Goal: Task Accomplishment & Management: Manage account settings

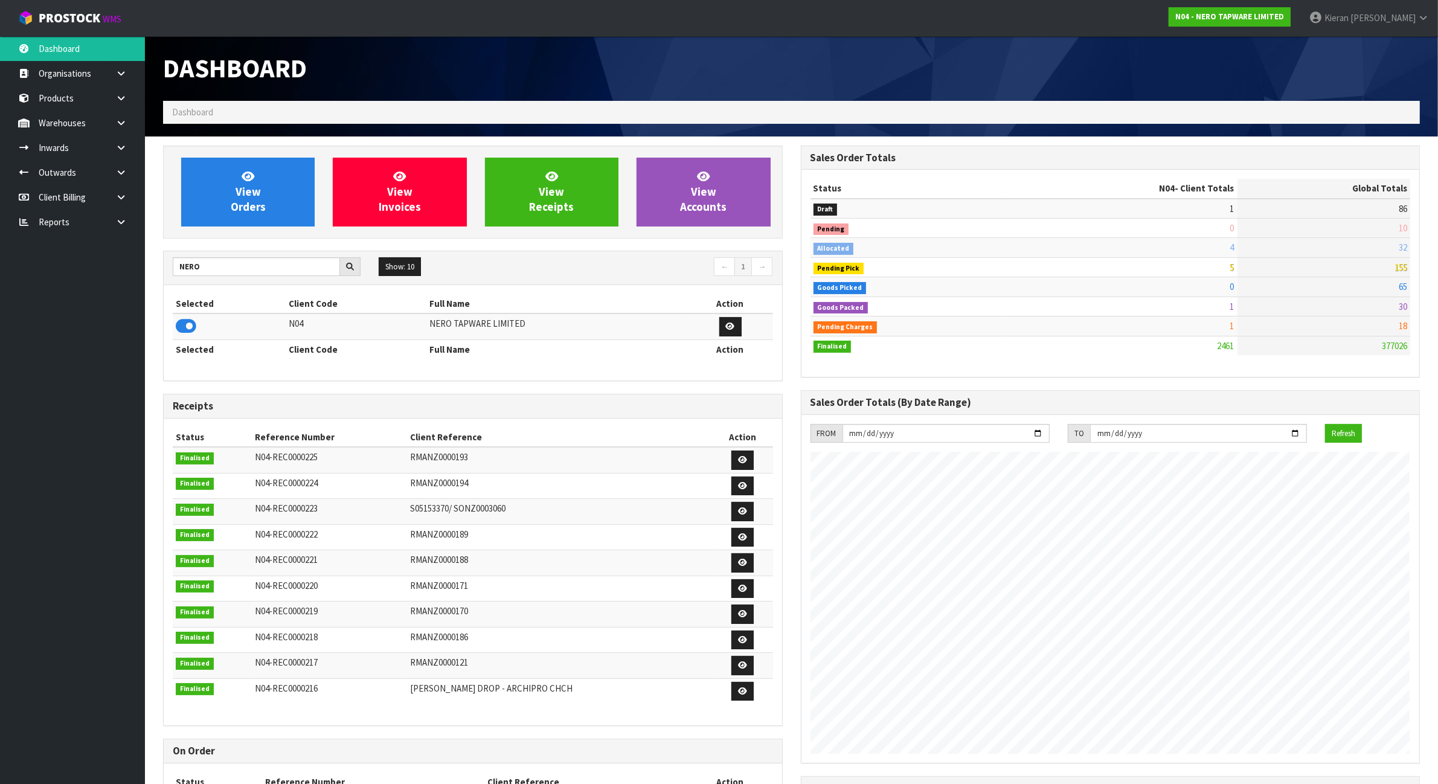
scroll to position [919, 637]
click at [122, 123] on icon at bounding box center [120, 122] width 11 height 9
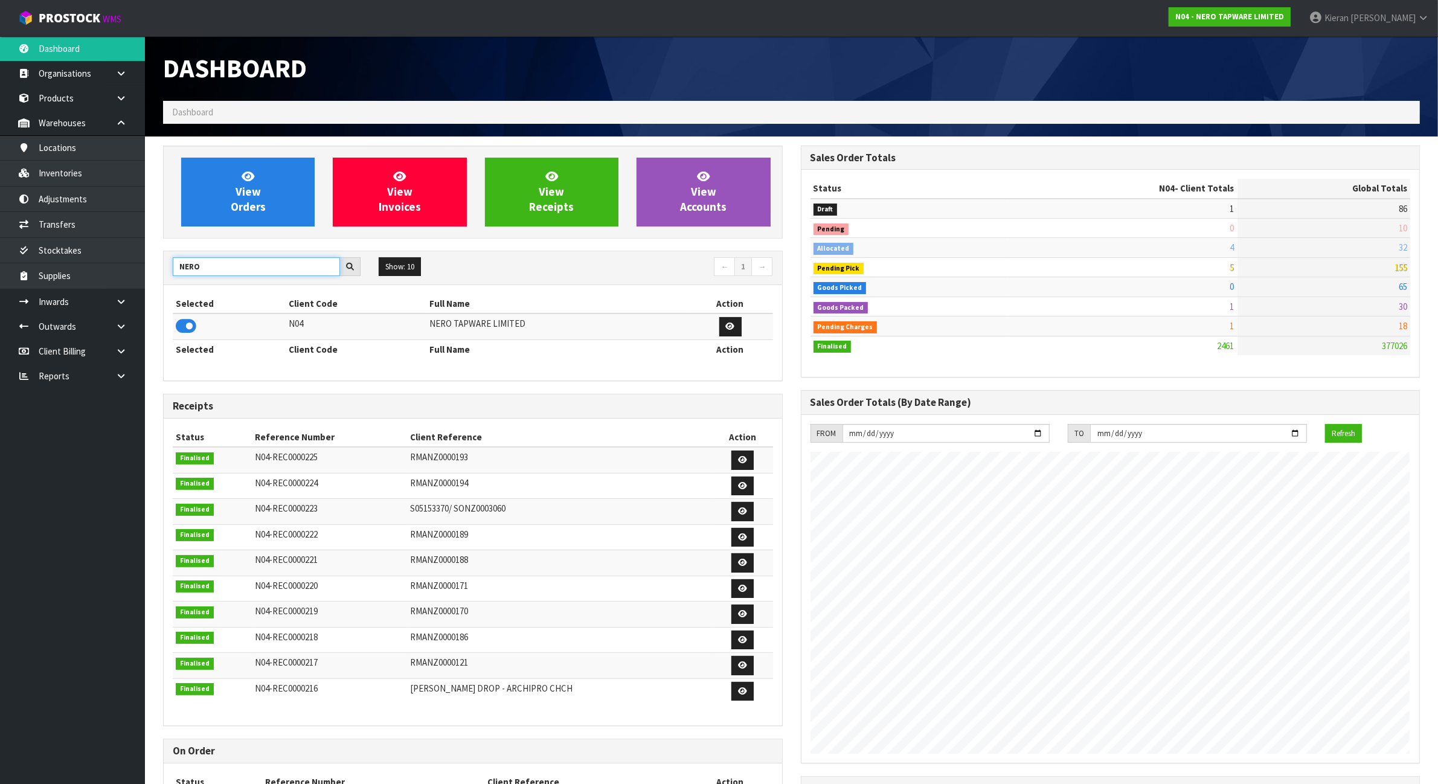
click at [225, 268] on input "NERO" at bounding box center [256, 266] width 167 height 19
type input "NEO"
click at [188, 321] on icon at bounding box center [186, 326] width 21 height 18
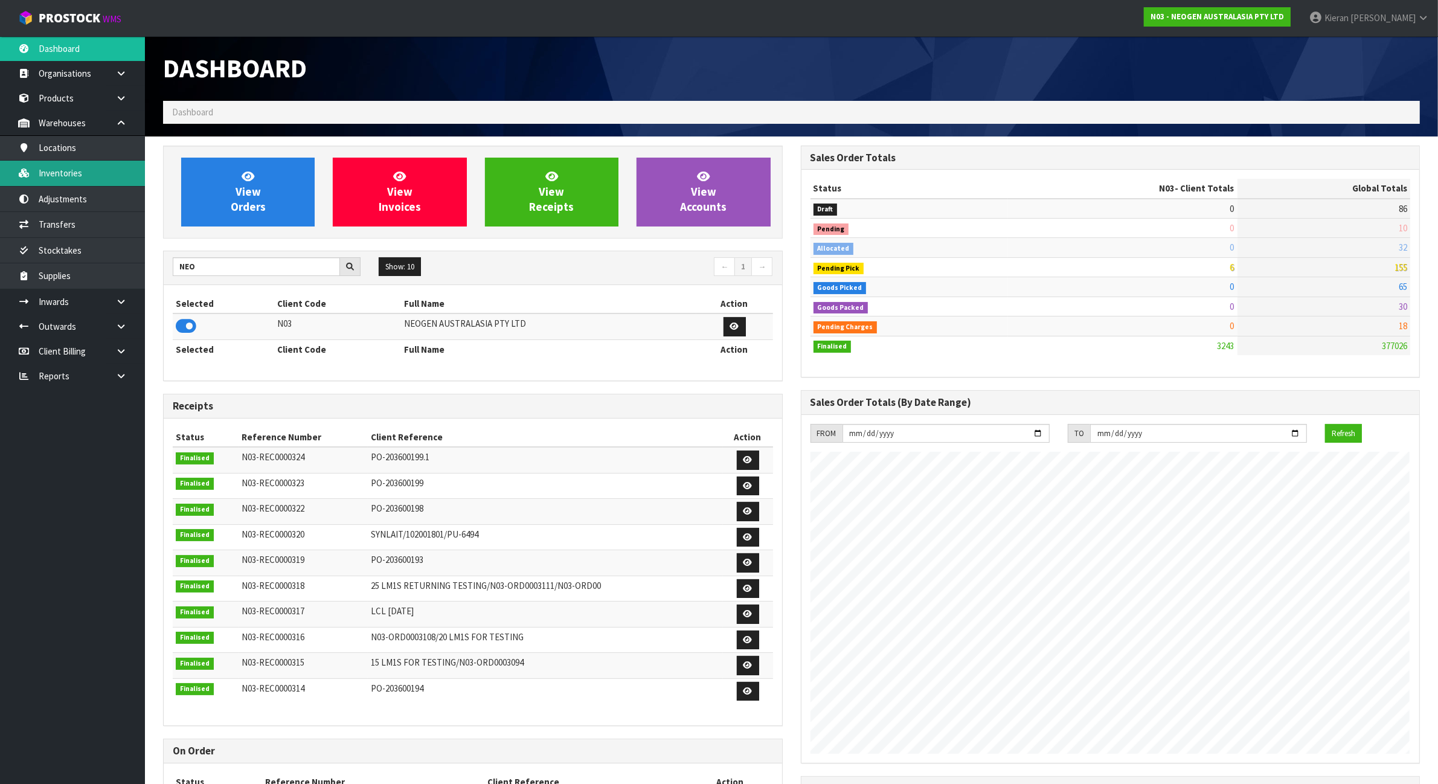
click at [98, 173] on link "Inventories" at bounding box center [72, 173] width 145 height 25
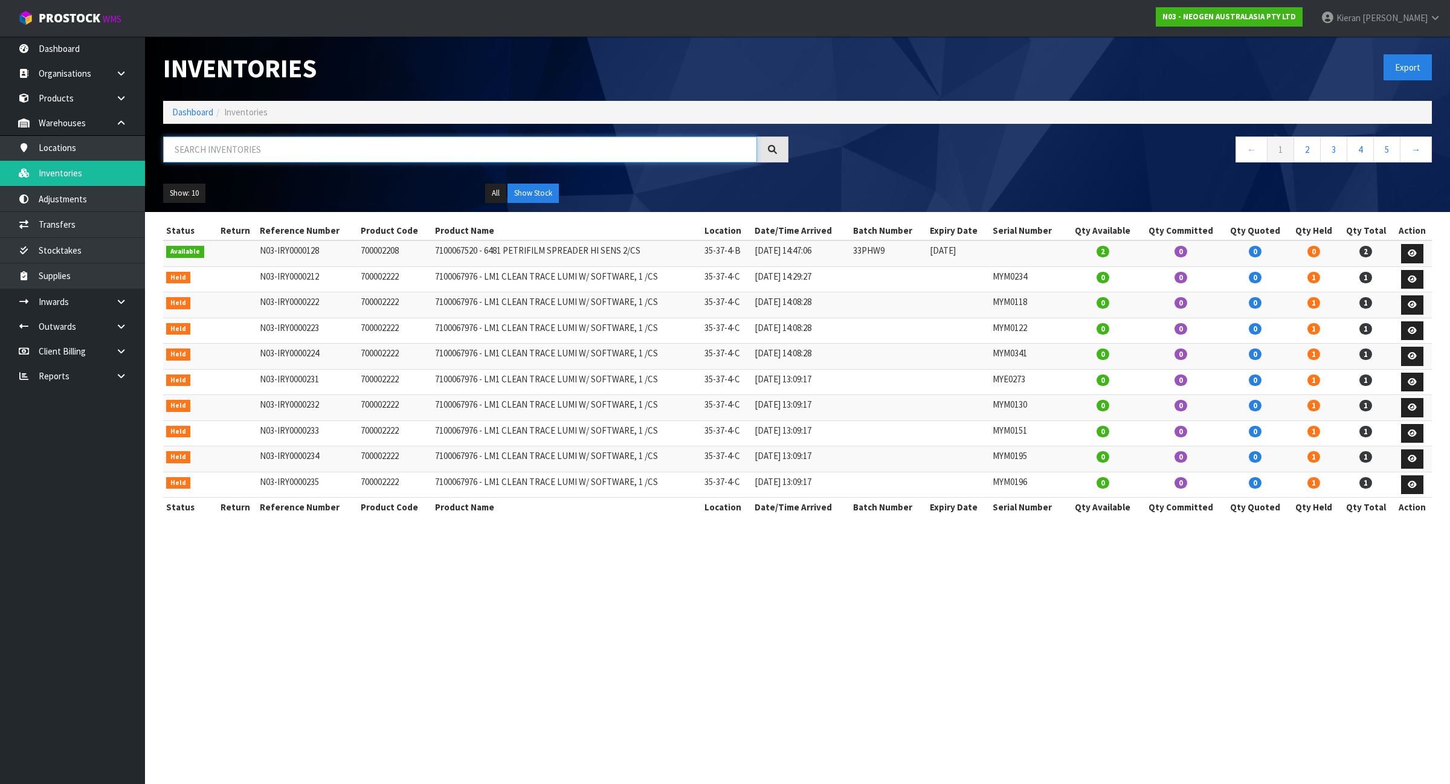
click at [191, 152] on input "text" at bounding box center [460, 150] width 594 height 26
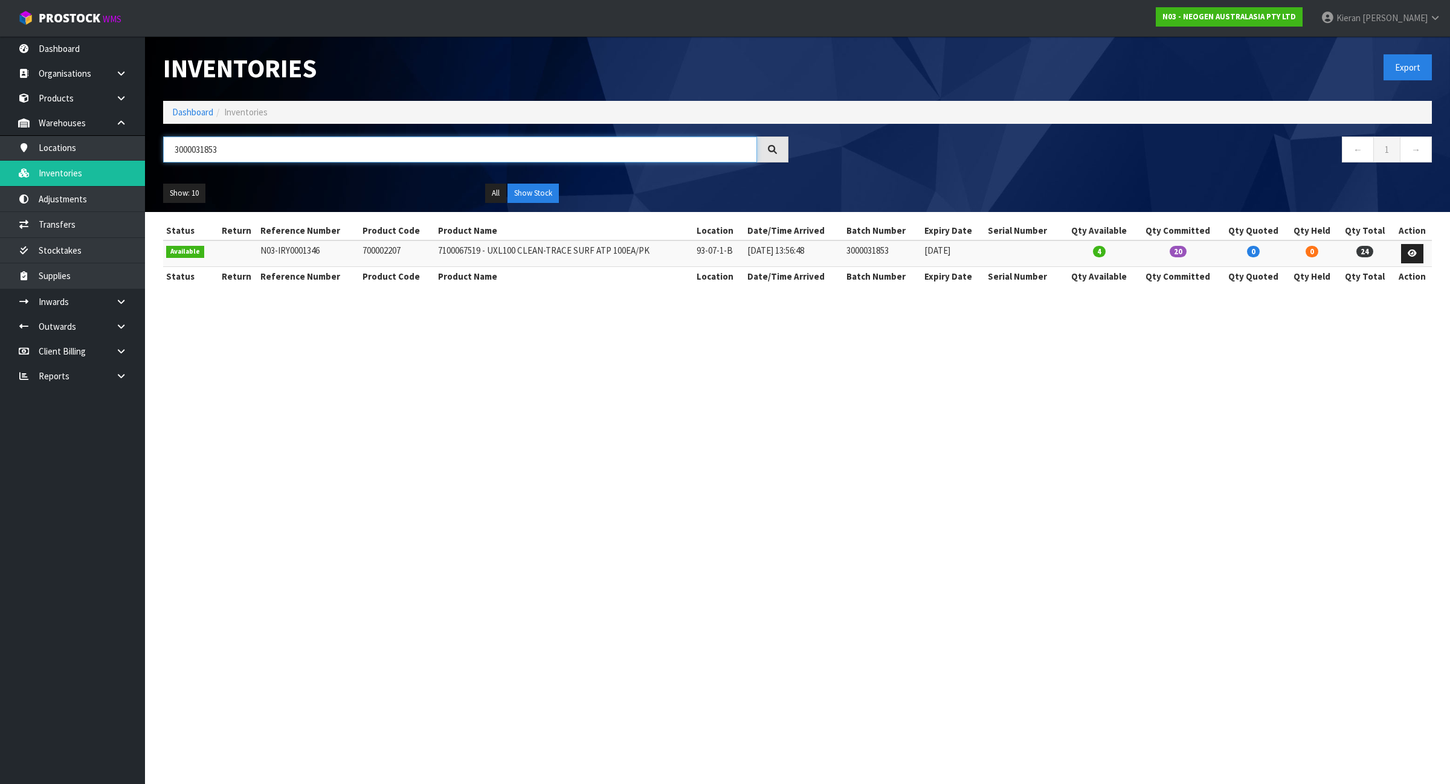
type input "3000031853"
click at [382, 255] on td "700002207" at bounding box center [396, 253] width 75 height 26
copy td "700002207"
click at [1411, 249] on icon at bounding box center [1411, 253] width 9 height 8
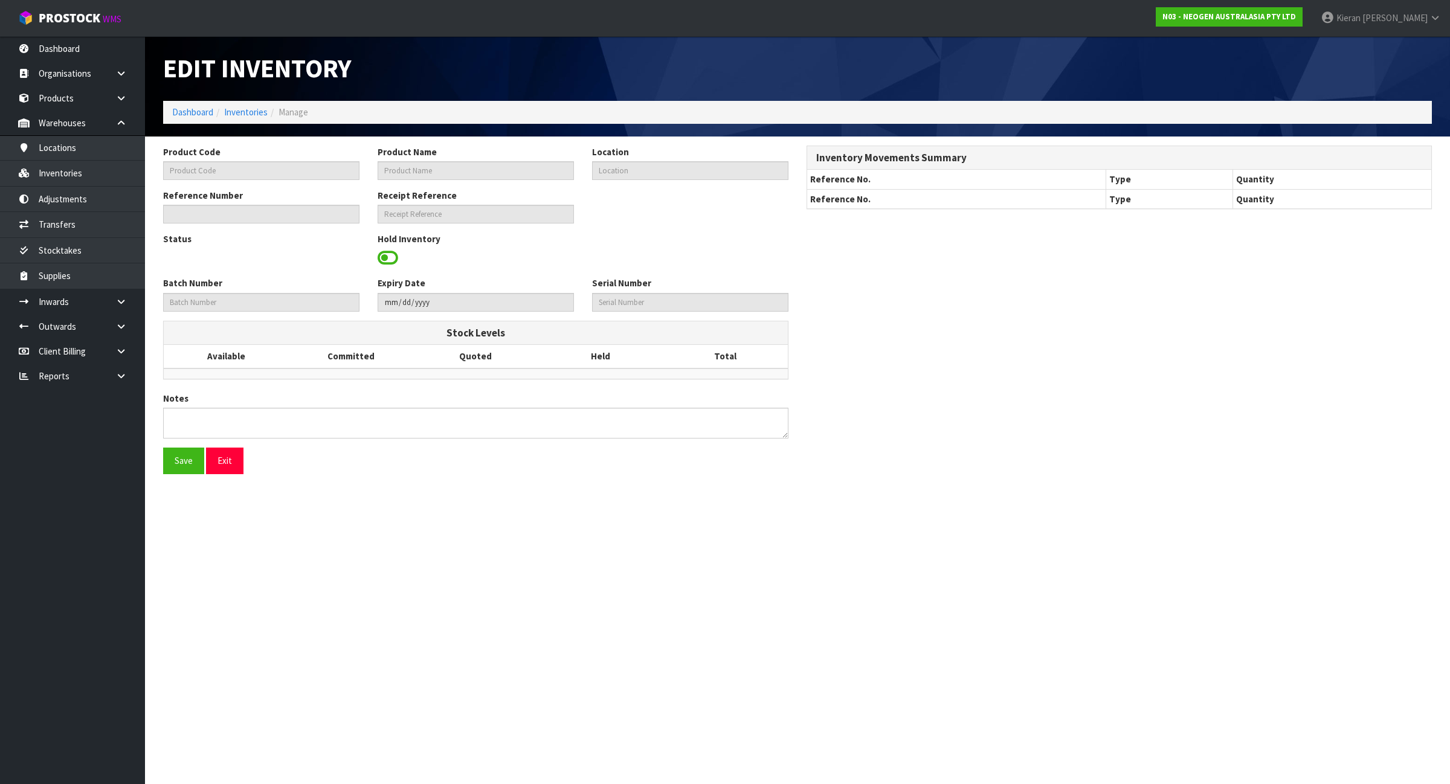
type input "700002207"
type input "7100067519 - UXL100 CLEAN-TRACE SURF ATP 100EA/PK"
type input "93-07-1-B"
type input "N03-IRY0001346"
type input "N03-REC0000309"
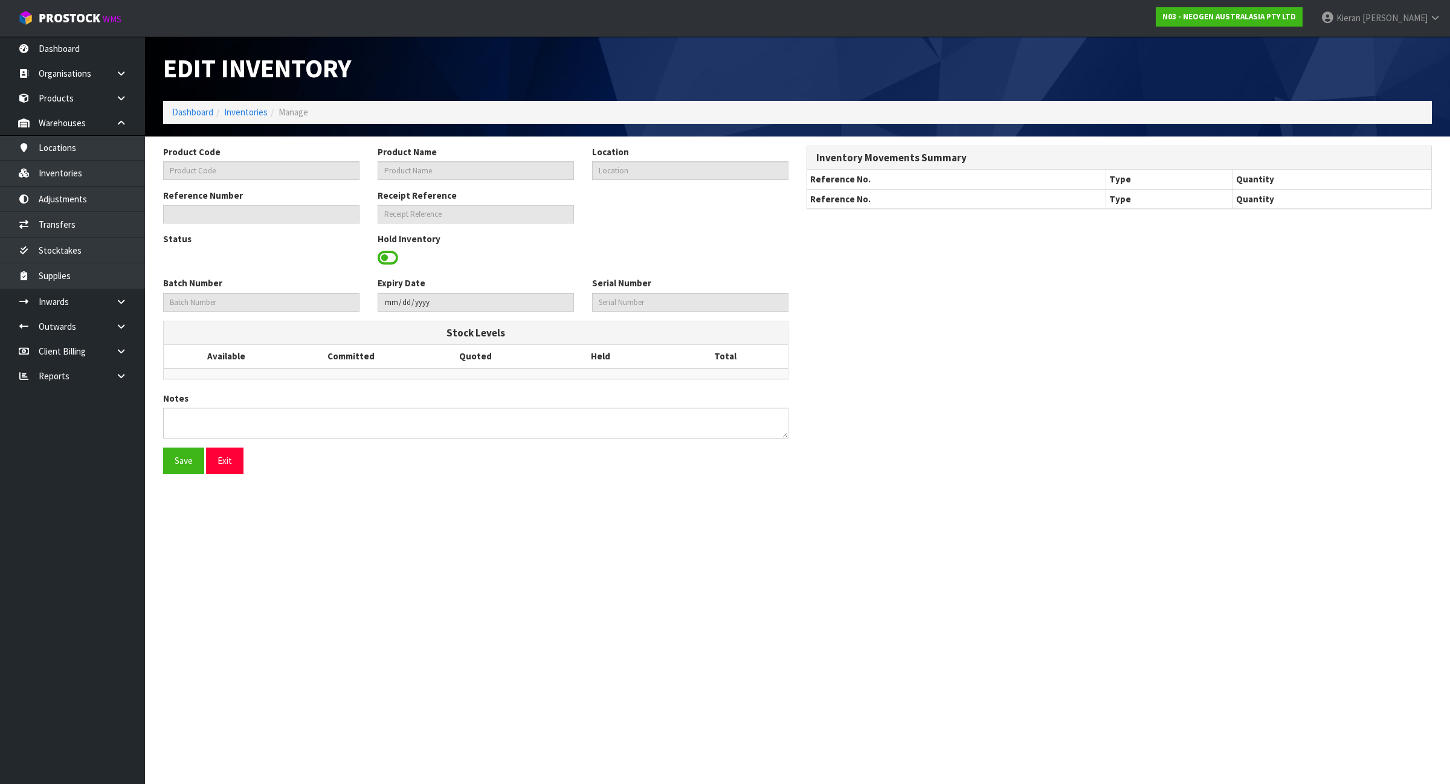
type input "3000031853"
type input "[DATE]"
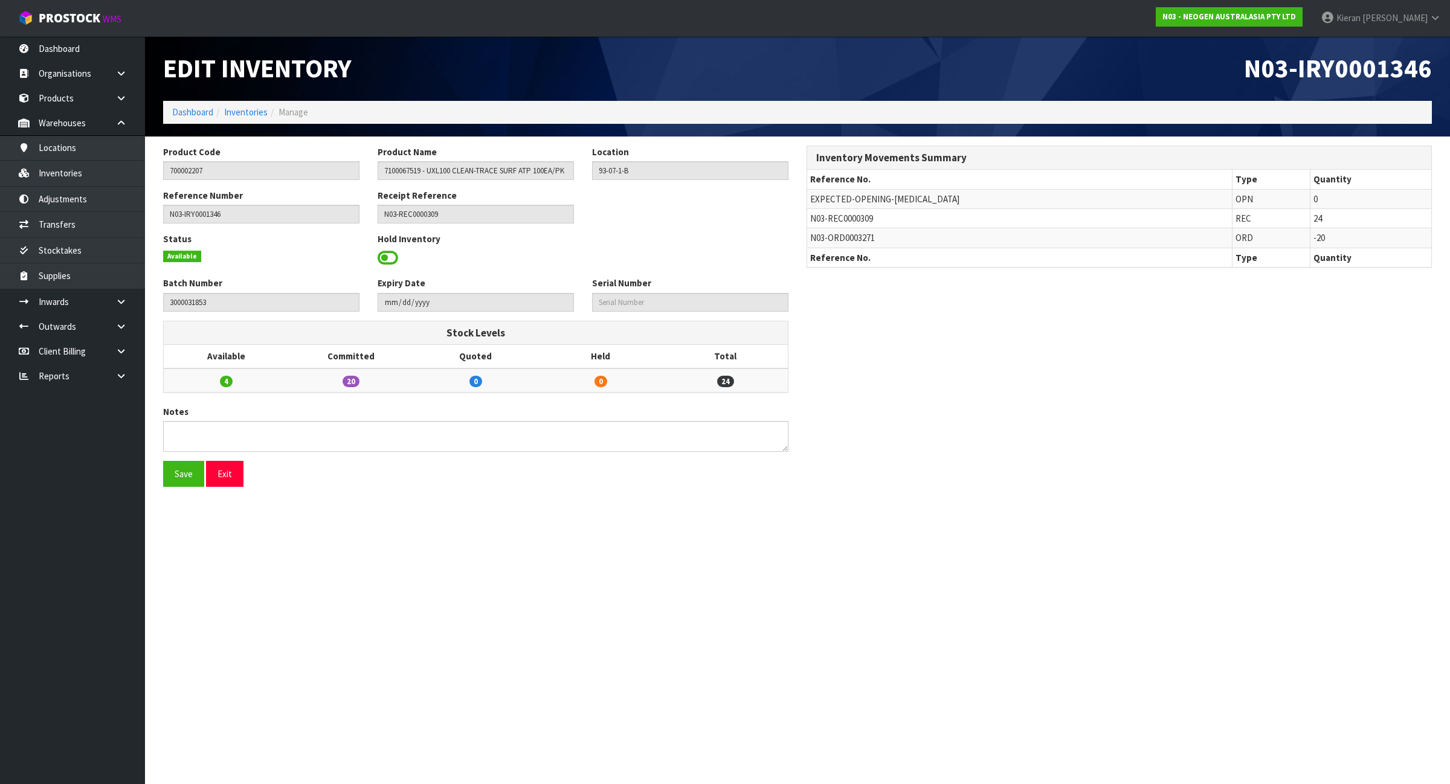
click at [843, 223] on span "N03-REC0000309" at bounding box center [841, 218] width 63 height 11
copy tr "N03-REC0000309"
click at [127, 311] on link at bounding box center [125, 301] width 39 height 25
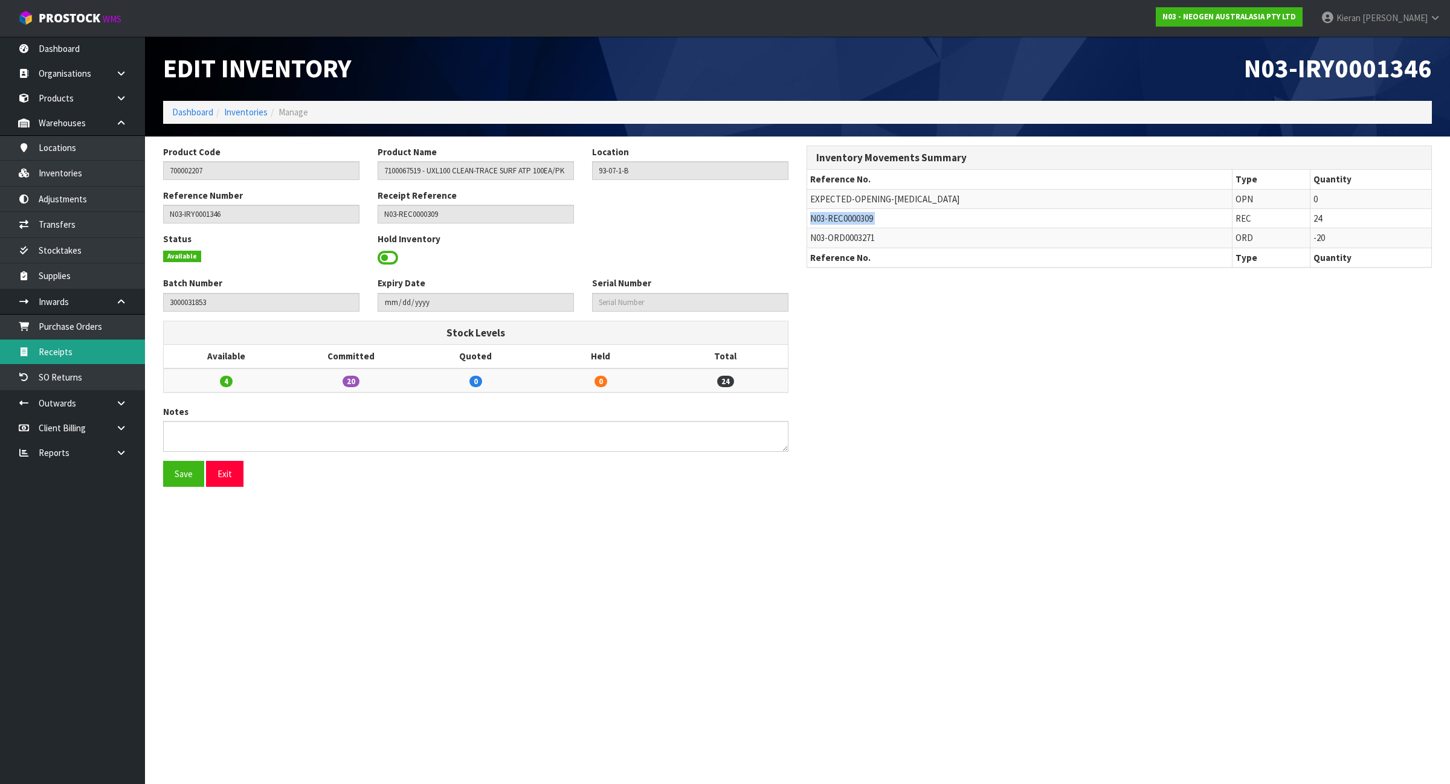
click at [118, 349] on link "Receipts" at bounding box center [72, 351] width 145 height 25
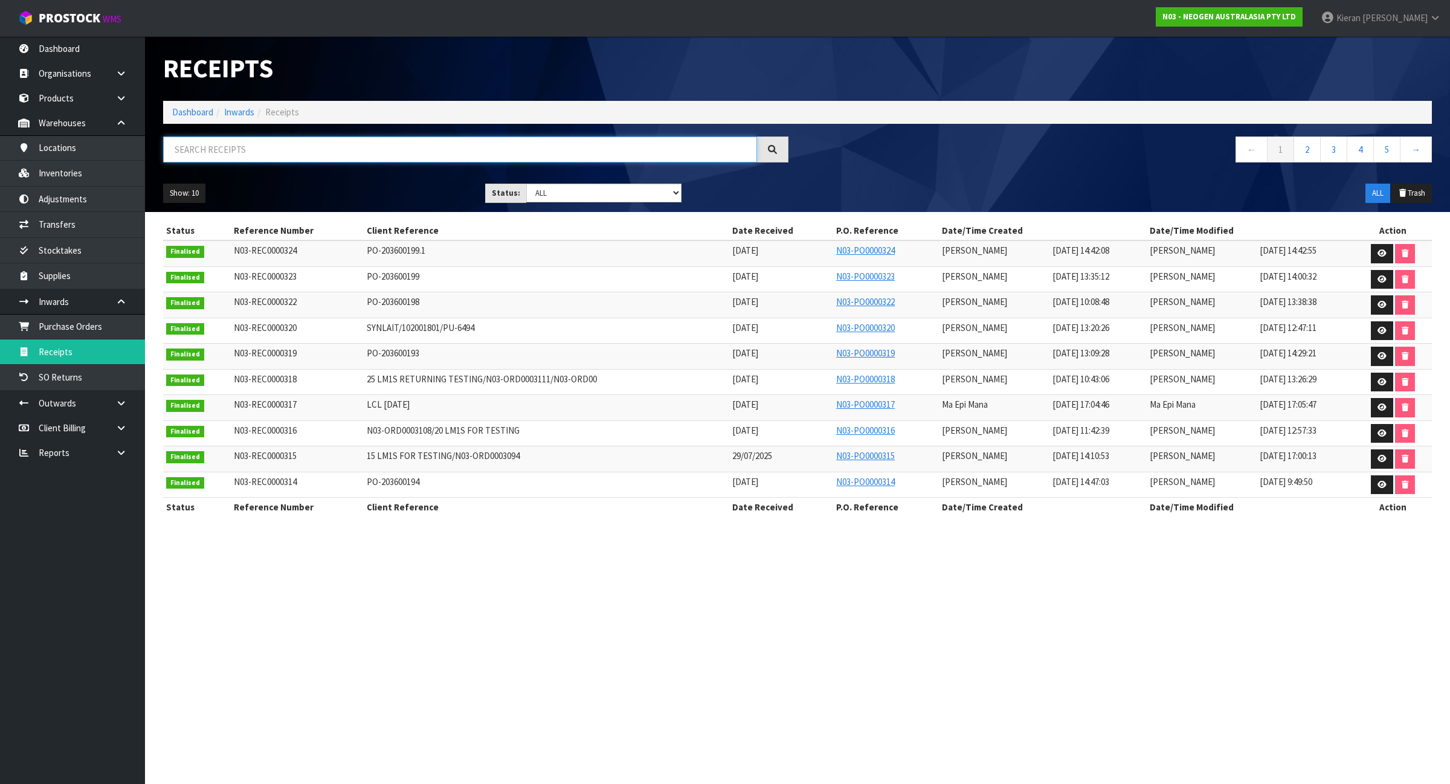
click at [382, 156] on input "text" at bounding box center [460, 150] width 594 height 26
paste input "N03-REC0000309"
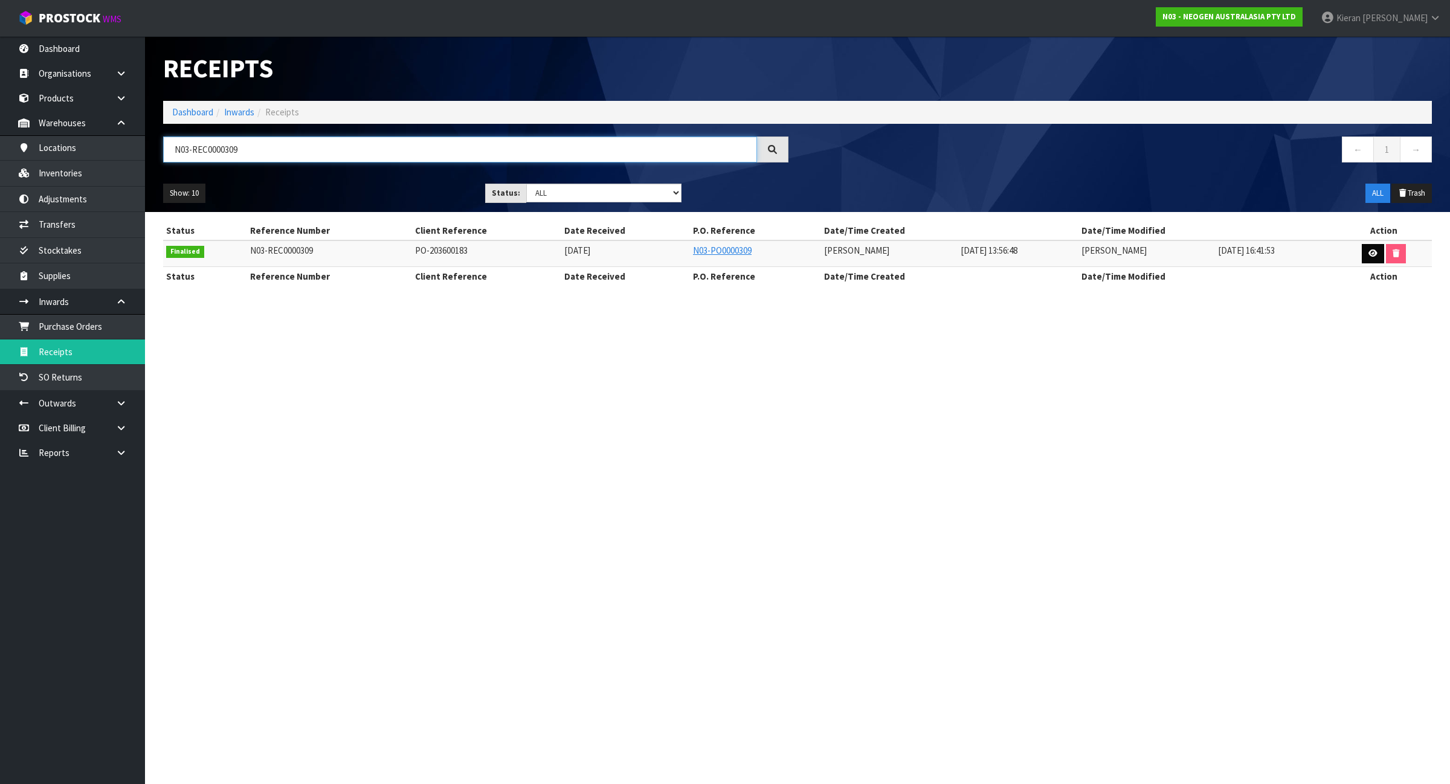
type input "N03-REC0000309"
click at [1372, 258] on link at bounding box center [1372, 253] width 22 height 19
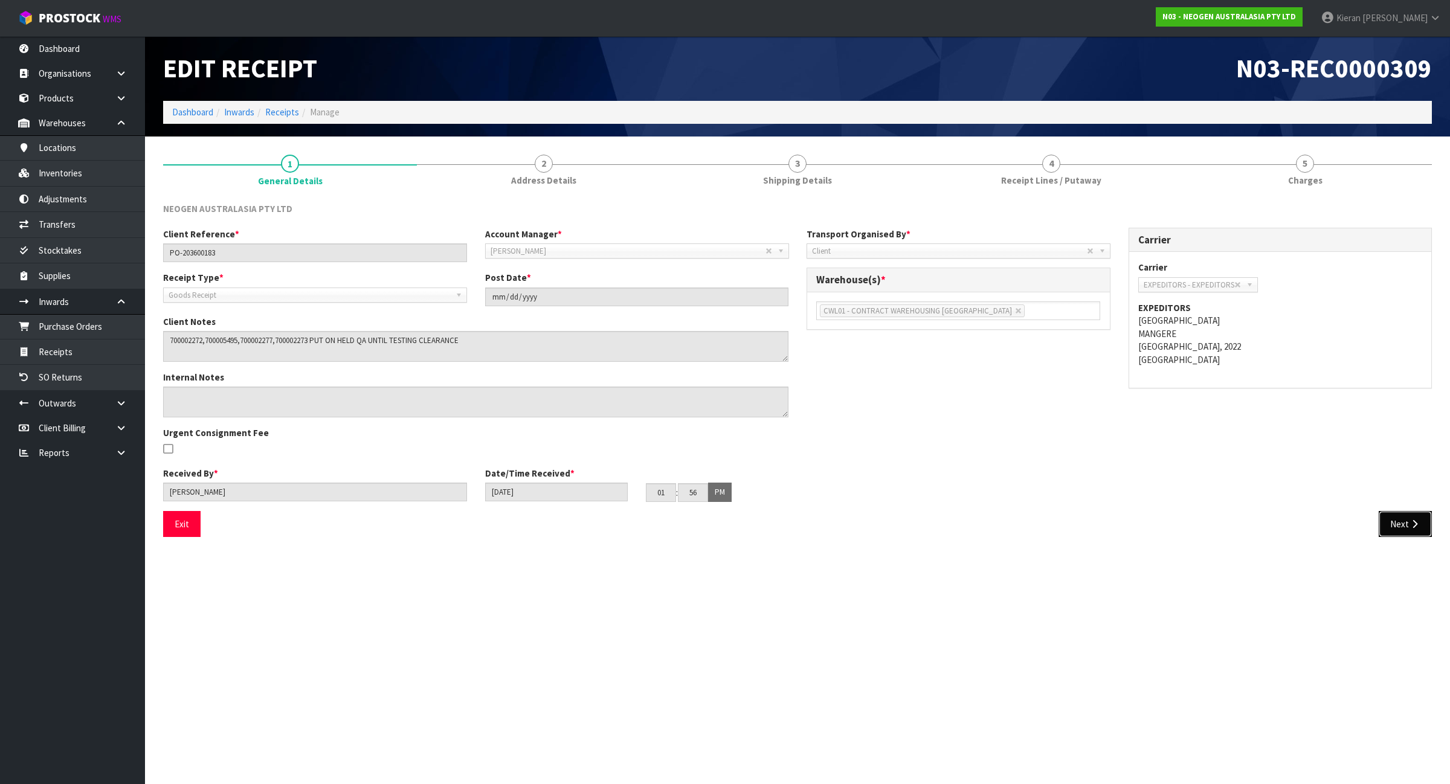
click at [1398, 521] on button "Next" at bounding box center [1404, 524] width 53 height 26
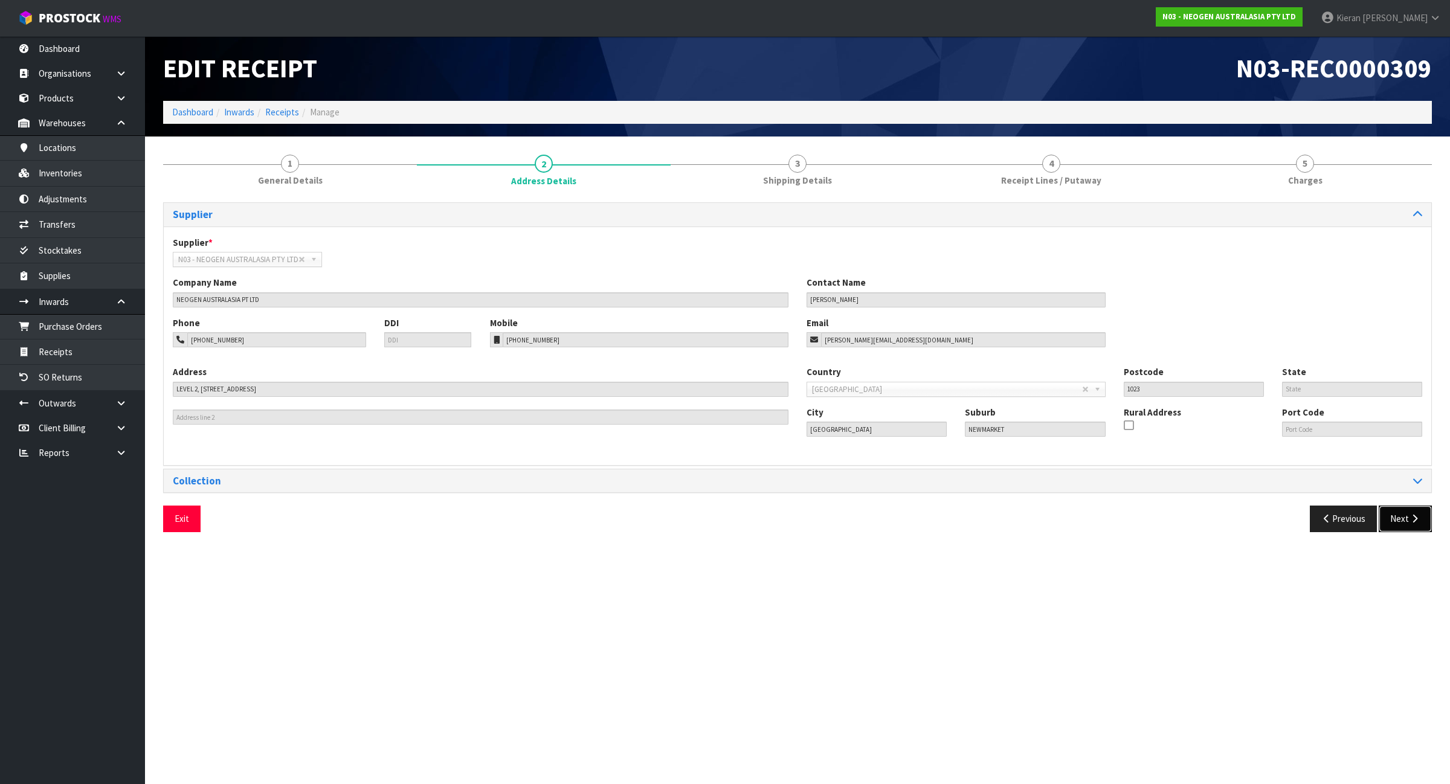
click at [1398, 521] on button "Next" at bounding box center [1404, 519] width 53 height 26
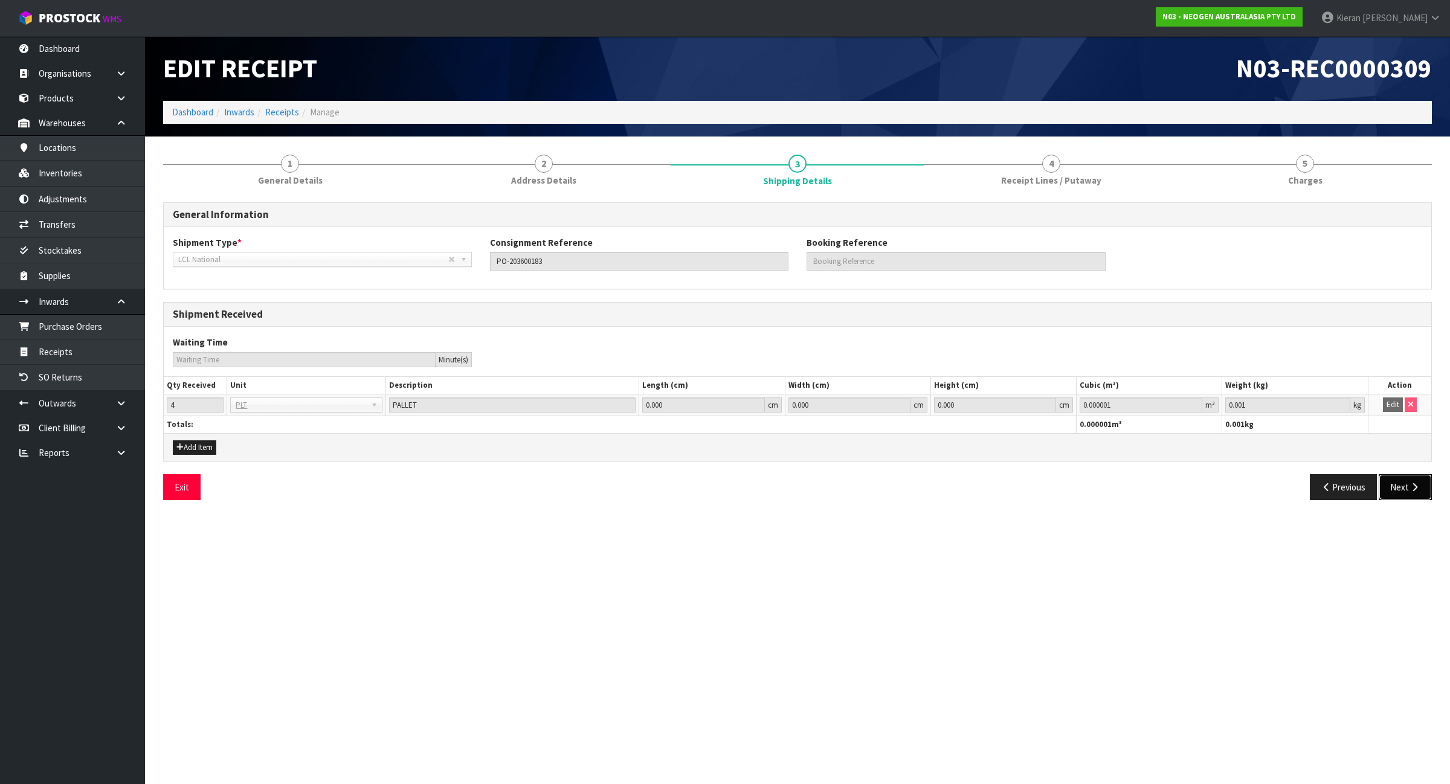
click at [1399, 483] on button "Next" at bounding box center [1404, 487] width 53 height 26
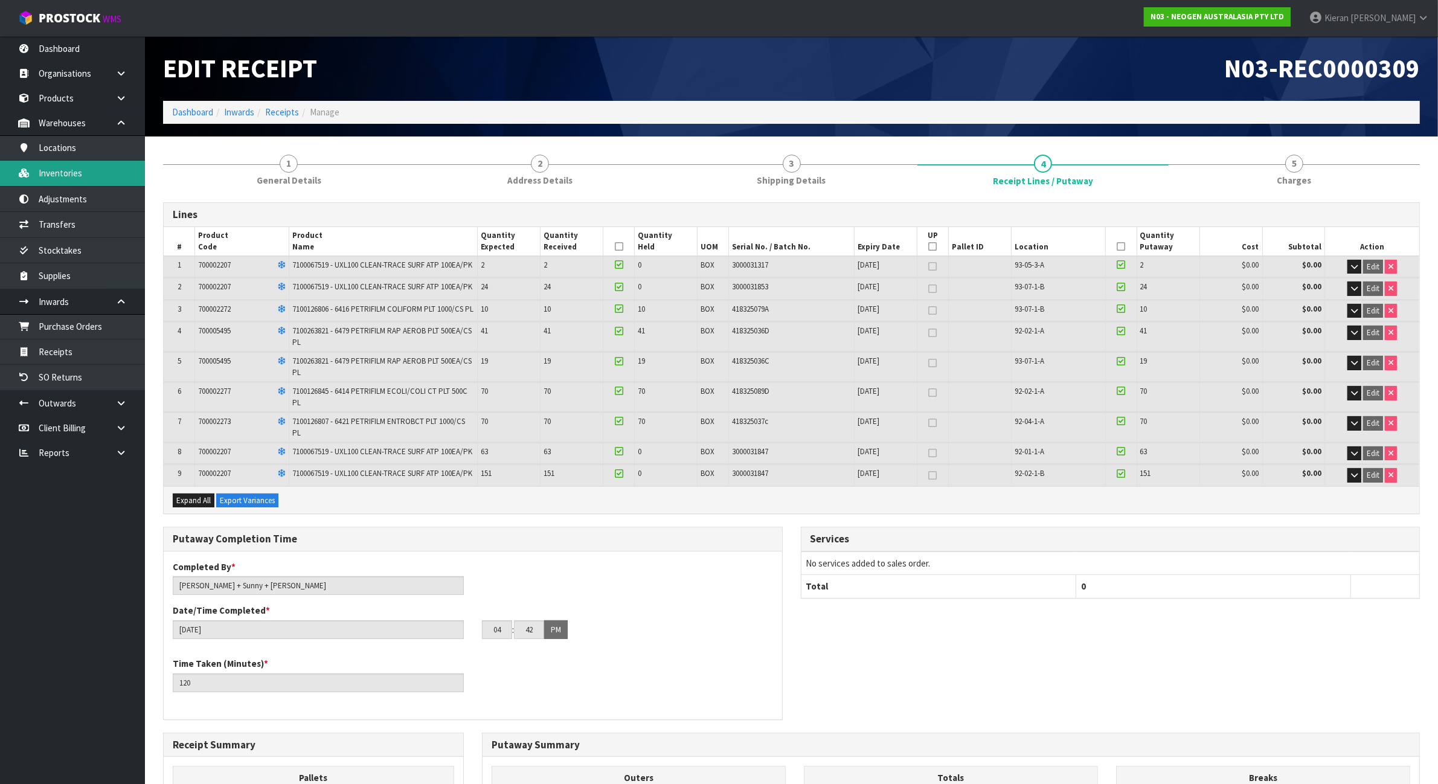
click at [68, 179] on link "Inventories" at bounding box center [72, 173] width 145 height 25
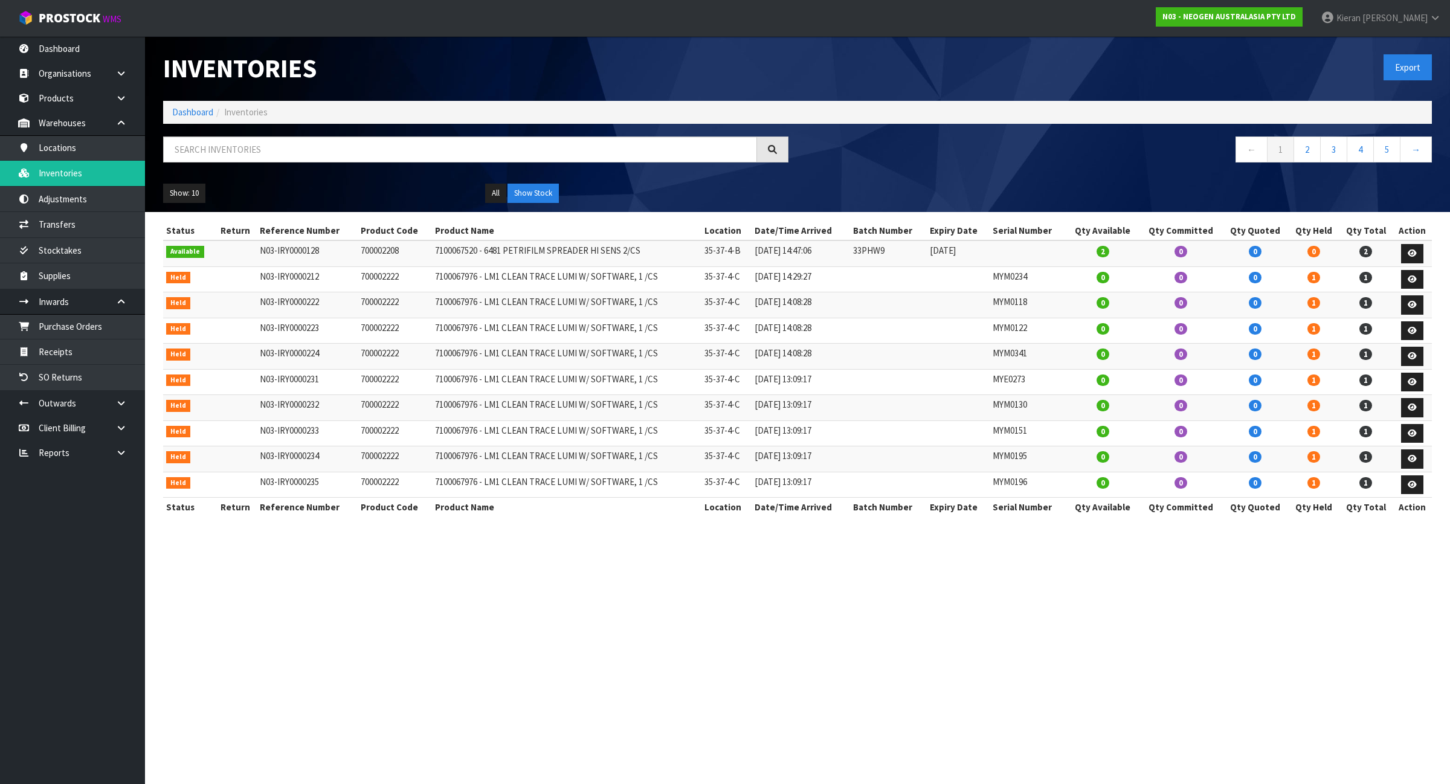
click at [302, 168] on div at bounding box center [475, 154] width 643 height 35
click at [284, 133] on div "Inventories Export Dashboard Inventories ← 1 2 3 4 5 → Show: 10 5 10 25 50 All …" at bounding box center [797, 124] width 1287 height 176
click at [275, 149] on input "text" at bounding box center [460, 150] width 594 height 26
paste input "N03-REC0000309"
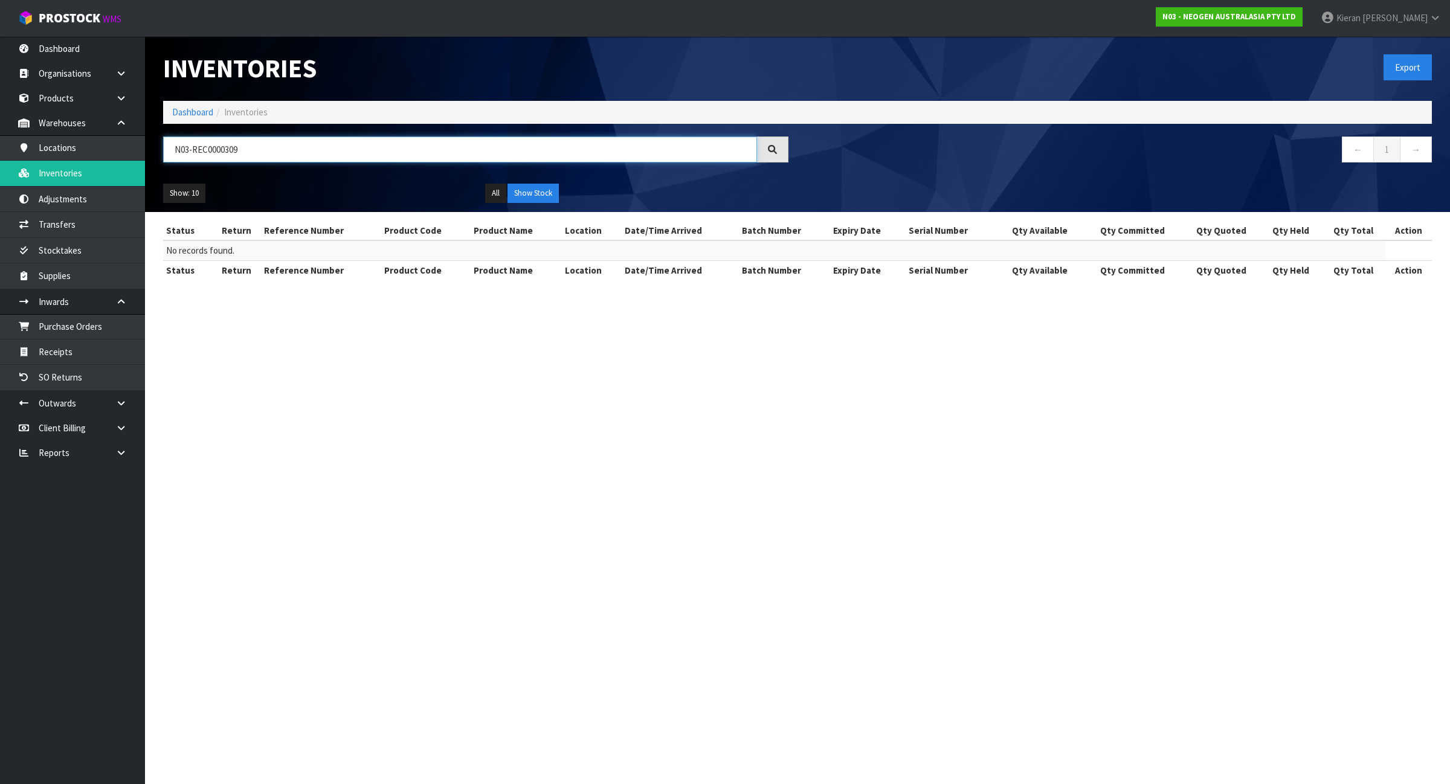
click at [275, 149] on input "N03-REC0000309" at bounding box center [460, 150] width 594 height 26
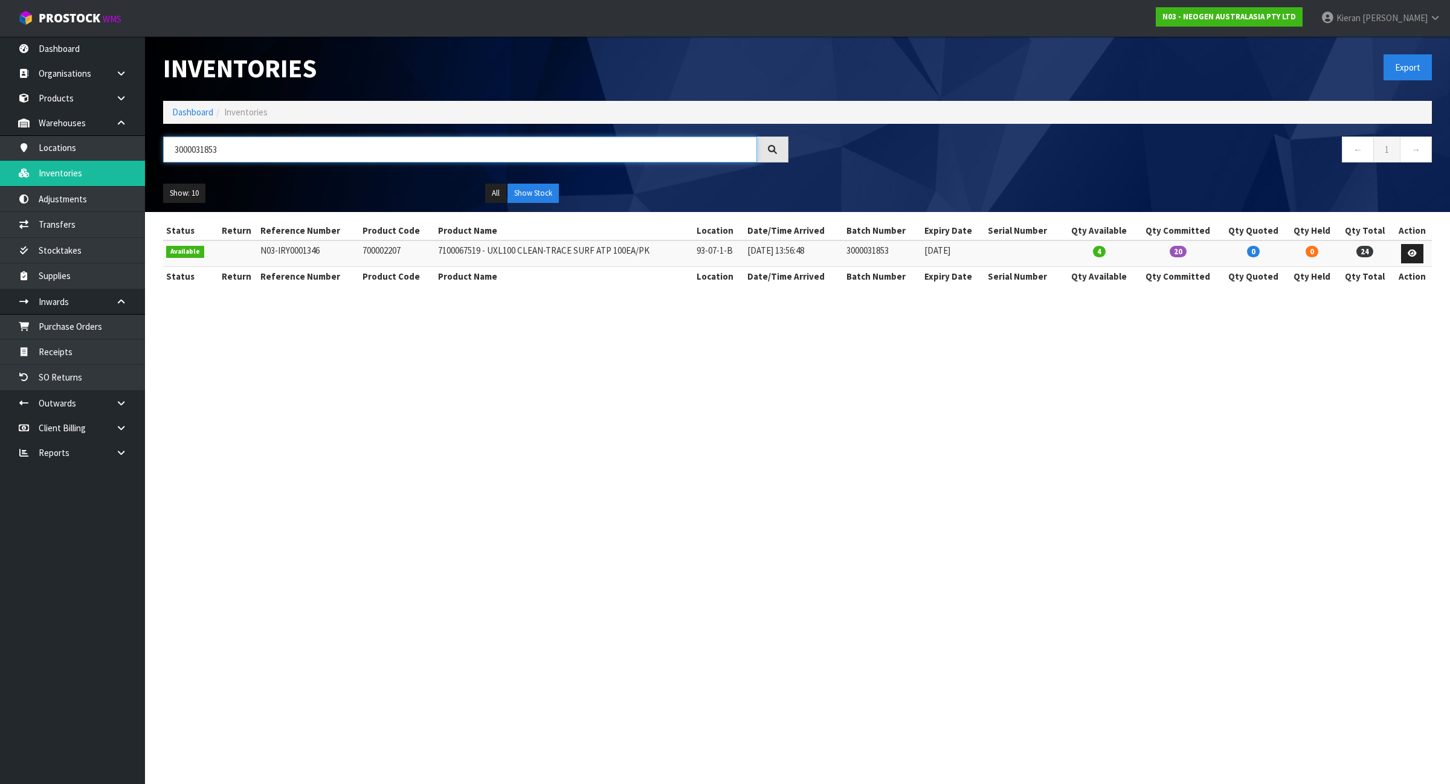
type input "3000031853"
click at [394, 251] on td "700002207" at bounding box center [396, 253] width 75 height 26
copy td "700002207"
click at [103, 202] on link "Adjustments" at bounding box center [72, 199] width 145 height 25
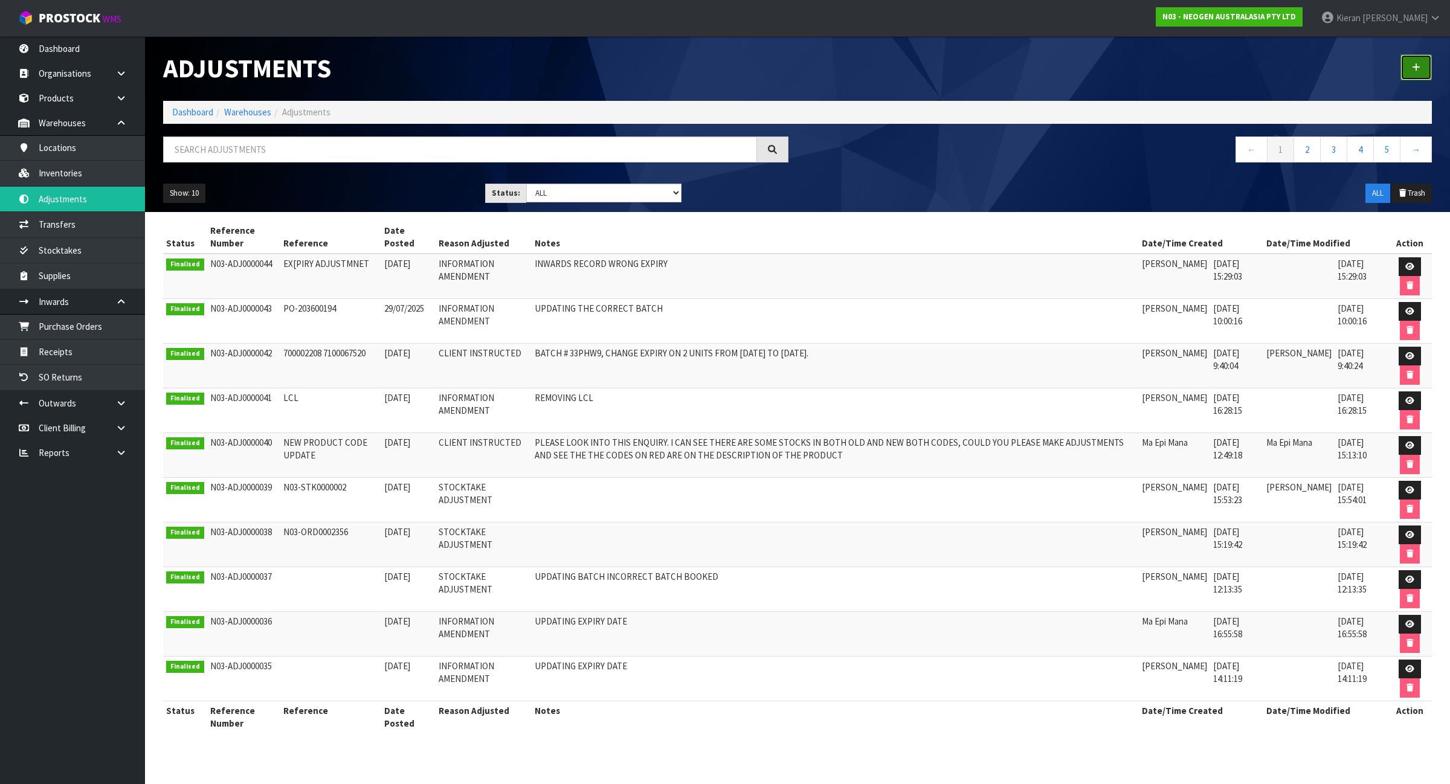
click at [1410, 63] on link at bounding box center [1415, 67] width 31 height 26
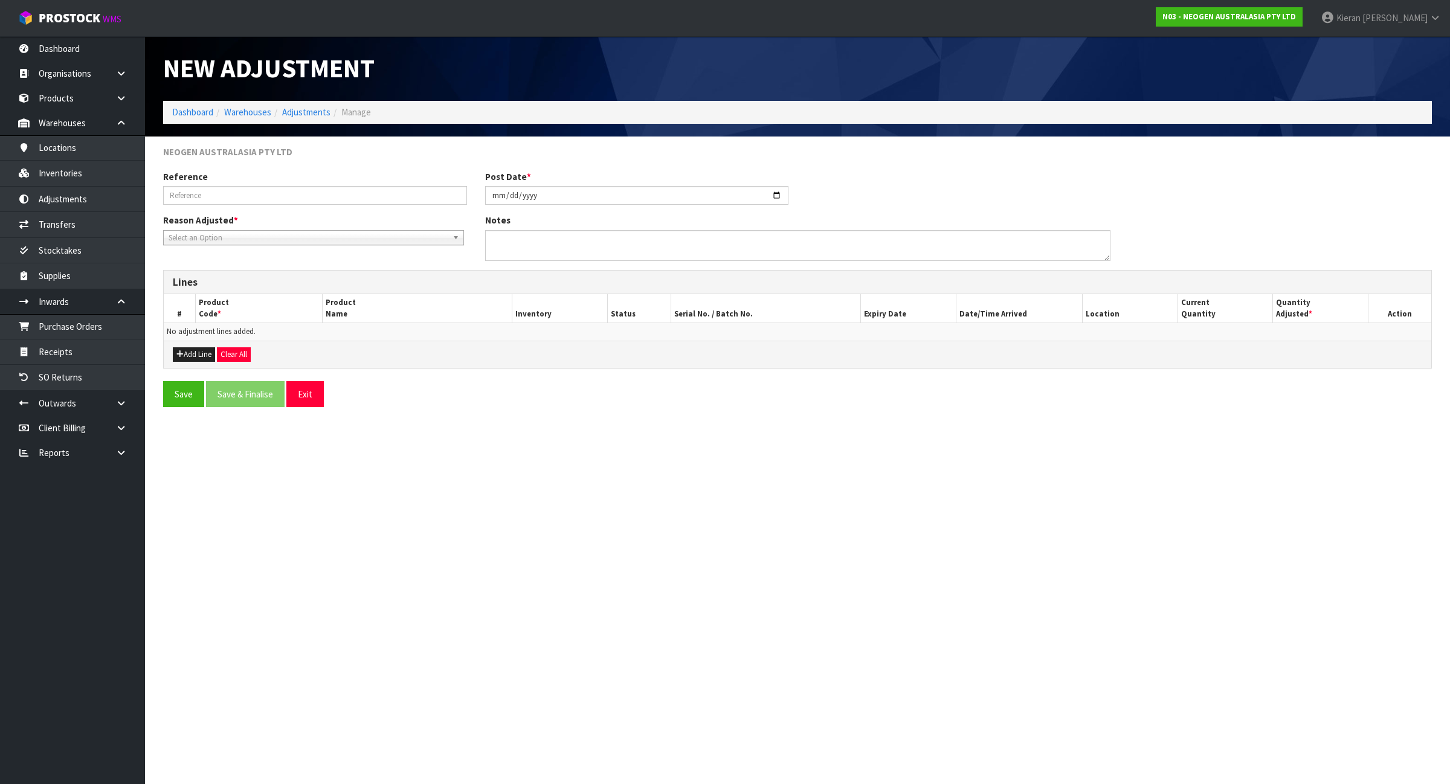
click at [276, 234] on span "Select an Option" at bounding box center [308, 238] width 279 height 14
click at [270, 296] on li "Information Amendment" at bounding box center [313, 302] width 295 height 15
click at [210, 351] on button "Add Line" at bounding box center [194, 354] width 42 height 14
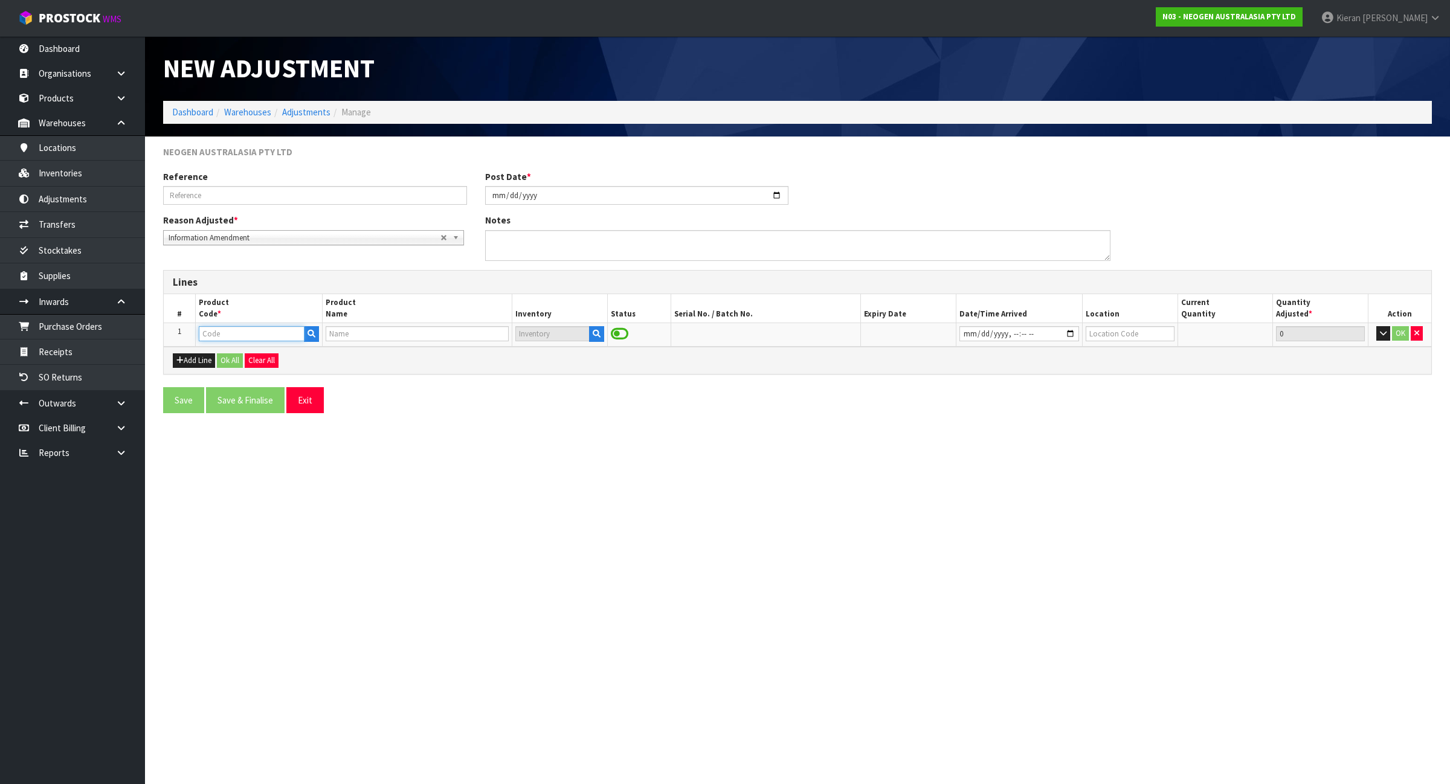
click at [228, 341] on input "text" at bounding box center [252, 333] width 106 height 15
paste input "700002207"
type input "700002207"
type input "7100067519 - UXL100 CLEAN-TRACE SURF ATP 100EA/PK"
type input "700002207"
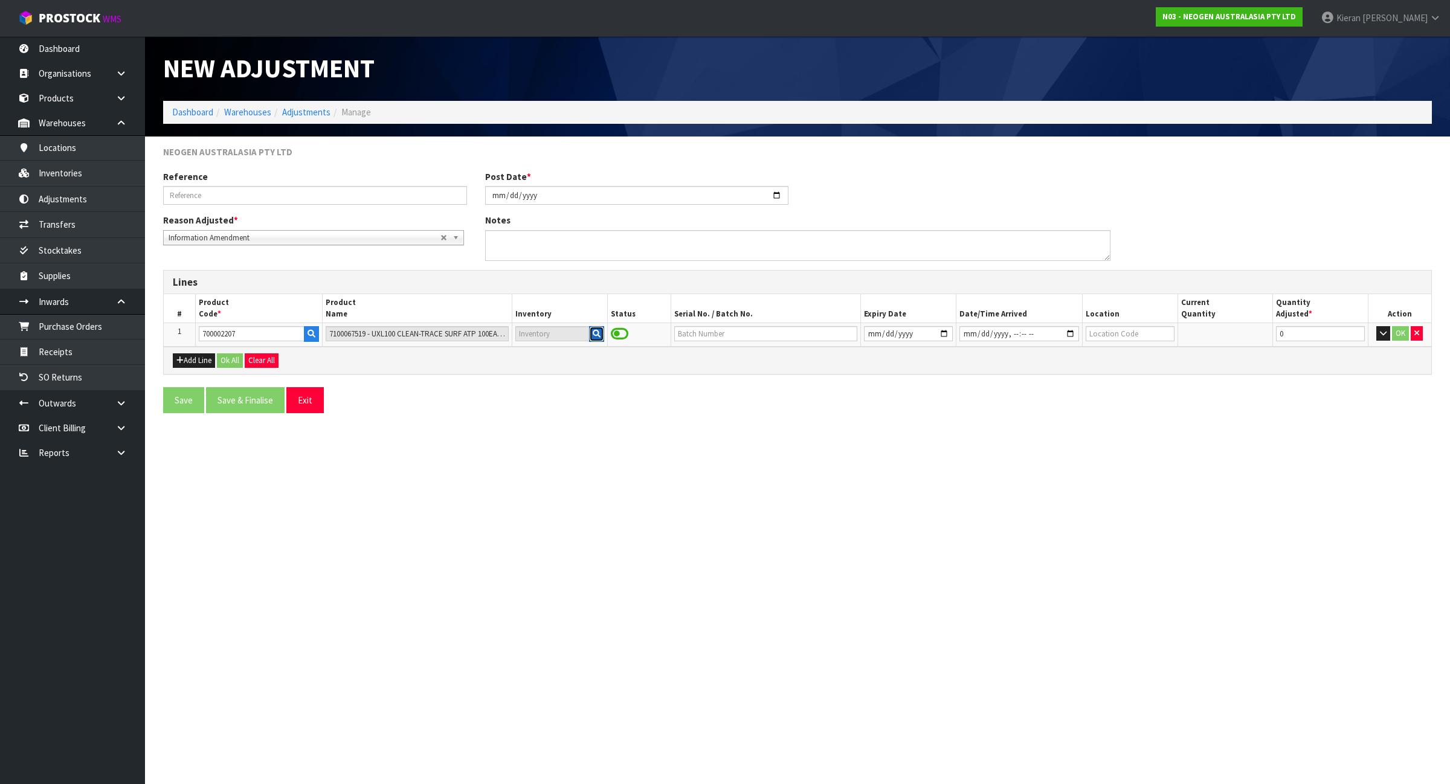
click at [593, 330] on icon "button" at bounding box center [597, 334] width 8 height 8
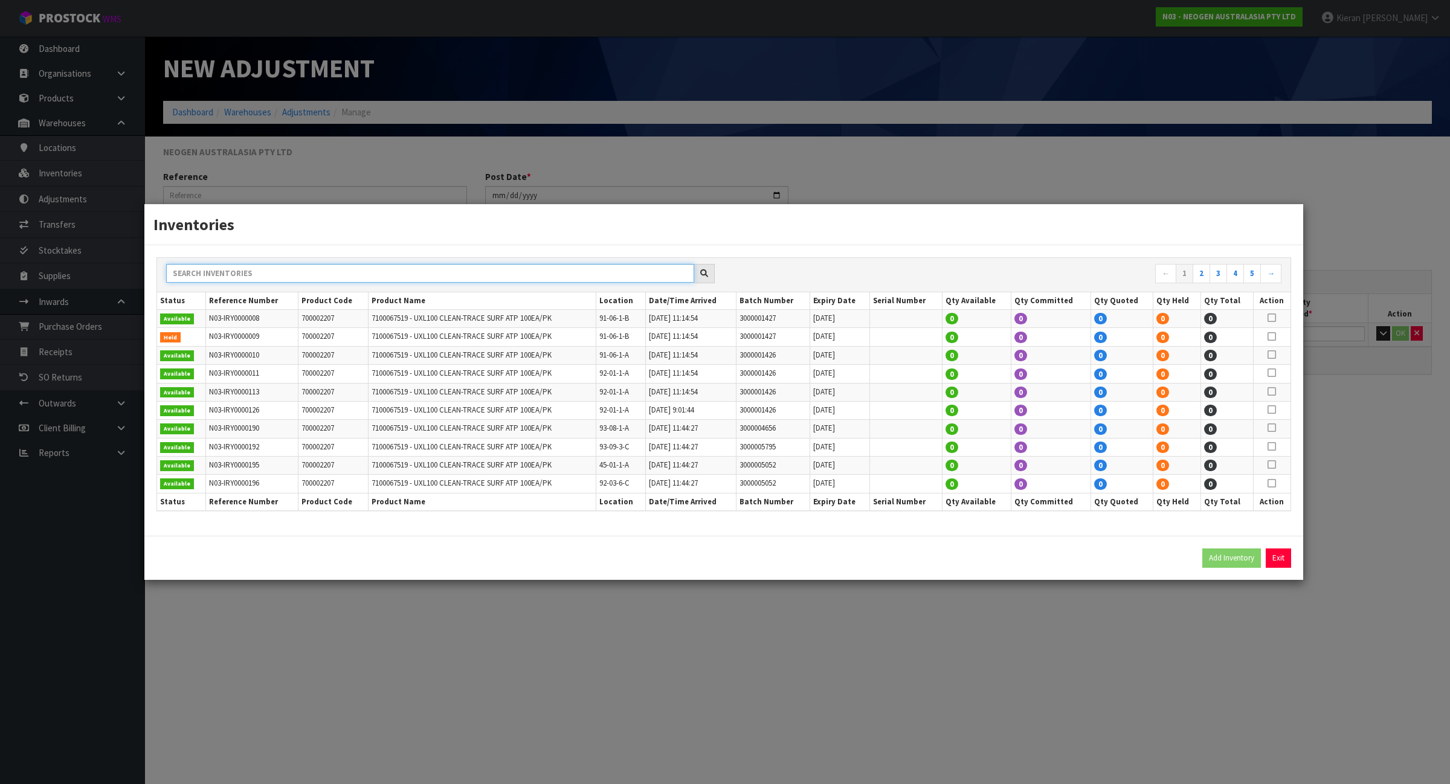
click at [596, 271] on input "text" at bounding box center [430, 273] width 528 height 19
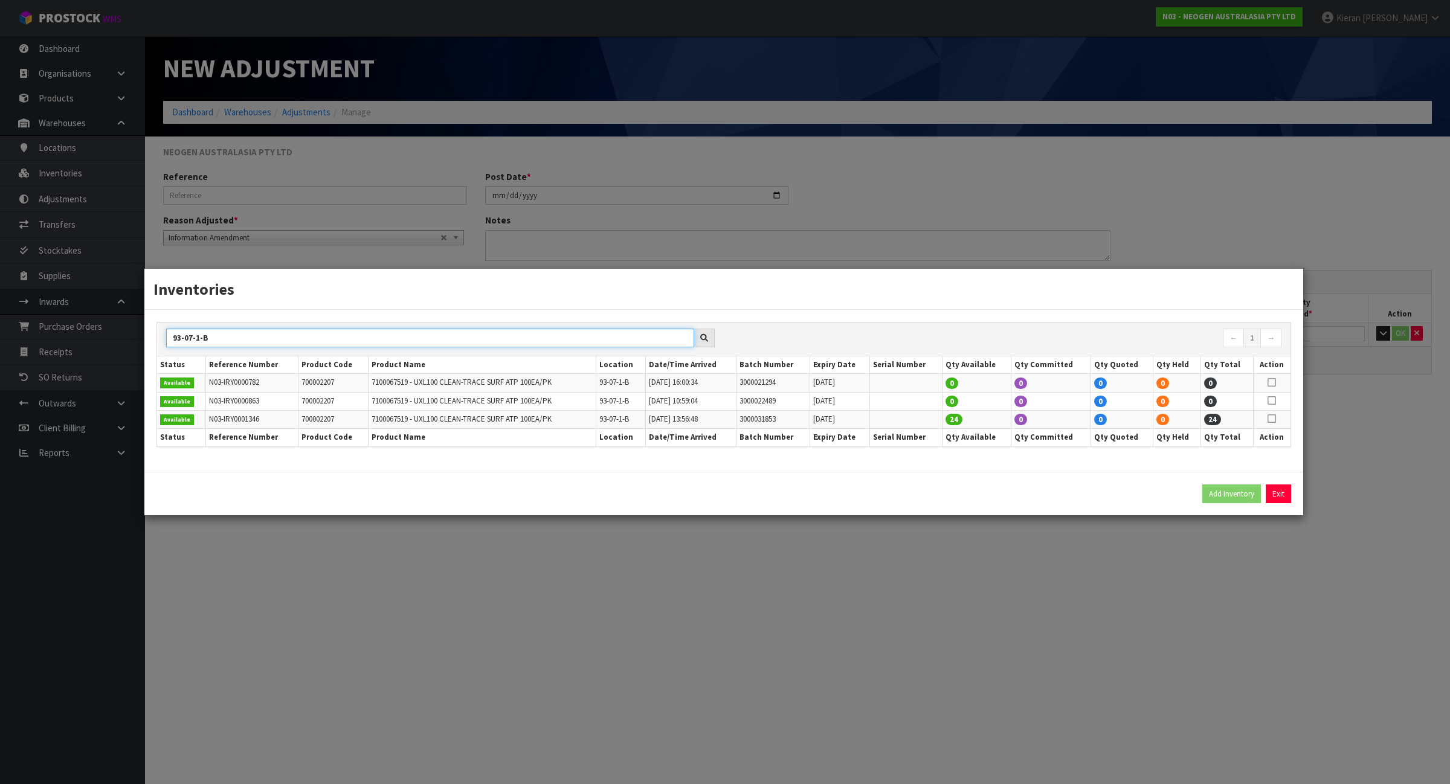
type input "93-07-1-B"
click at [1271, 419] on icon at bounding box center [1271, 419] width 8 height 1
click at [1218, 484] on button "Add Inventory" at bounding box center [1231, 493] width 59 height 19
type input "N03-IRY0001346"
type input "[DATE]T13:56:48"
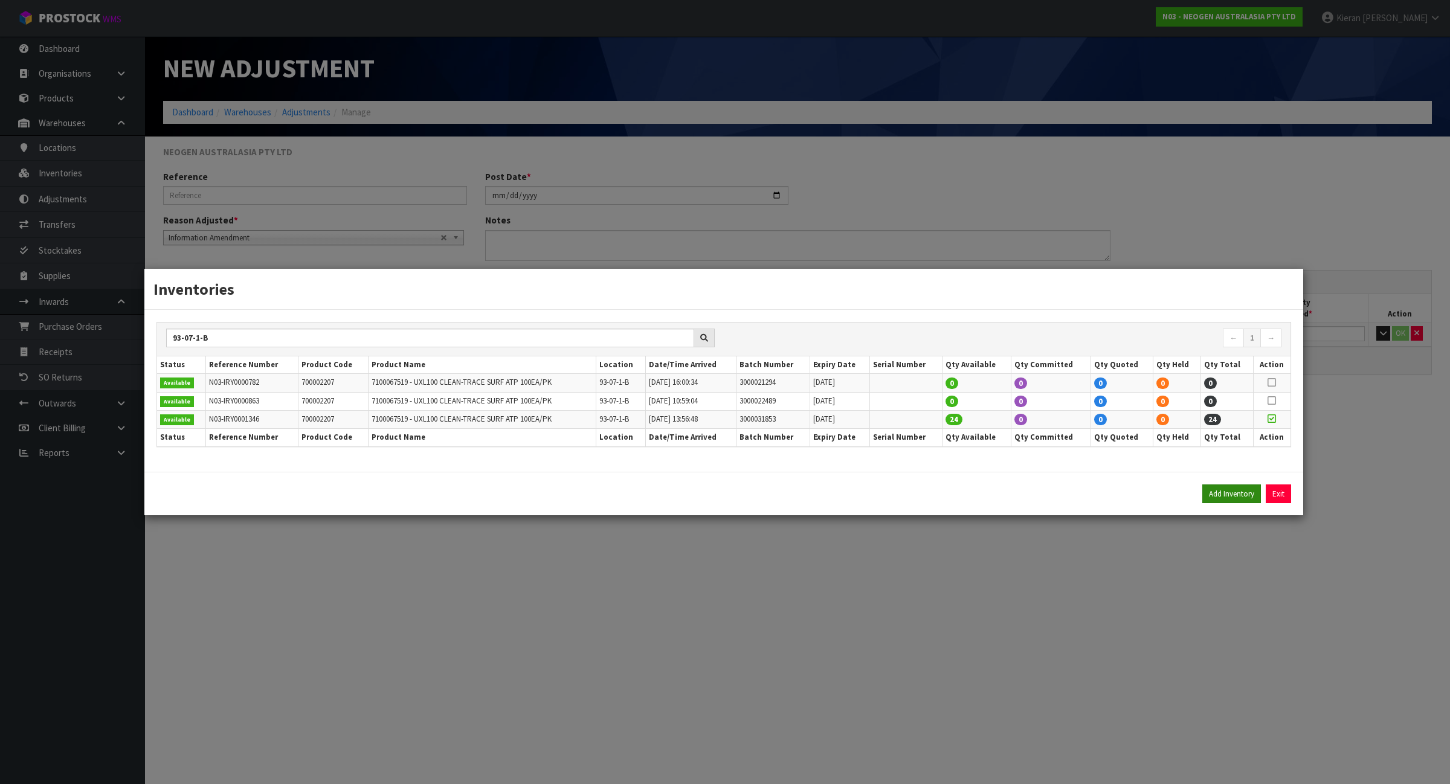
type input "93-07-1-B"
type input "3000031853"
type input "[DATE]"
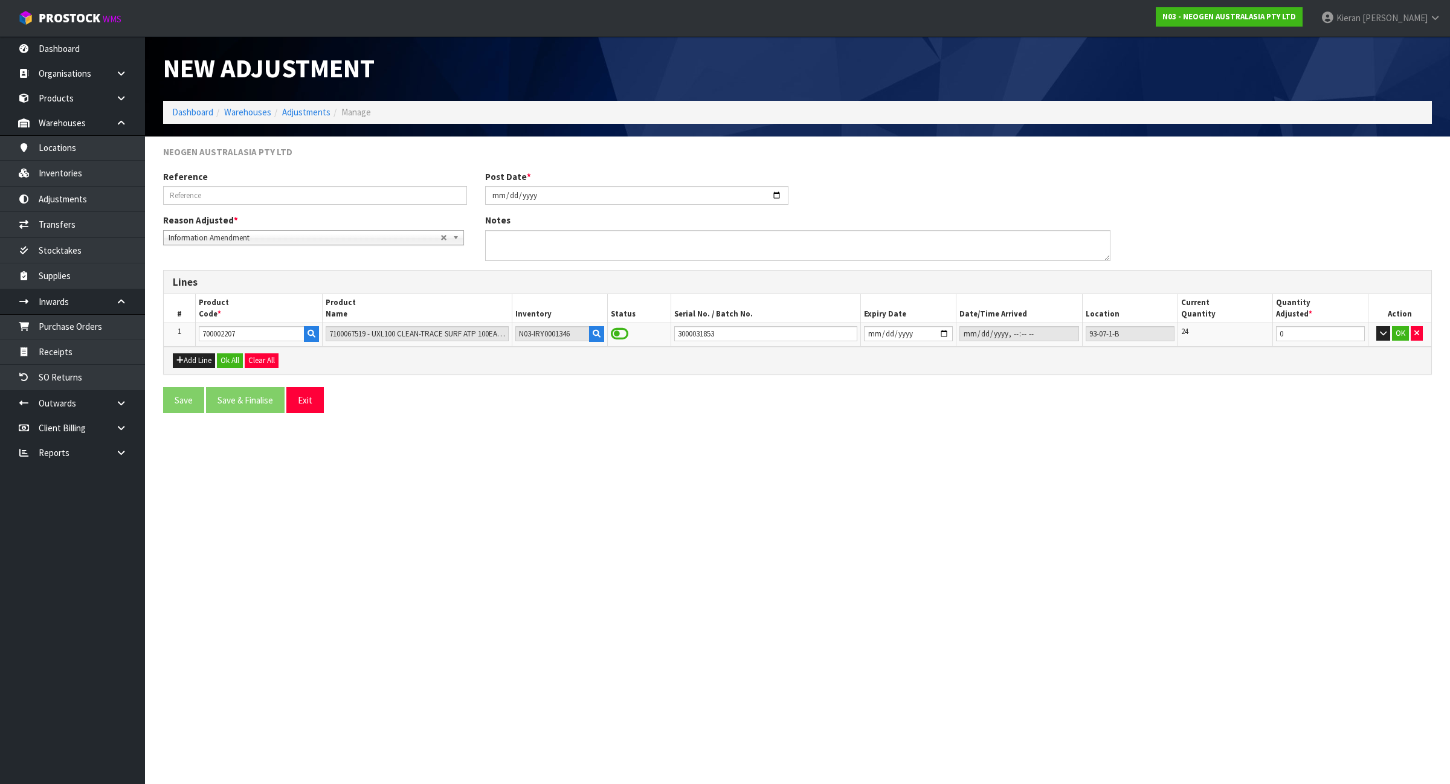
click at [1127, 620] on section "New Adjustment Dashboard Warehouses Adjustments Manage NEOGEN AUSTRALASIA PTY L…" at bounding box center [725, 392] width 1450 height 784
click at [882, 334] on input "[DATE]" at bounding box center [908, 333] width 88 height 15
type input "[DATE]"
click at [1395, 333] on button "OK" at bounding box center [1400, 333] width 17 height 14
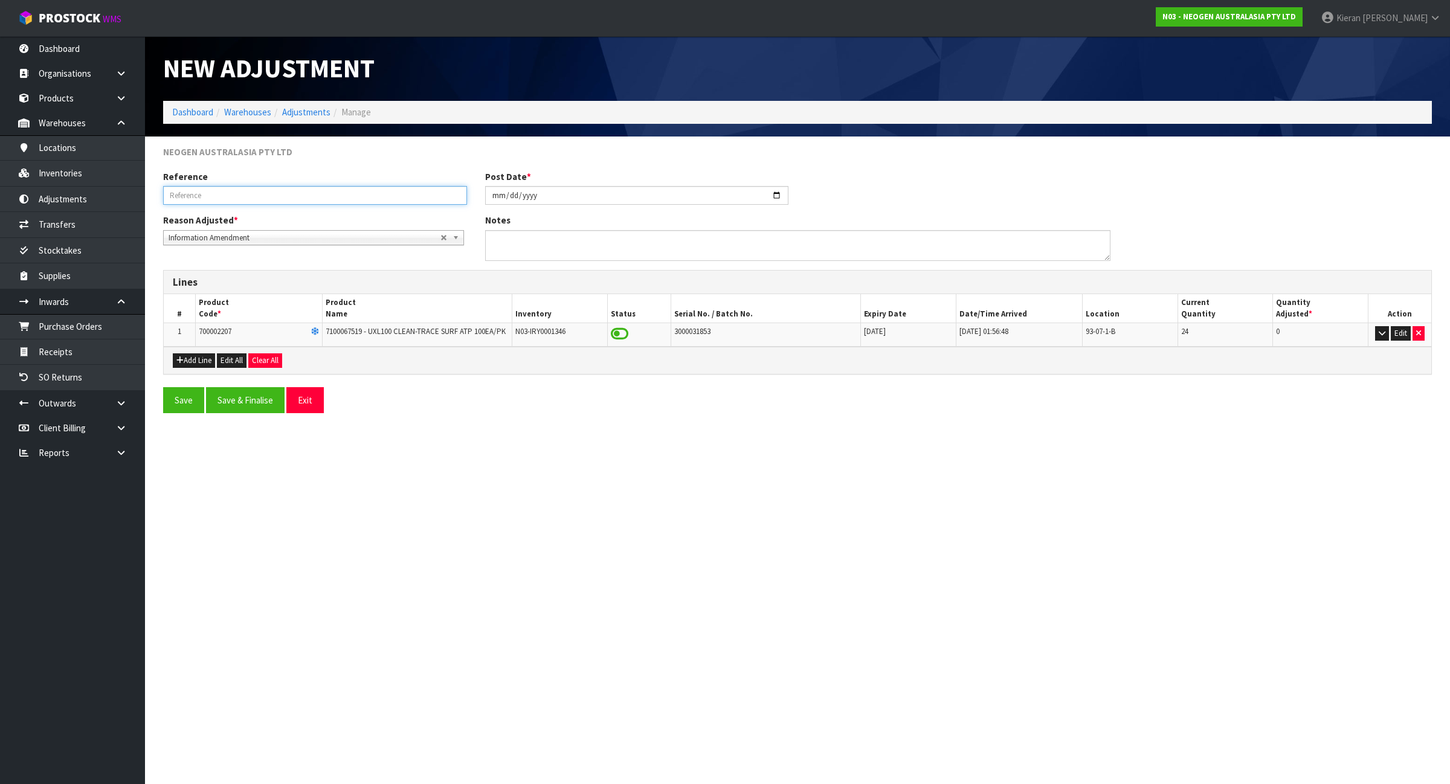
click at [374, 198] on input "text" at bounding box center [315, 195] width 304 height 19
type input "UPDATE EXPIRY"
click at [619, 249] on textarea at bounding box center [797, 245] width 625 height 31
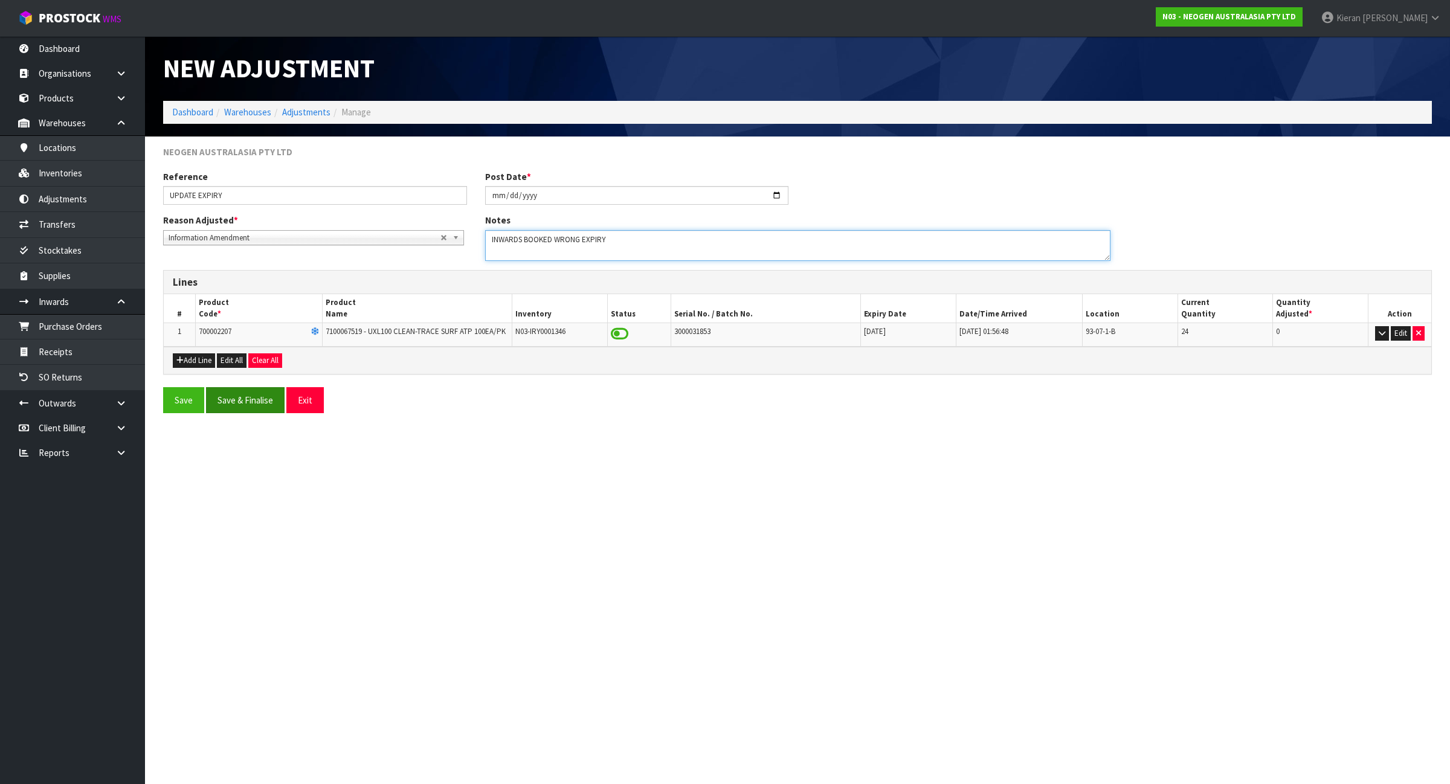
type textarea "INWARDS BOOKED WRONG EXPIRY"
click at [239, 400] on button "Save & Finalise" at bounding box center [245, 400] width 79 height 26
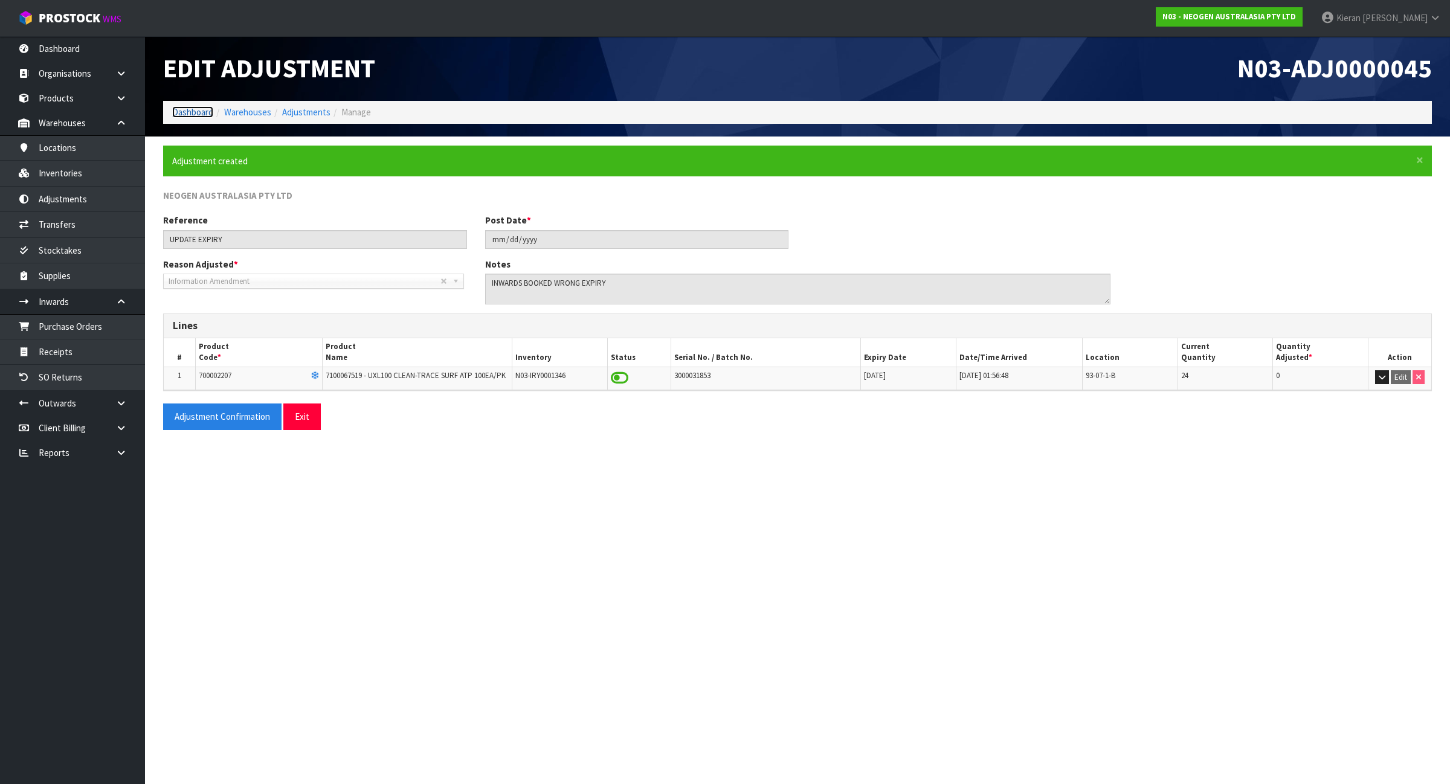
click at [188, 113] on link "Dashboard" at bounding box center [192, 111] width 41 height 11
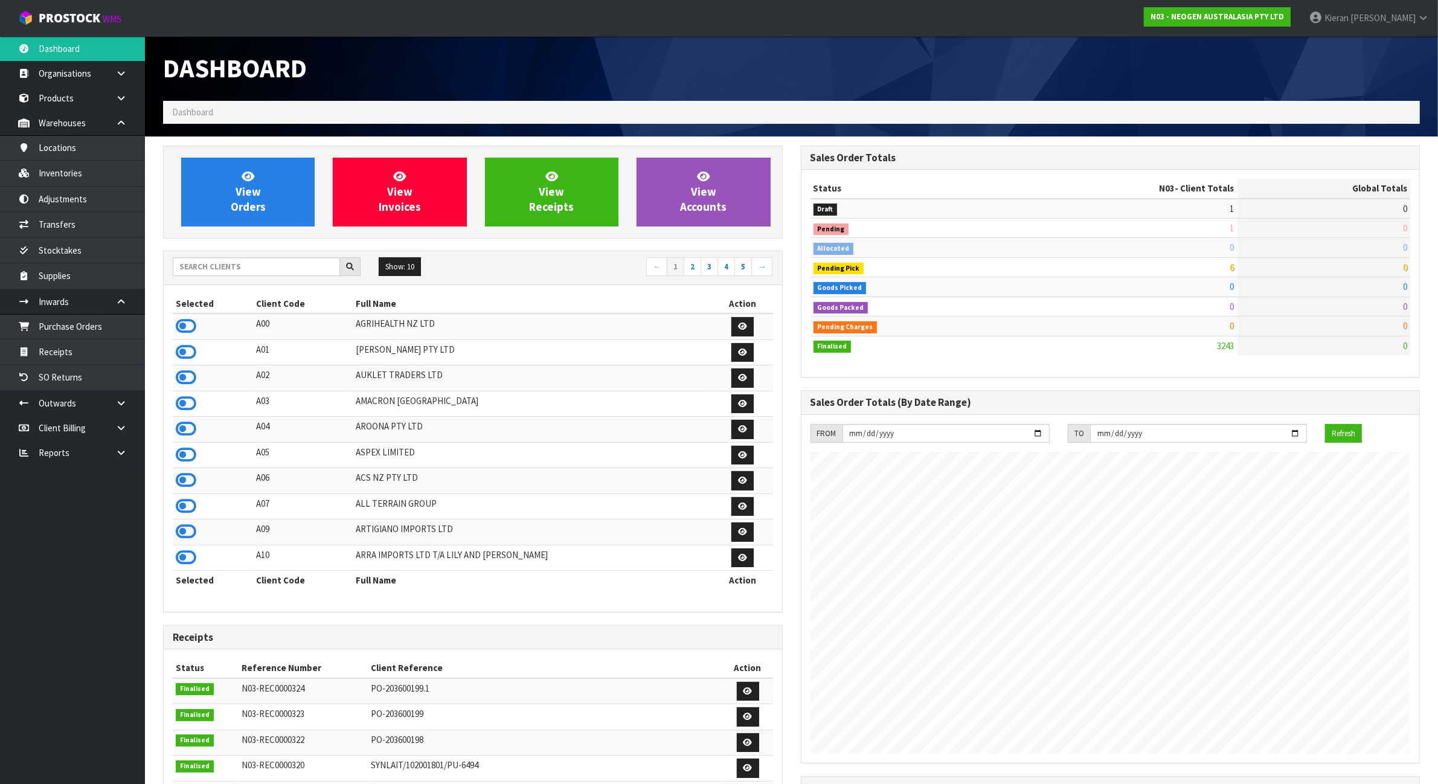
scroll to position [919, 637]
click at [195, 271] on input "text" at bounding box center [256, 266] width 167 height 19
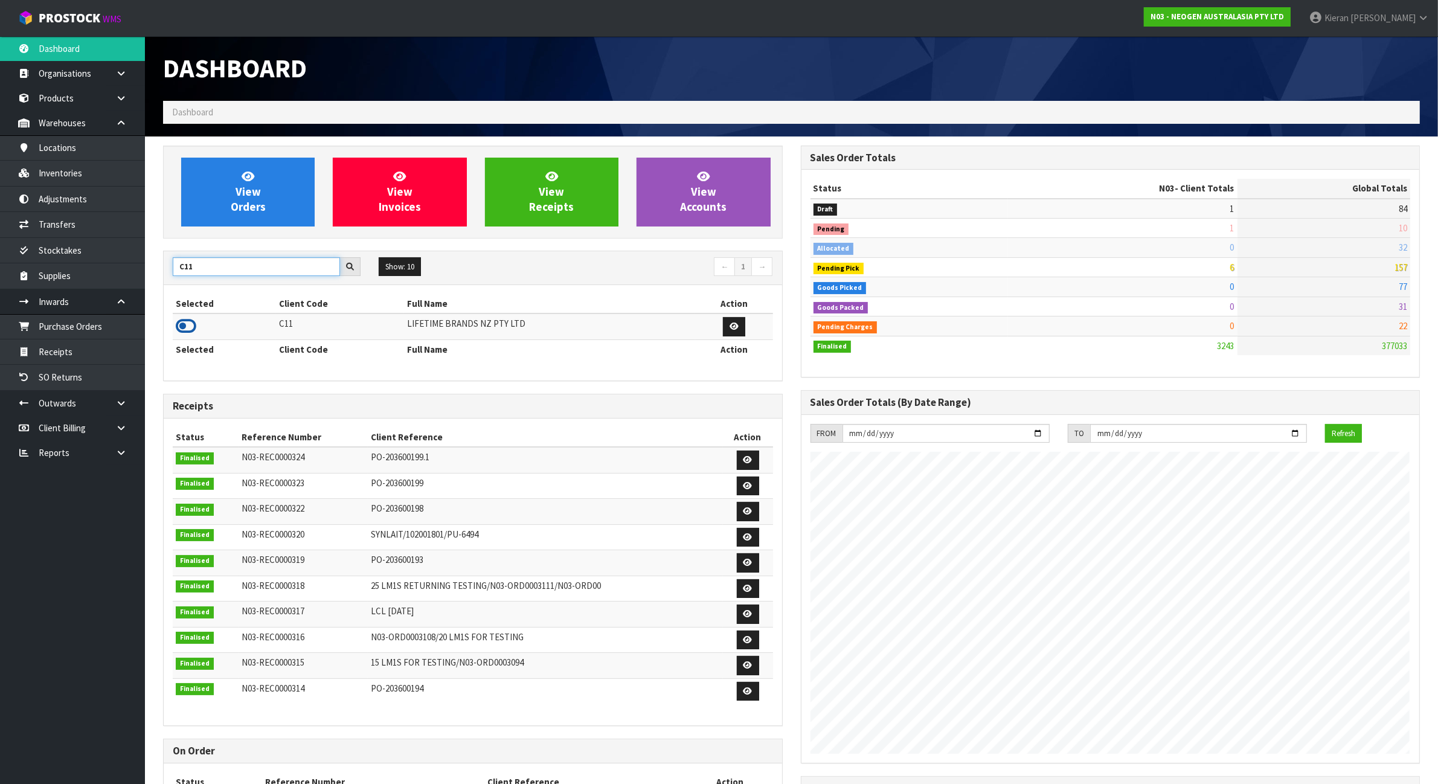
type input "C11"
click at [187, 327] on icon at bounding box center [186, 326] width 21 height 18
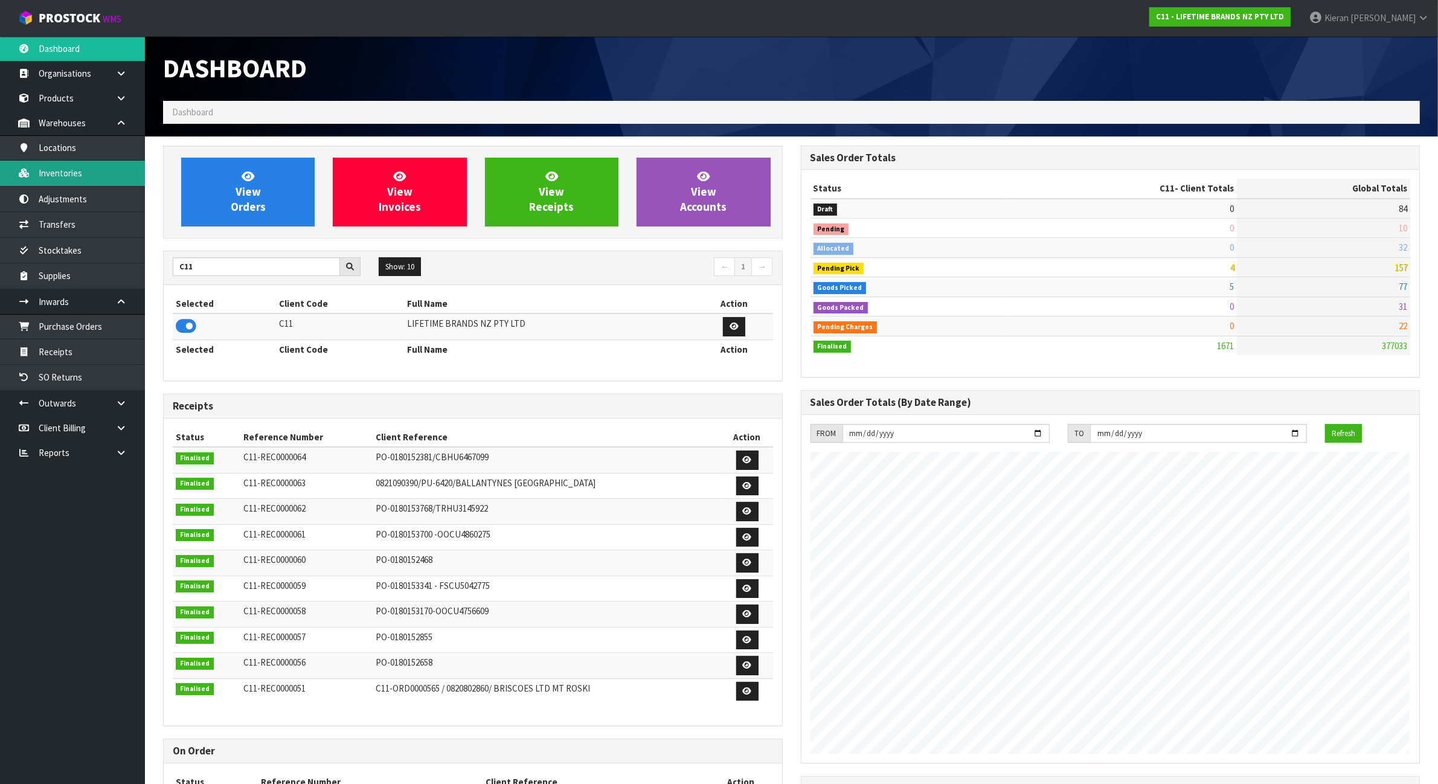
click at [104, 184] on link "Inventories" at bounding box center [72, 173] width 145 height 25
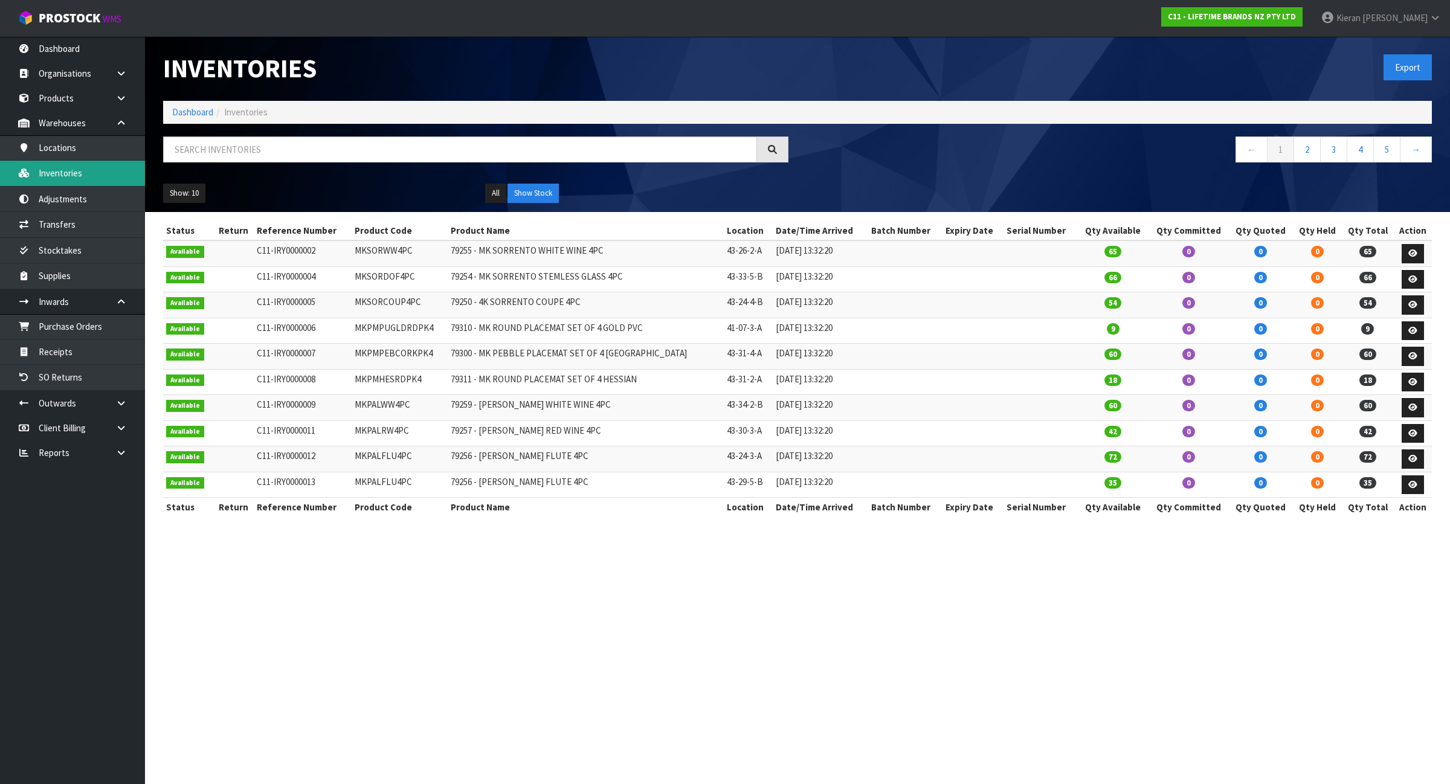
click at [227, 162] on div at bounding box center [475, 154] width 643 height 35
click at [225, 152] on input "text" at bounding box center [460, 150] width 594 height 26
paste input "LCDWJLAT2PC"
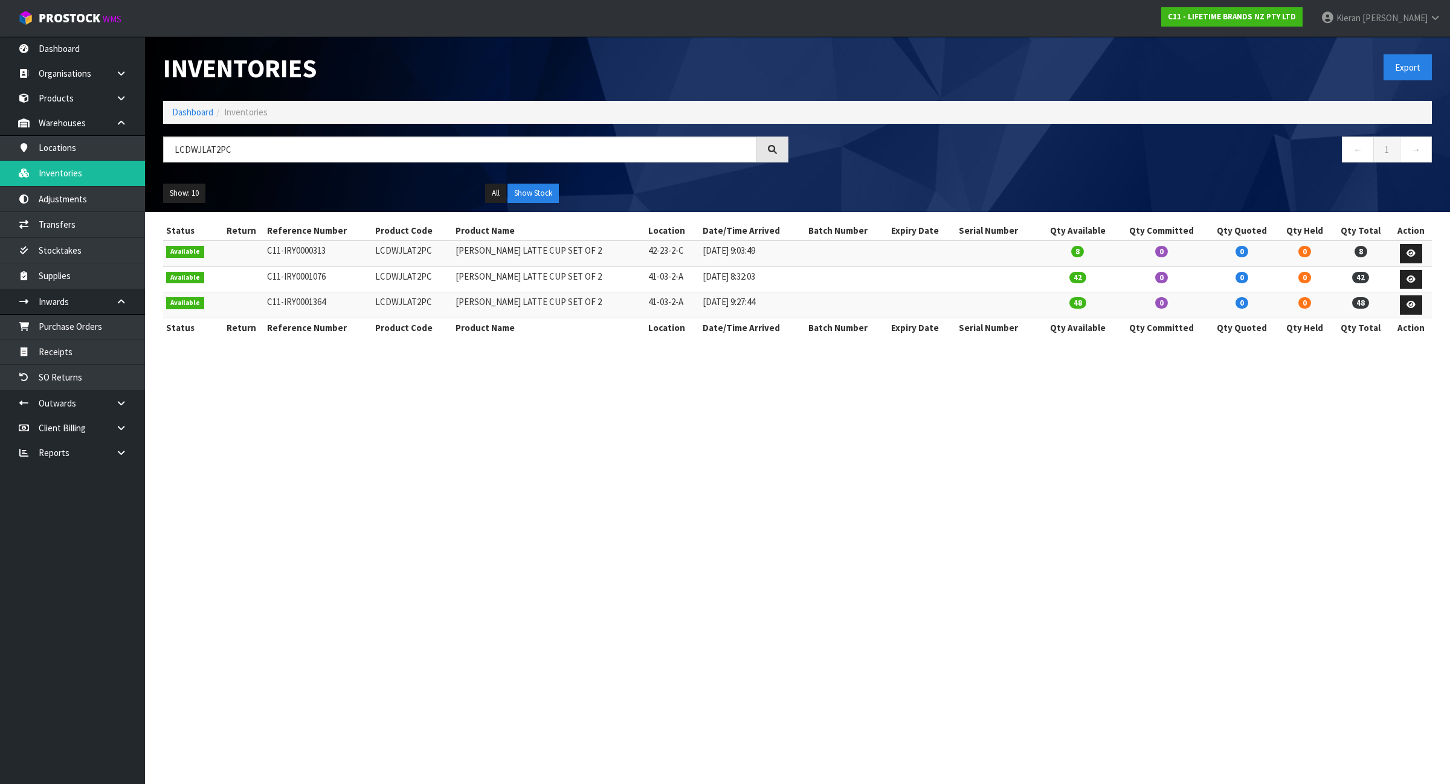
click at [645, 273] on td "41-03-2-A" at bounding box center [672, 279] width 54 height 26
copy tr "41-03-2-A"
click at [411, 149] on input "LCDWJLAT2PC" at bounding box center [460, 150] width 594 height 26
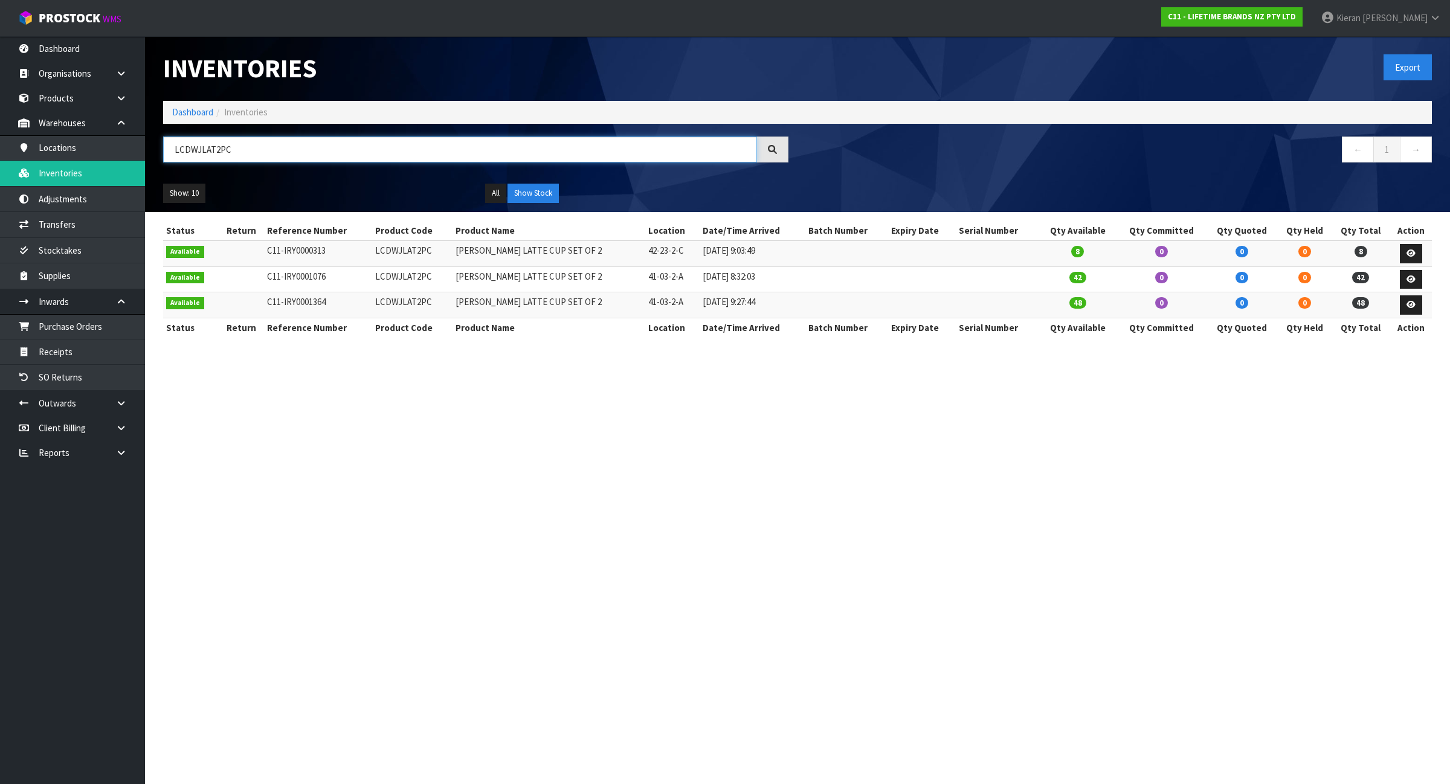
click at [411, 149] on input "LCDWJLAT2PC" at bounding box center [460, 150] width 594 height 26
paste input "41-03-2-A"
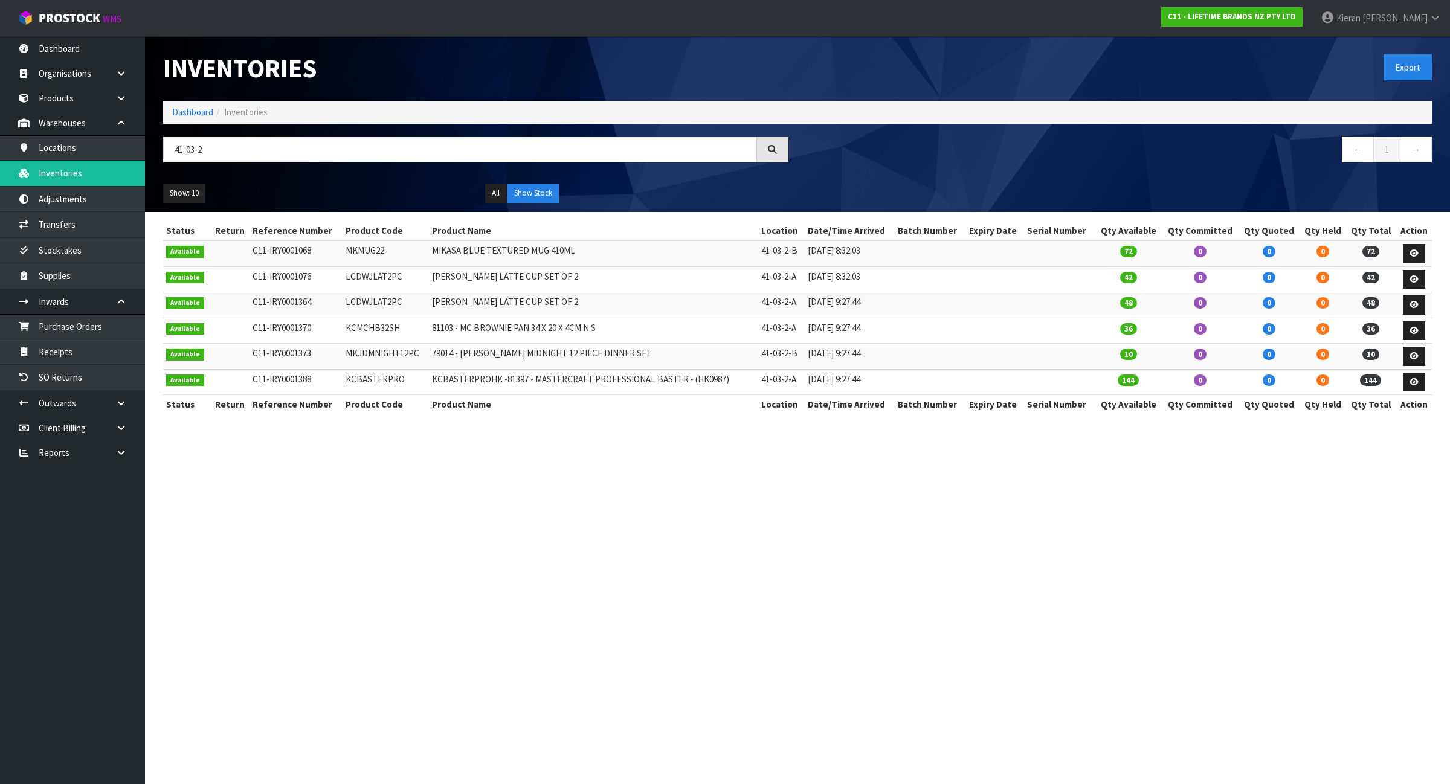
click at [373, 275] on td "LCDWJLAT2PC" at bounding box center [385, 279] width 86 height 26
copy td "LCDWJLAT2PC"
click at [312, 155] on input "41-03-2" at bounding box center [460, 150] width 594 height 26
click at [311, 155] on input "41-03-2" at bounding box center [460, 150] width 594 height 26
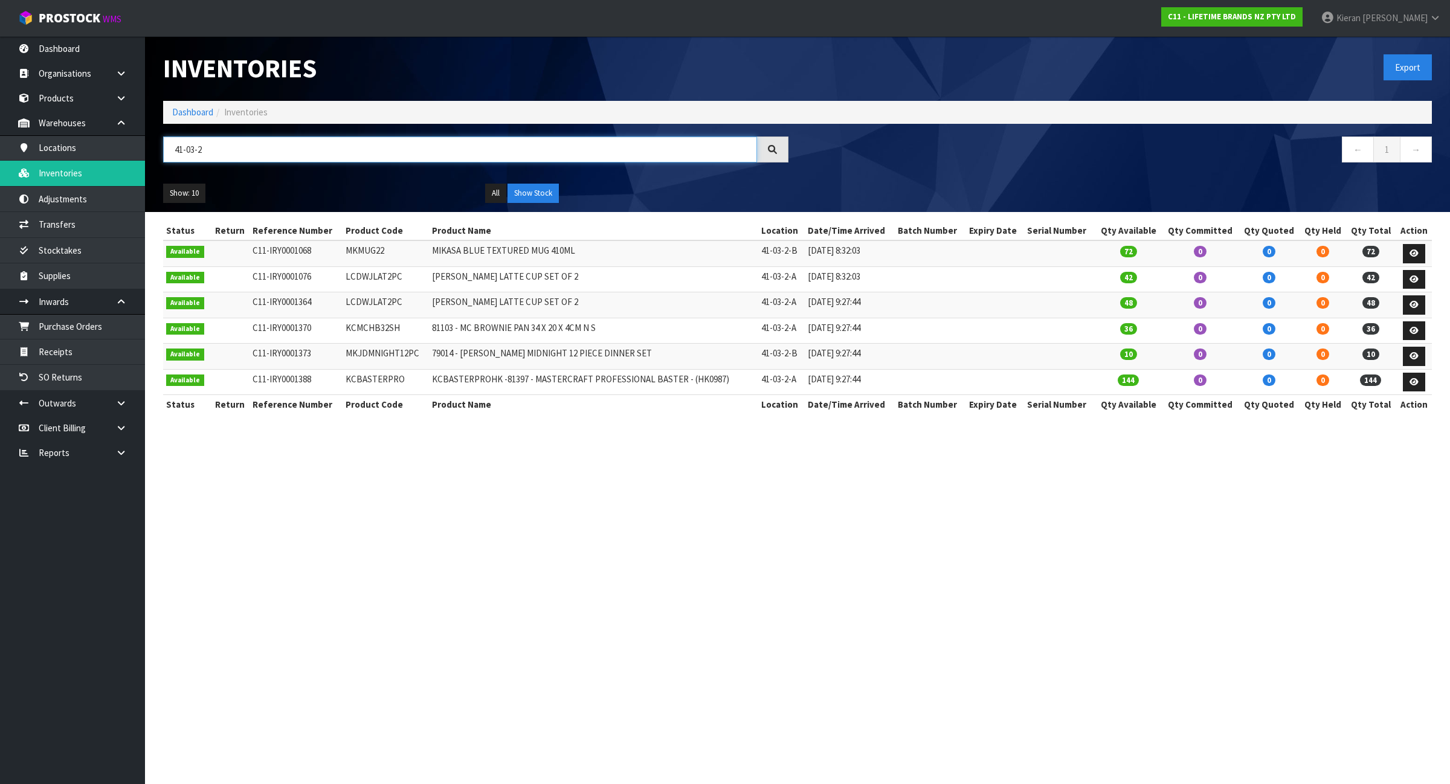
click at [309, 154] on input "41-03-2" at bounding box center [460, 150] width 594 height 26
click at [309, 153] on input "41-03-2" at bounding box center [460, 150] width 594 height 26
click at [308, 152] on input "41-03-2" at bounding box center [460, 150] width 594 height 26
click at [307, 152] on input "41-03-2" at bounding box center [460, 150] width 594 height 26
paste input "LCDWJLAT2PC"
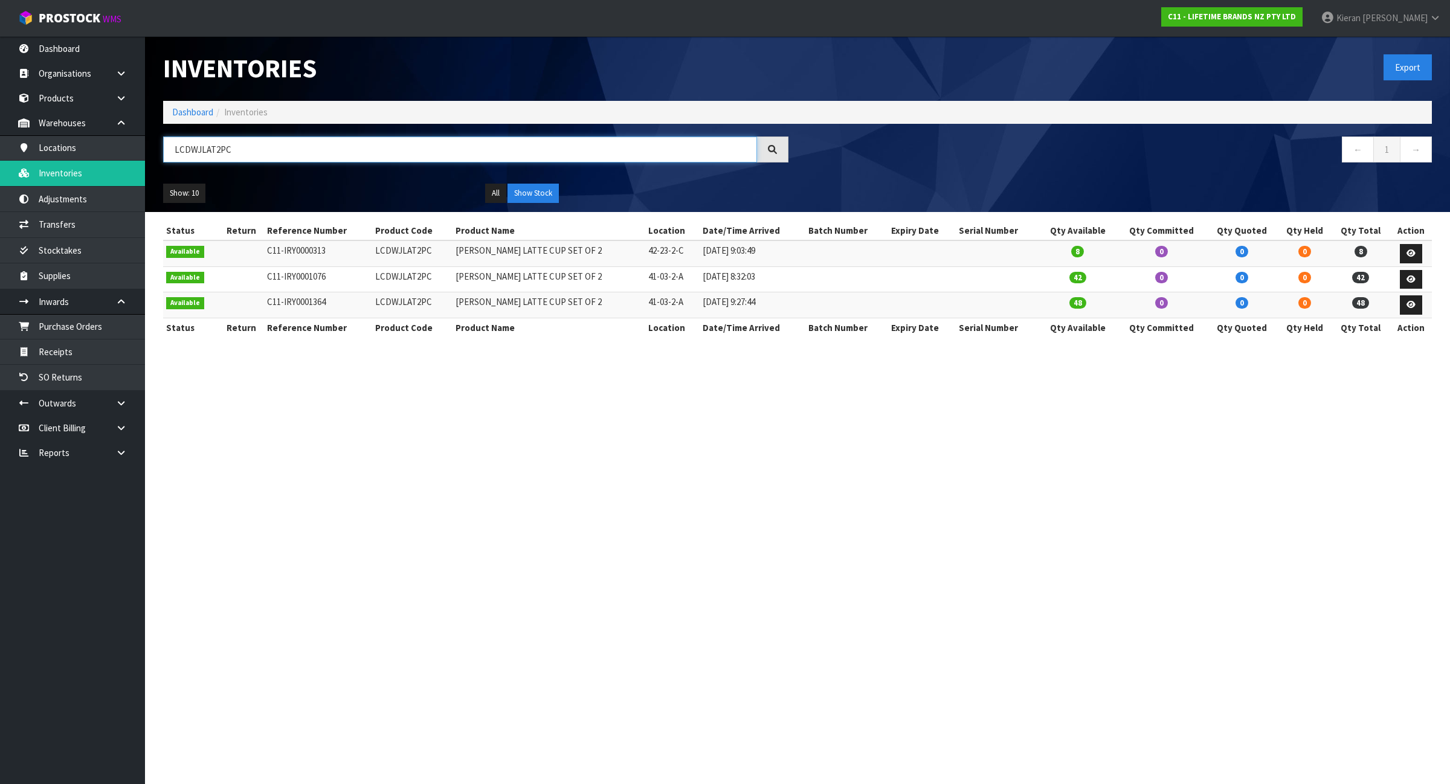
type input "LCDWJLAT2PC"
click at [198, 114] on link "Dashboard" at bounding box center [192, 111] width 41 height 11
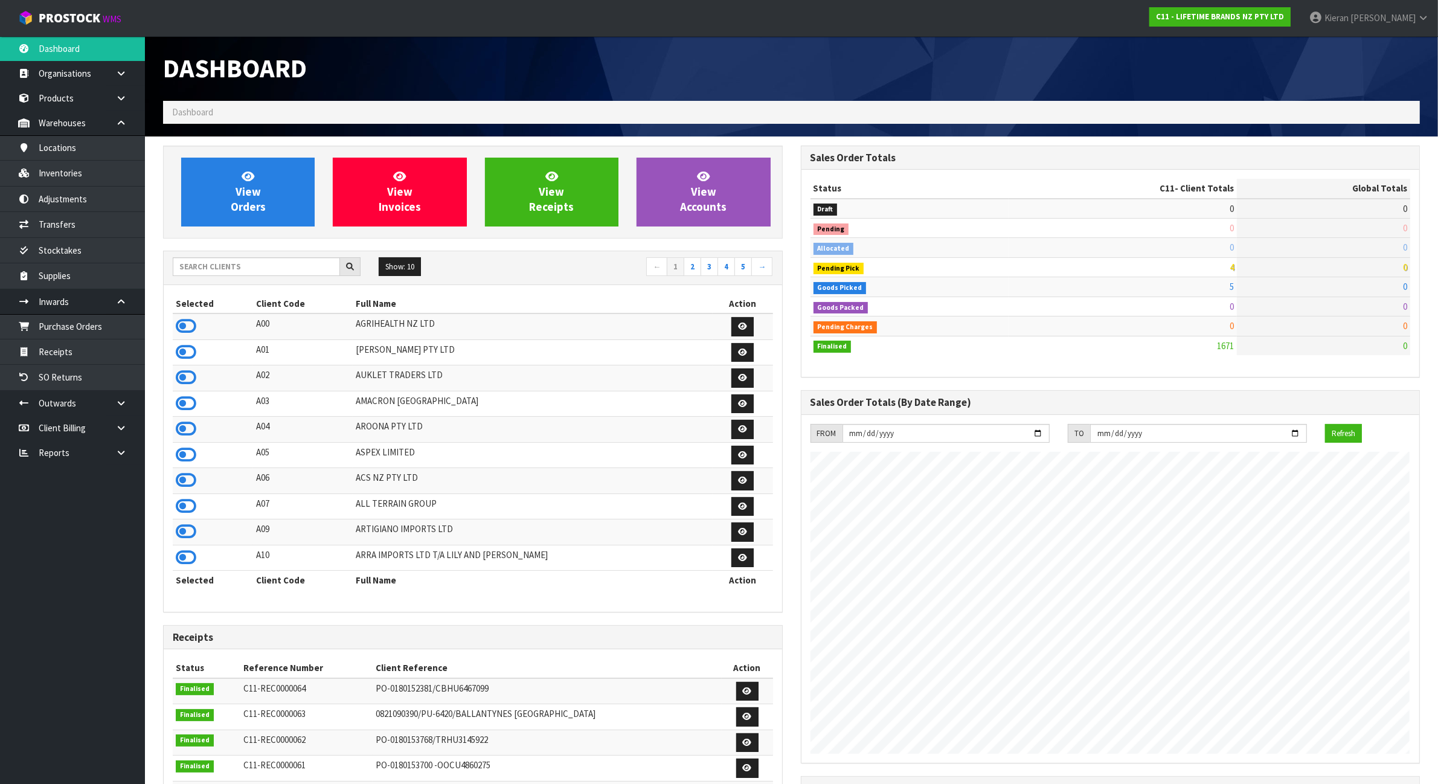
scroll to position [919, 637]
click at [210, 272] on input "text" at bounding box center [256, 266] width 167 height 19
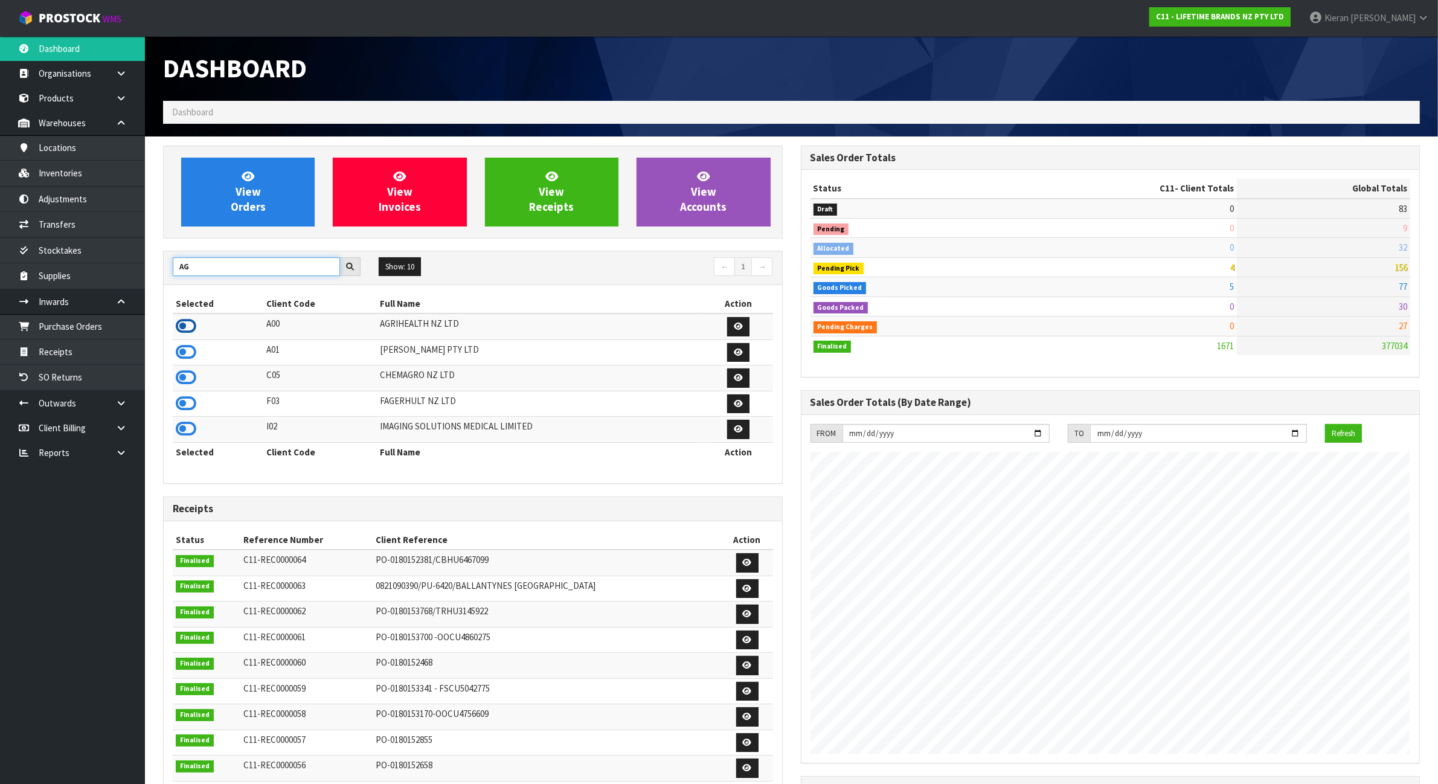
type input "AG"
click at [185, 331] on icon at bounding box center [186, 326] width 21 height 18
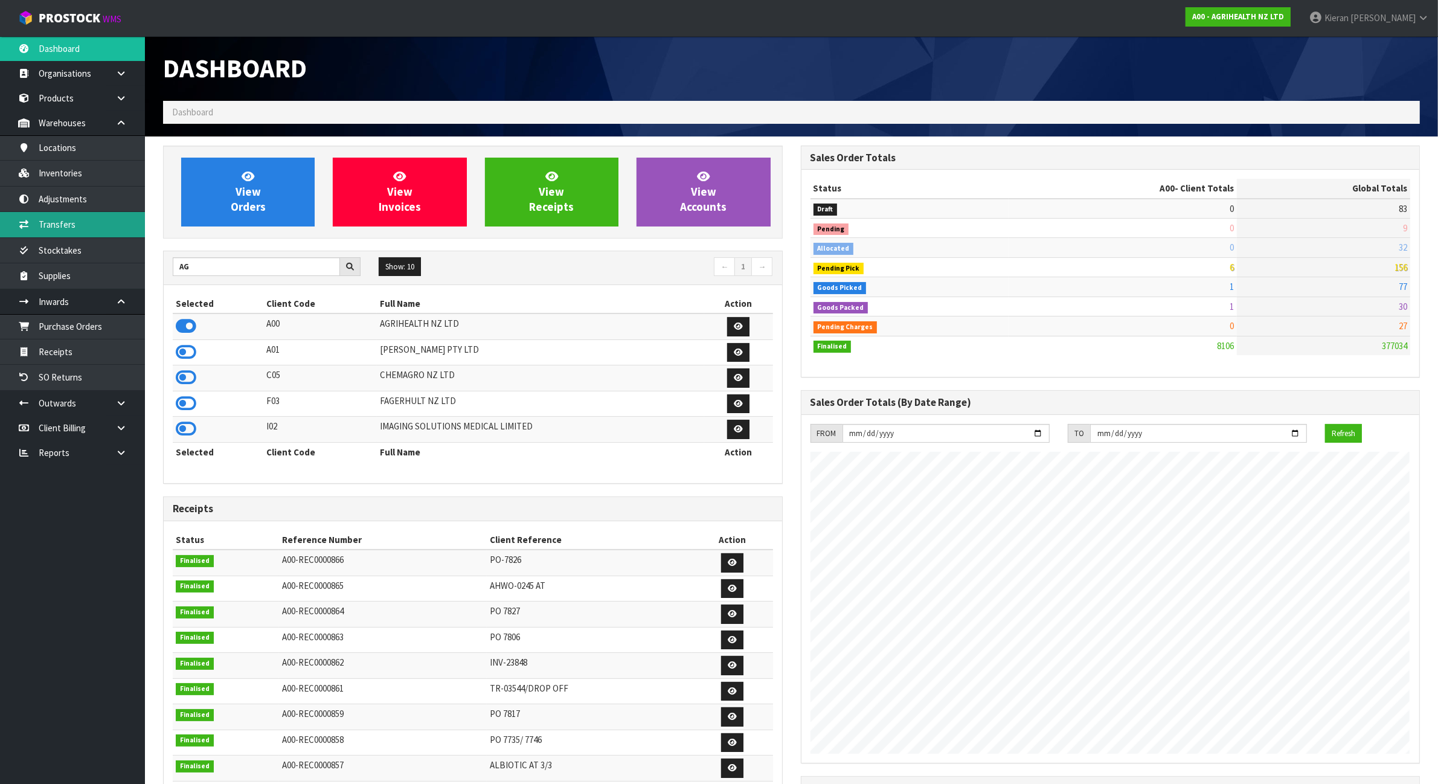
click at [83, 222] on link "Transfers" at bounding box center [72, 224] width 145 height 25
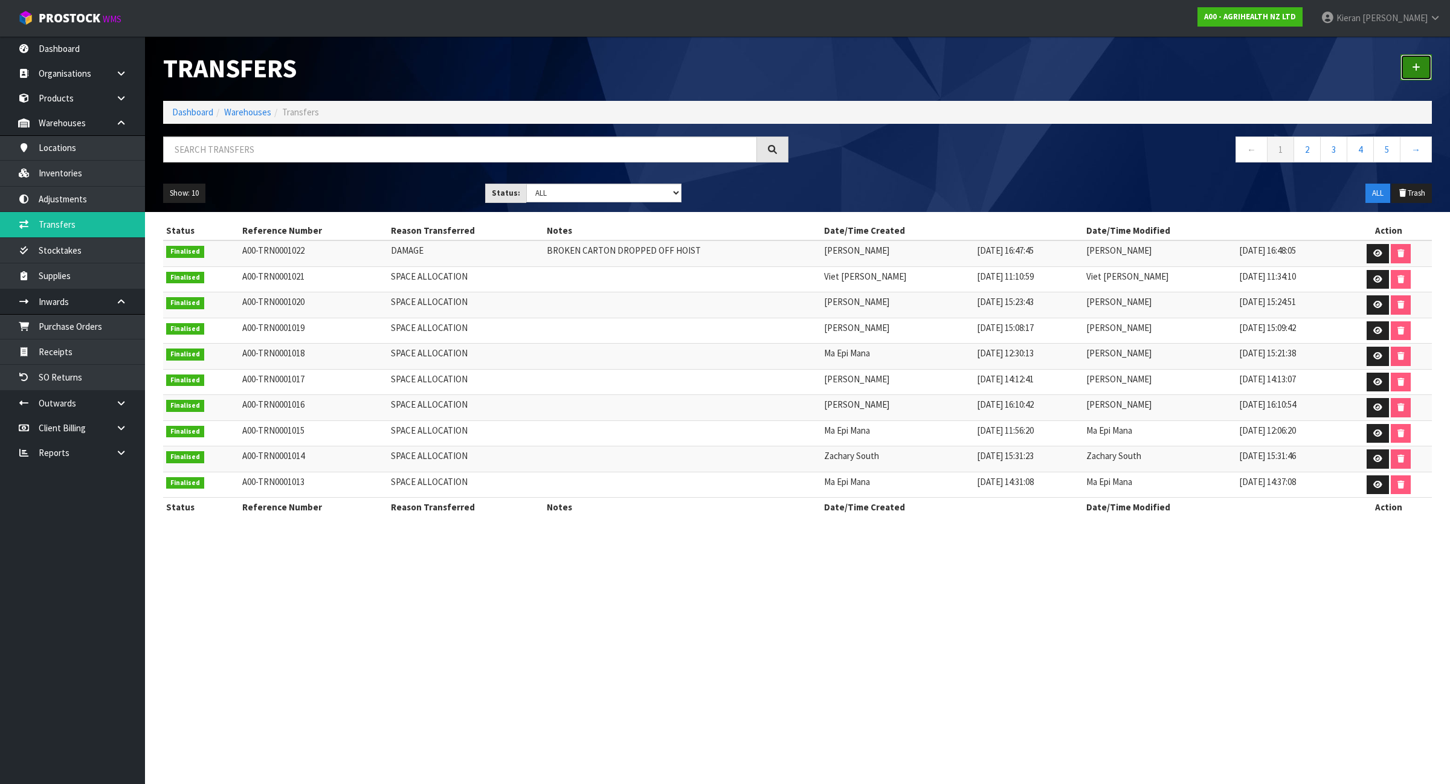
click at [1418, 64] on icon at bounding box center [1416, 67] width 8 height 9
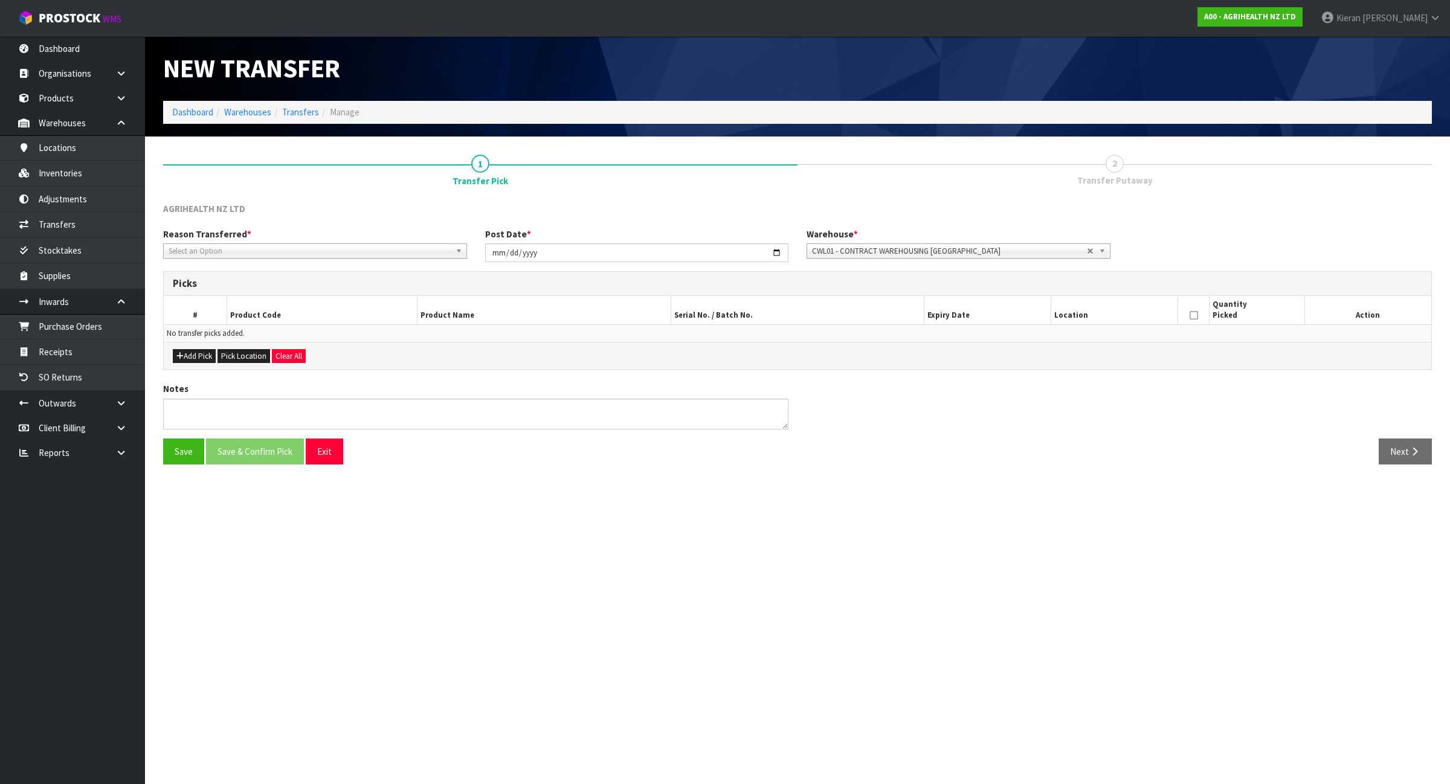
click at [216, 251] on span "Select an Option" at bounding box center [310, 251] width 282 height 14
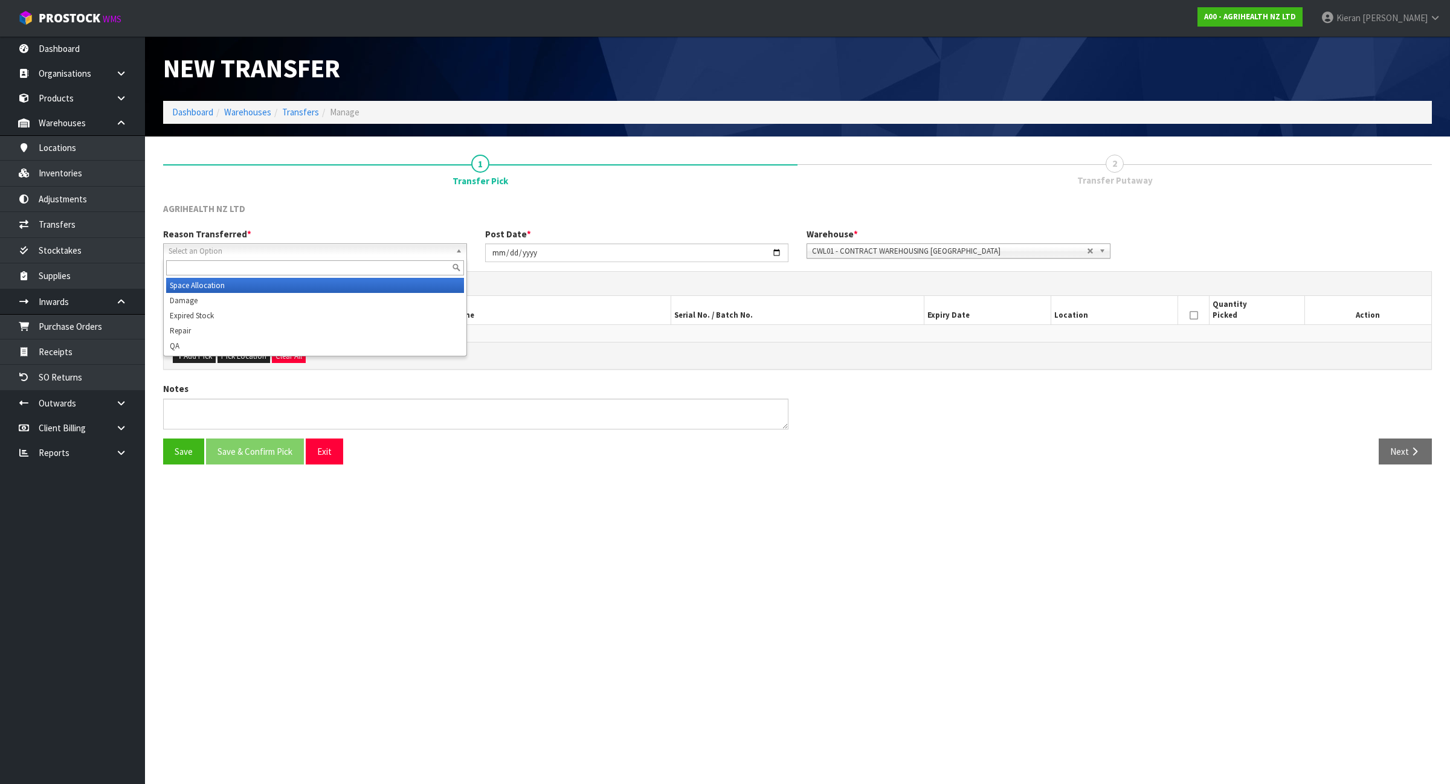
click at [210, 284] on li "Space Allocation" at bounding box center [315, 285] width 298 height 15
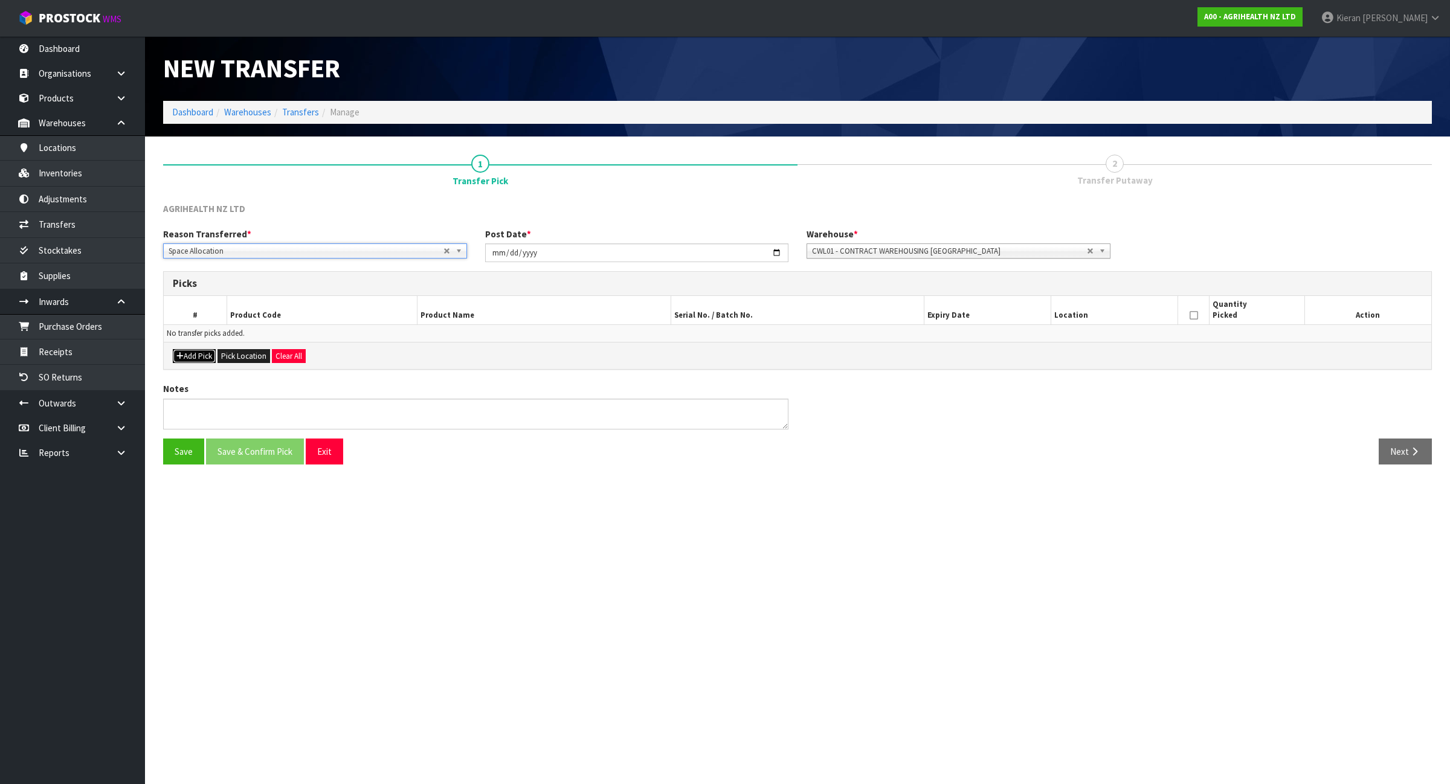
click at [191, 357] on button "Add Pick" at bounding box center [194, 356] width 43 height 14
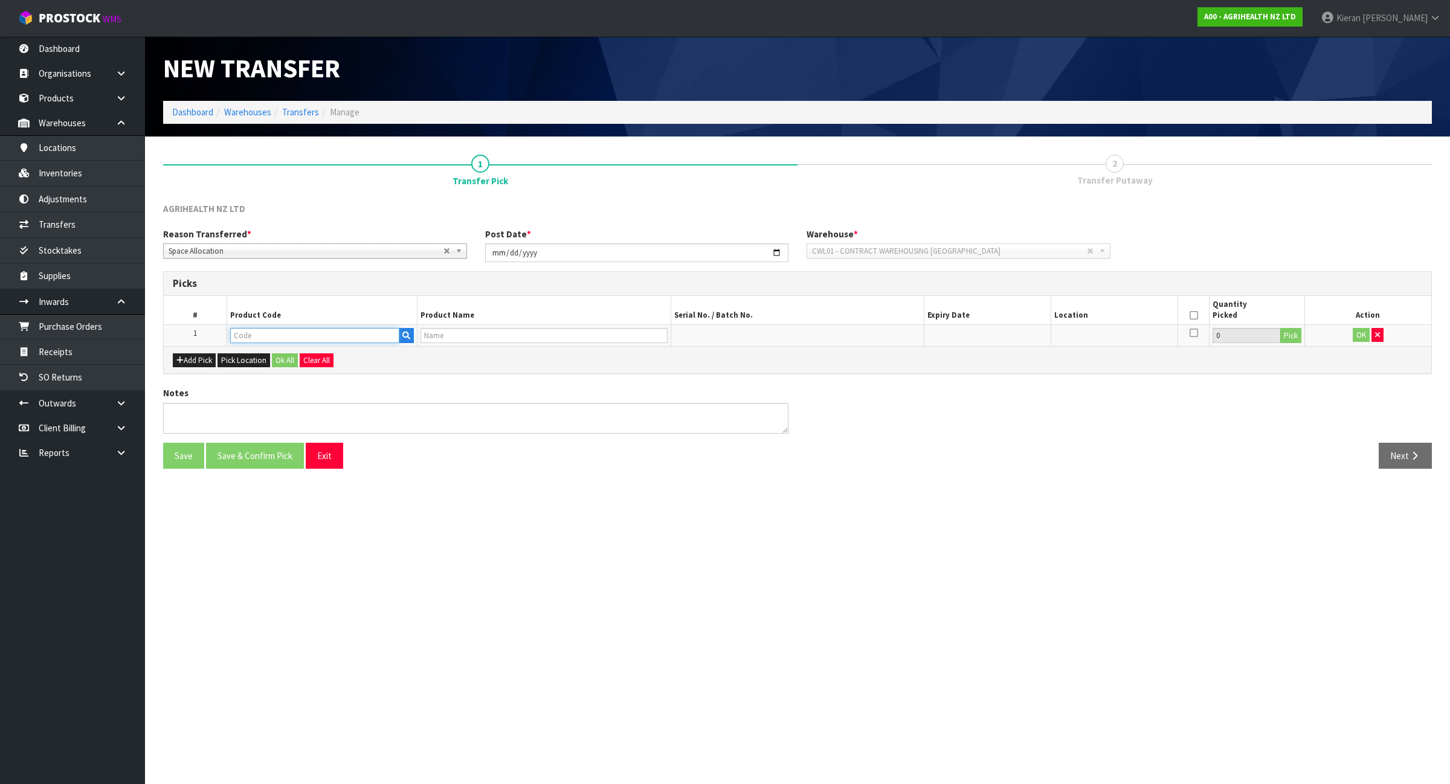
click at [248, 338] on input "text" at bounding box center [314, 335] width 169 height 15
type input "3650"
type input "PREGBOOST 500 COW PACK RVM"
type input "3650"
click at [1291, 339] on button "Pick" at bounding box center [1290, 336] width 21 height 16
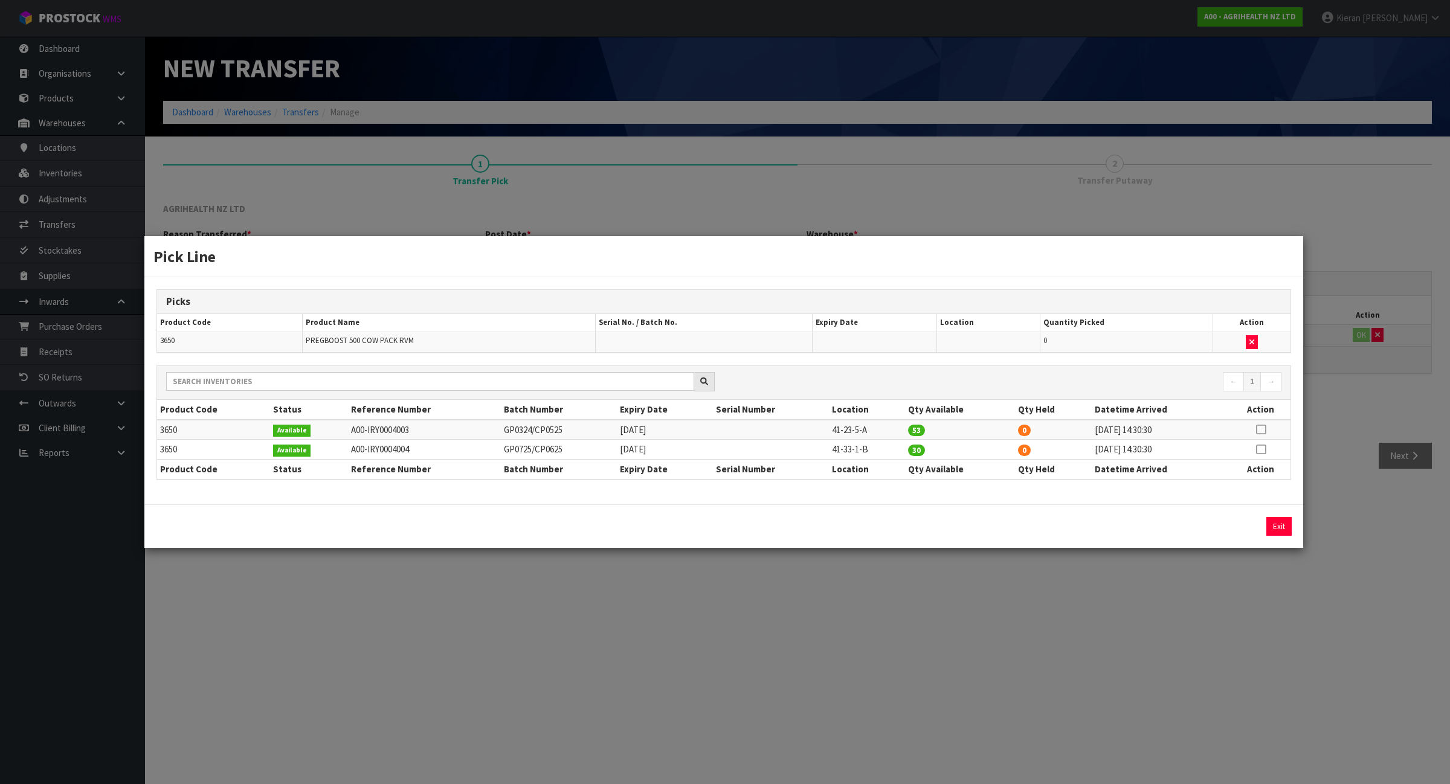
click at [1090, 695] on div "Pick Line Picks Product Code Product Name Serial No. / Batch No. Expiry Date Lo…" at bounding box center [725, 392] width 1450 height 784
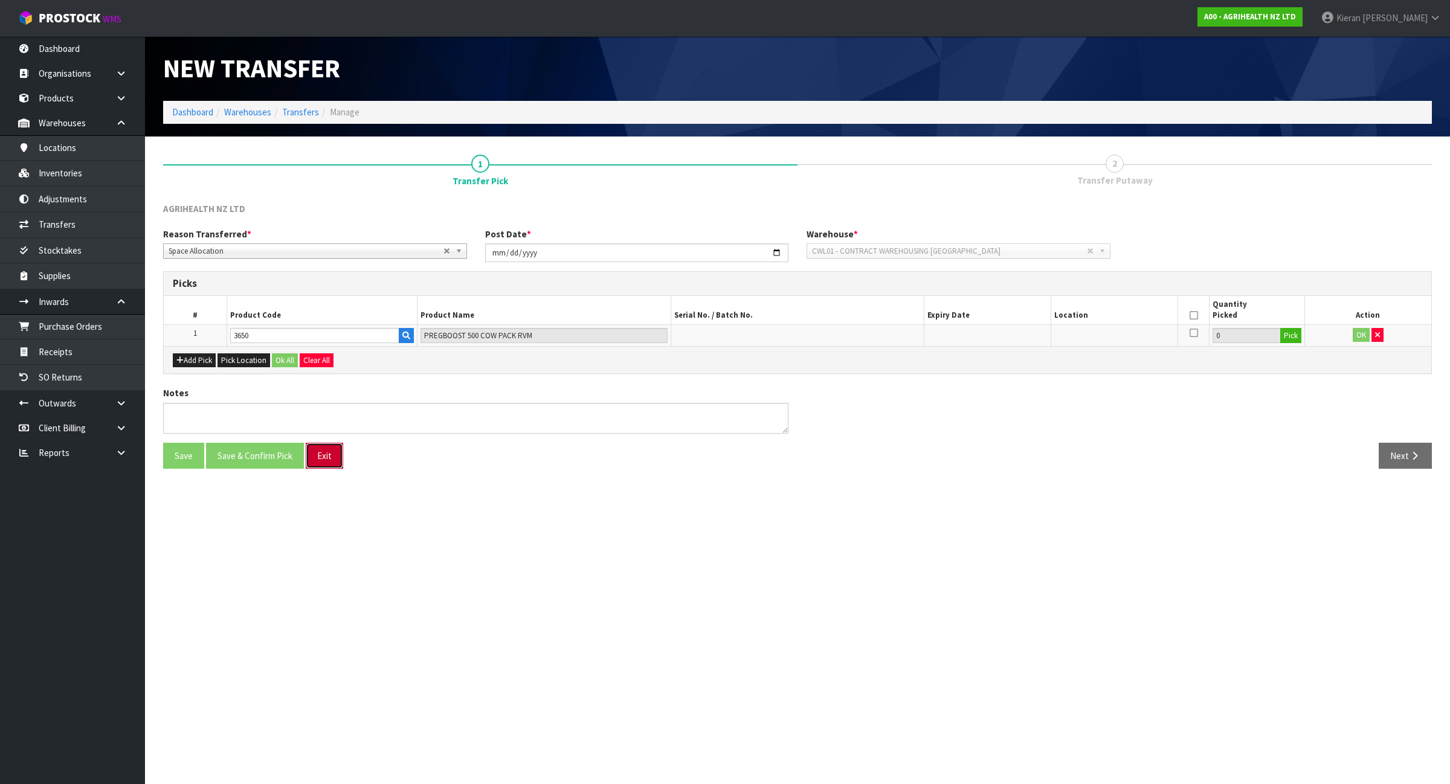
click at [334, 461] on button "Exit" at bounding box center [324, 456] width 37 height 26
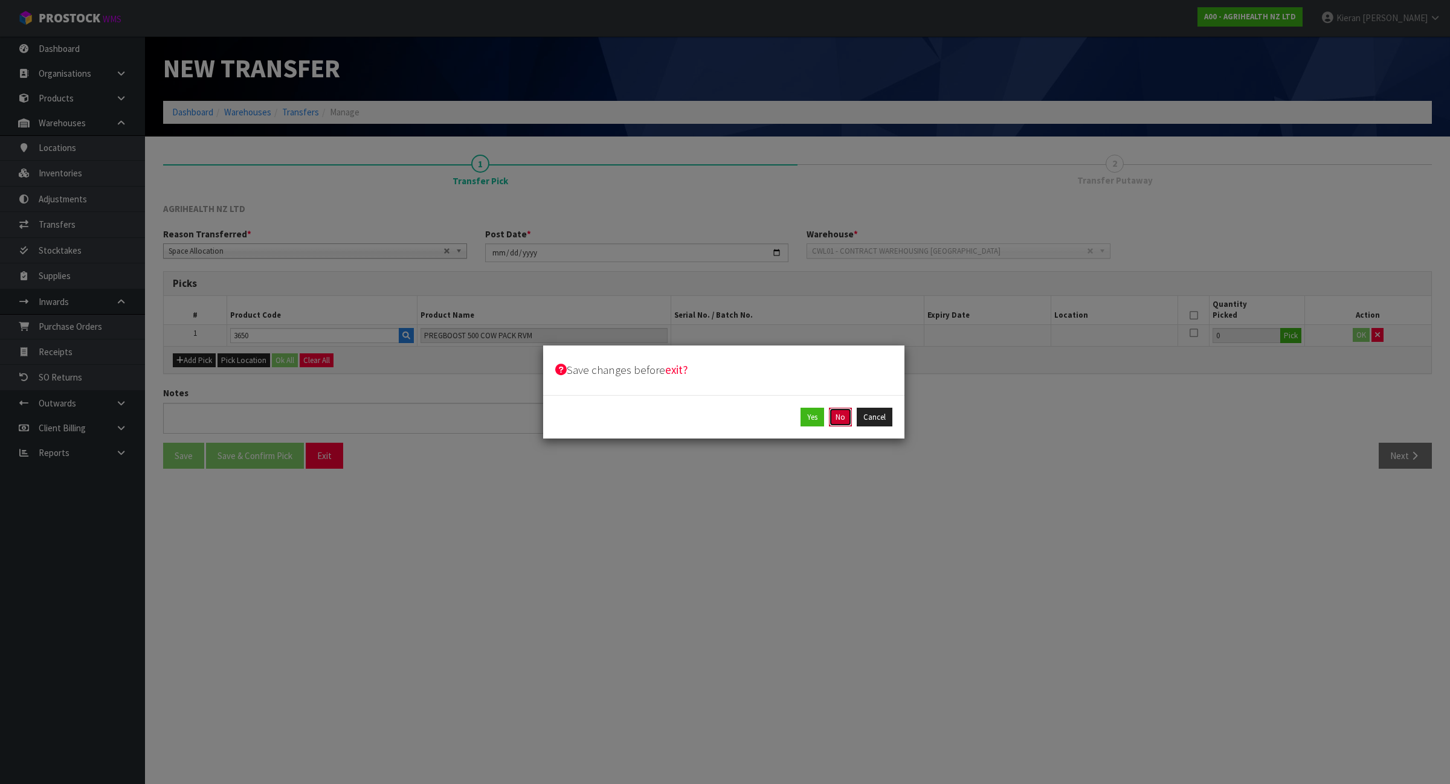
click at [843, 423] on button "No" at bounding box center [840, 417] width 23 height 19
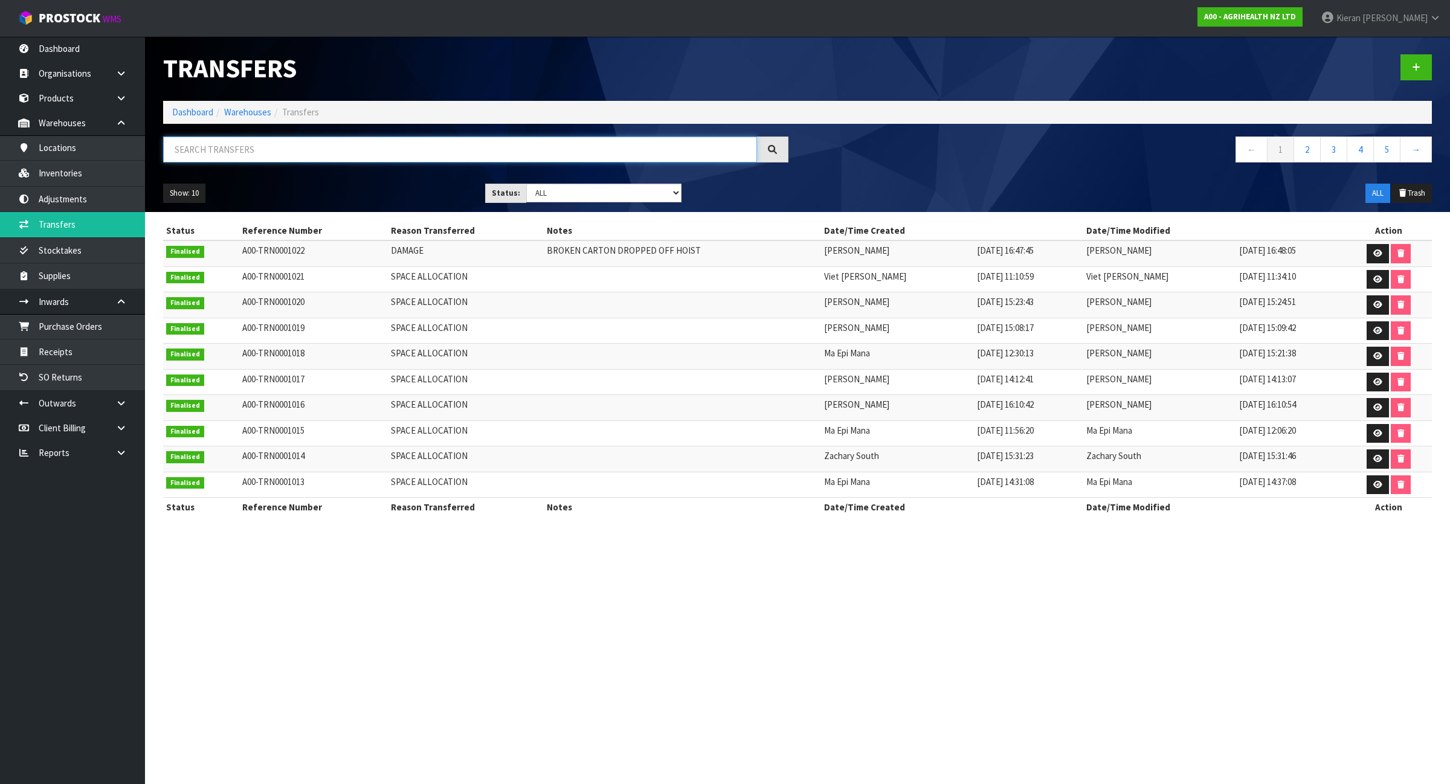
click at [376, 146] on input "text" at bounding box center [460, 150] width 594 height 26
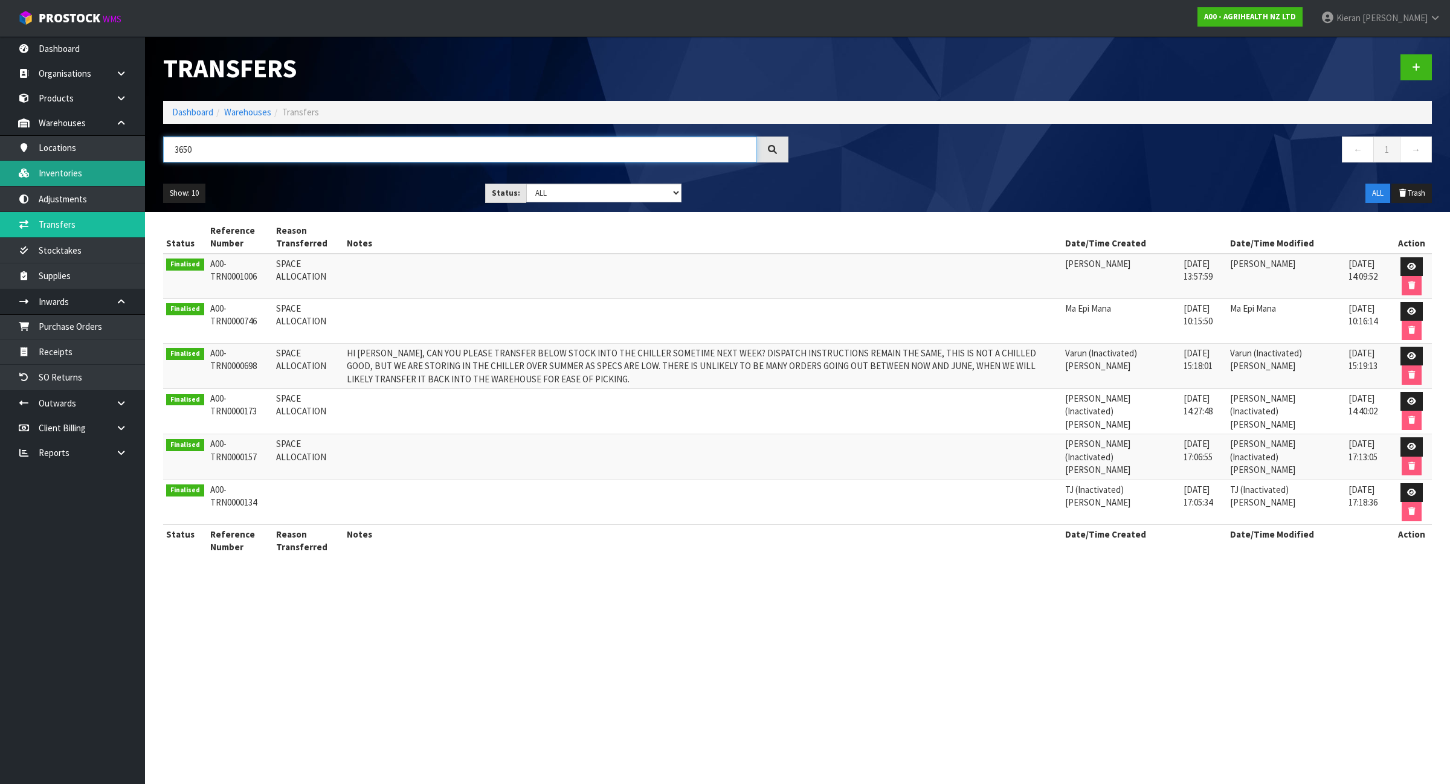
type input "3650"
click at [138, 170] on link "Inventories" at bounding box center [72, 173] width 145 height 25
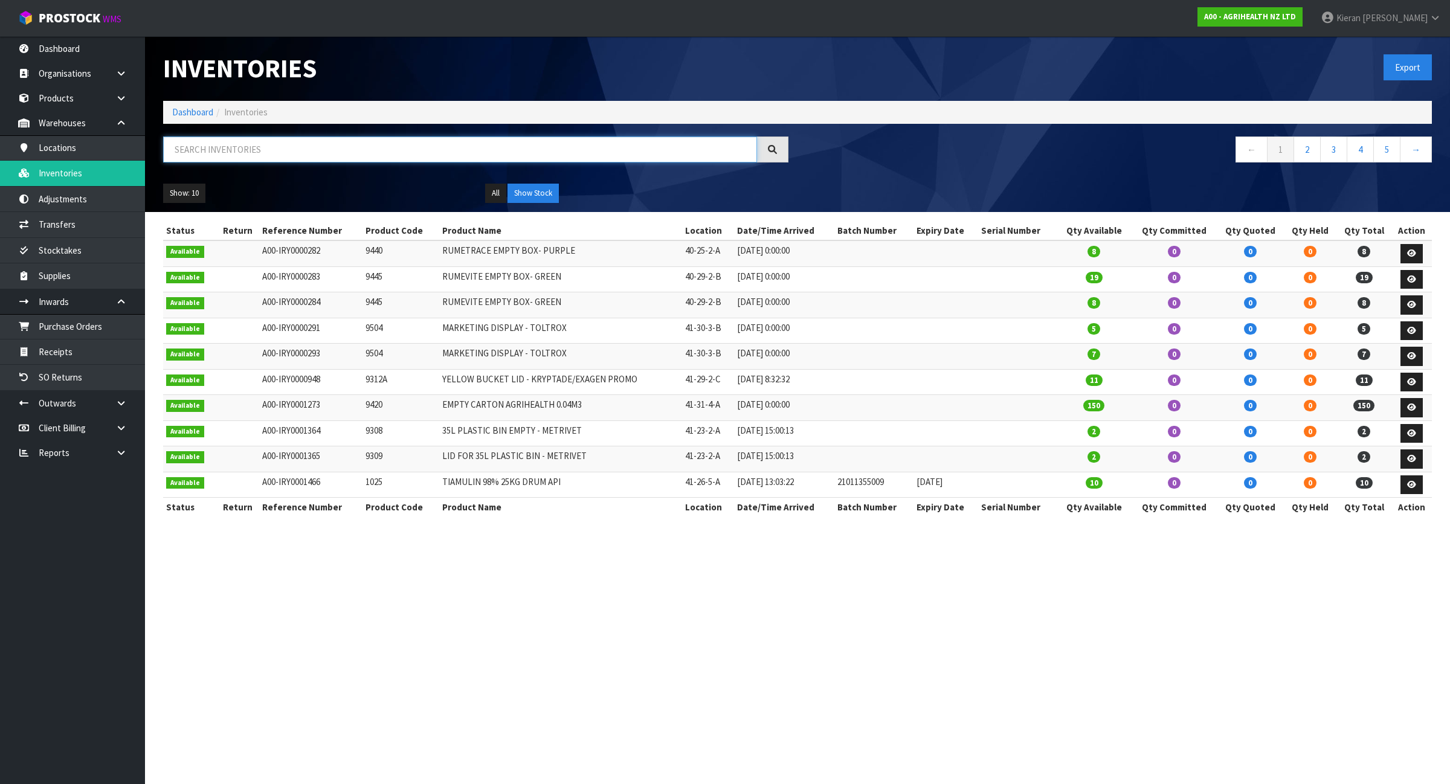
click at [246, 150] on input "text" at bounding box center [460, 150] width 594 height 26
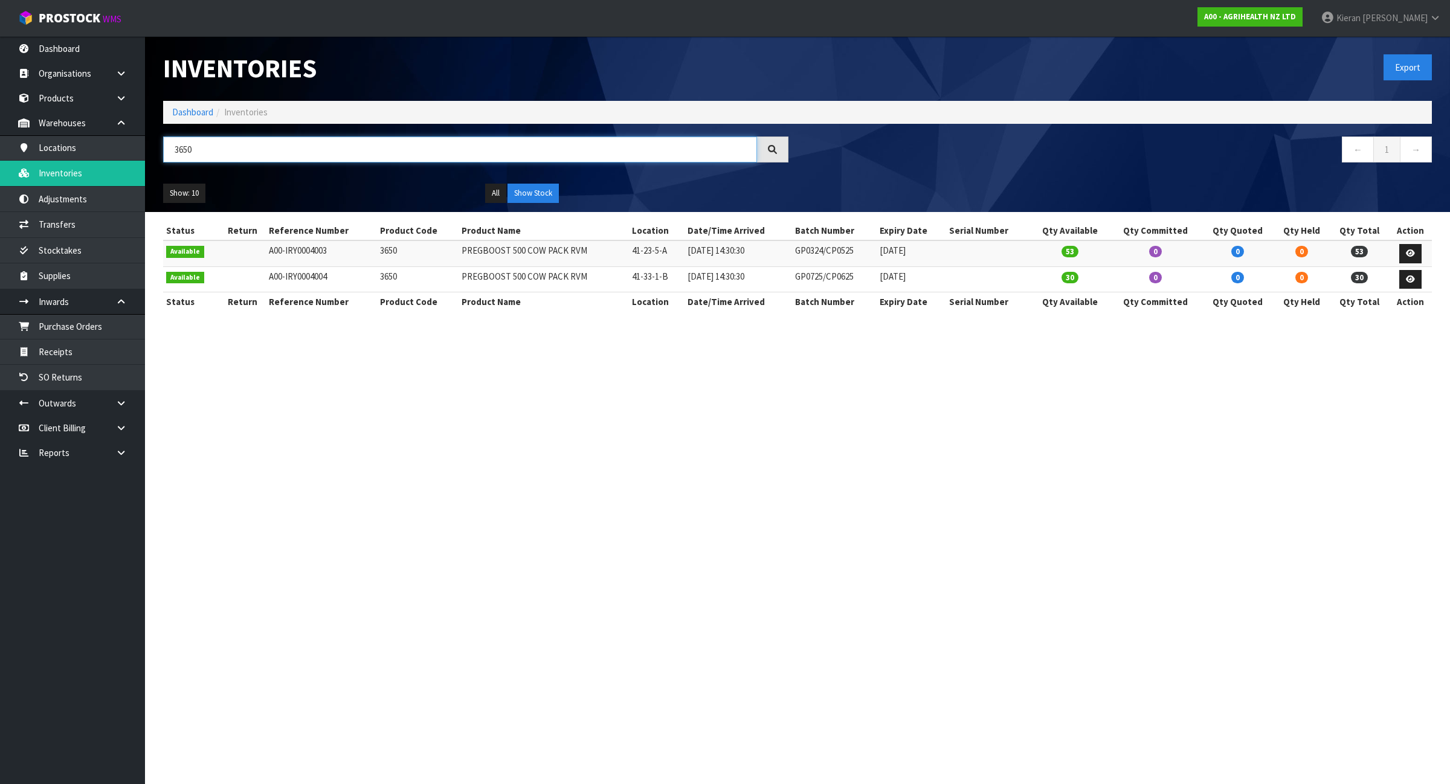
type input "3650"
drag, startPoint x: 219, startPoint y: 98, endPoint x: 217, endPoint y: 108, distance: 9.2
click at [219, 98] on div "Inventories" at bounding box center [475, 68] width 643 height 65
click at [214, 147] on input "3650" at bounding box center [460, 150] width 594 height 26
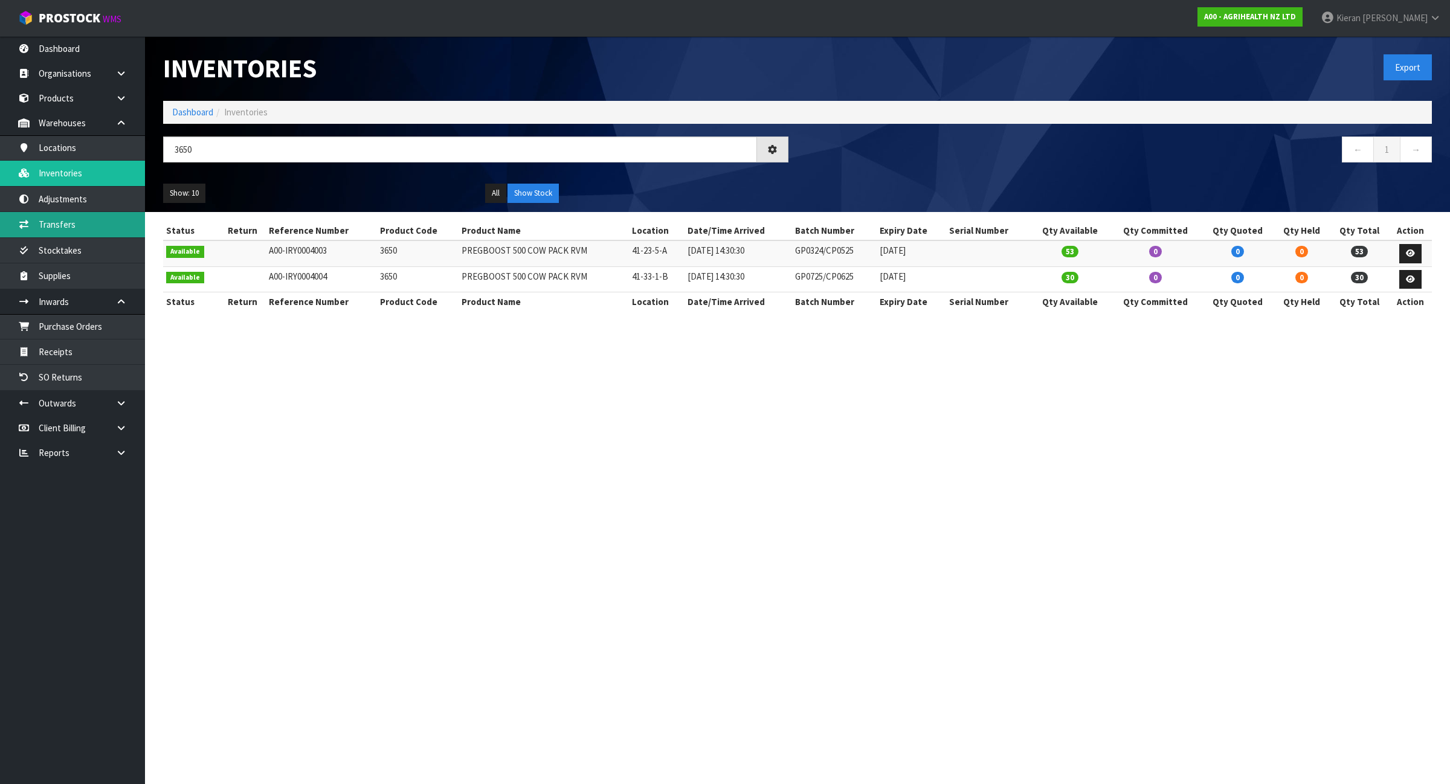
click at [115, 233] on link "Transfers" at bounding box center [72, 224] width 145 height 25
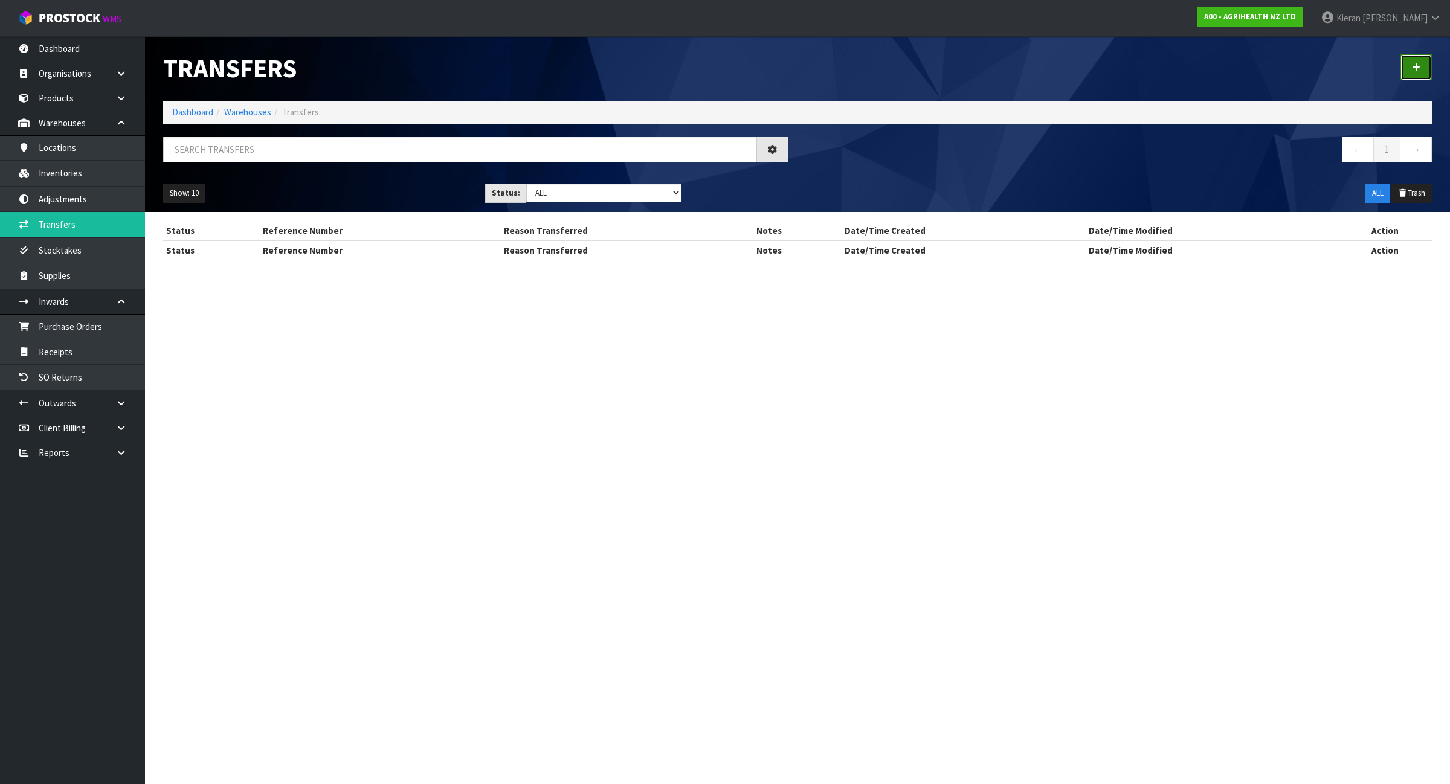
click at [1416, 66] on icon at bounding box center [1416, 67] width 8 height 9
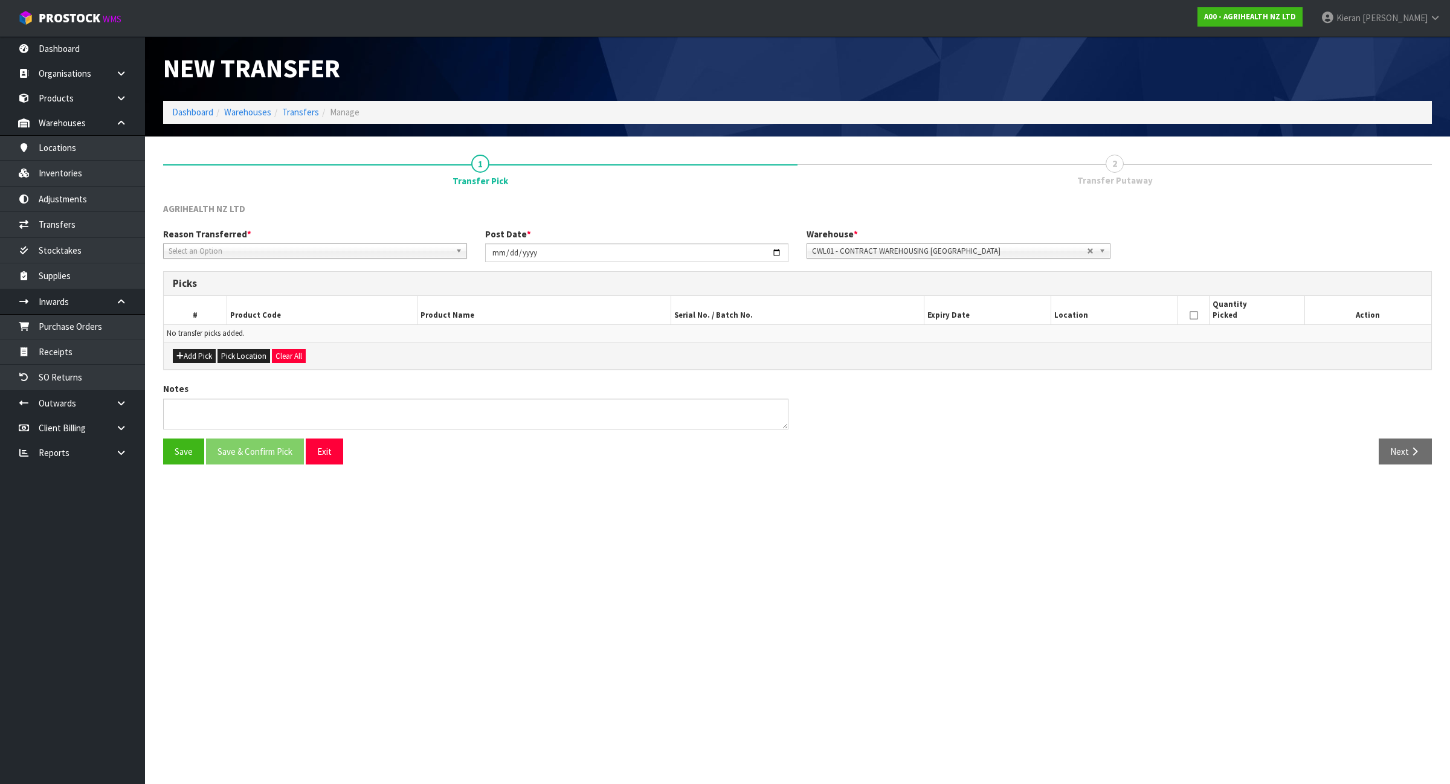
click at [242, 252] on span "Select an Option" at bounding box center [310, 251] width 282 height 14
click at [219, 349] on li "QA" at bounding box center [315, 345] width 298 height 15
click at [198, 355] on button "Add Pick" at bounding box center [194, 356] width 43 height 14
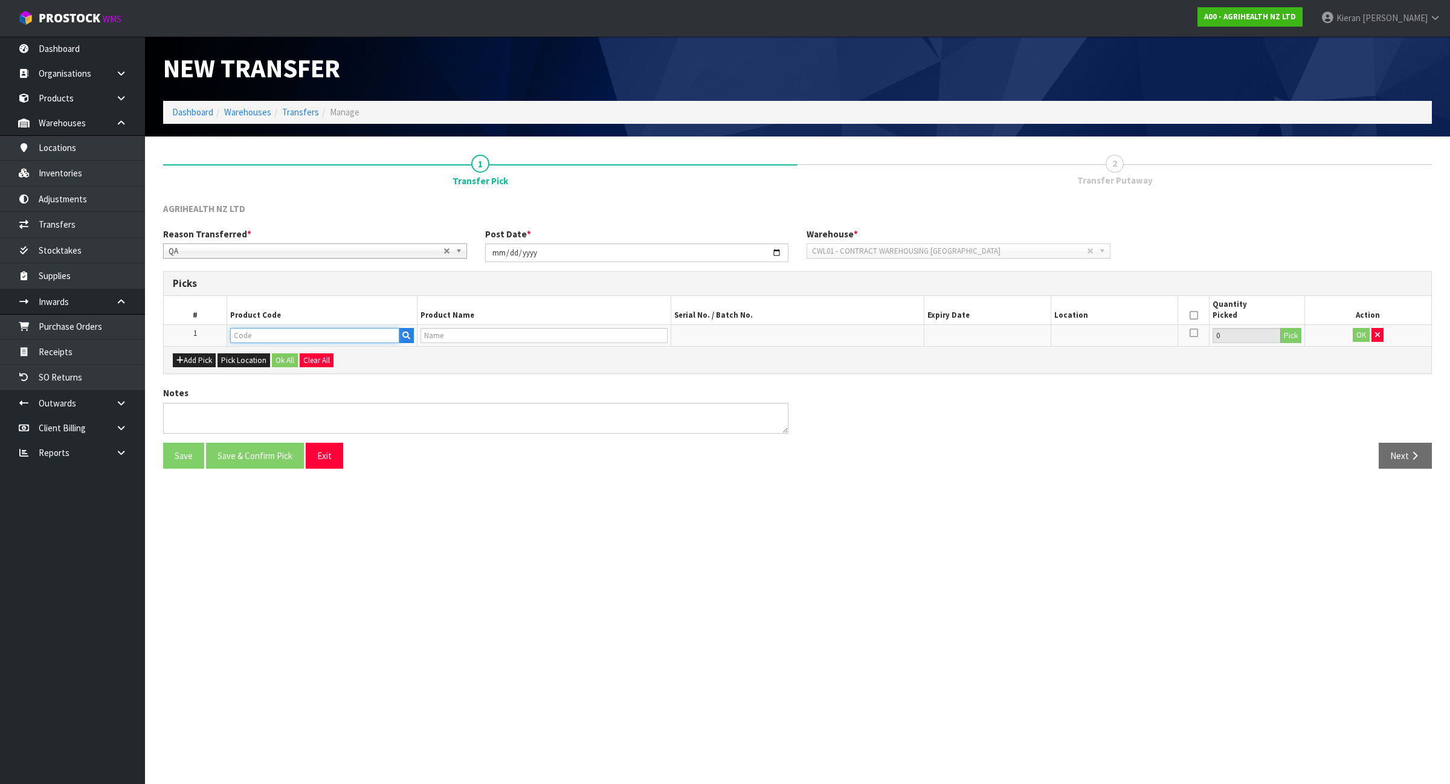
click at [311, 339] on input "text" at bounding box center [314, 335] width 169 height 15
type input "3650"
type input "PREGBOOST 500 COW PACK RVM"
type input "3650"
click at [1288, 338] on button "Pick" at bounding box center [1290, 336] width 21 height 16
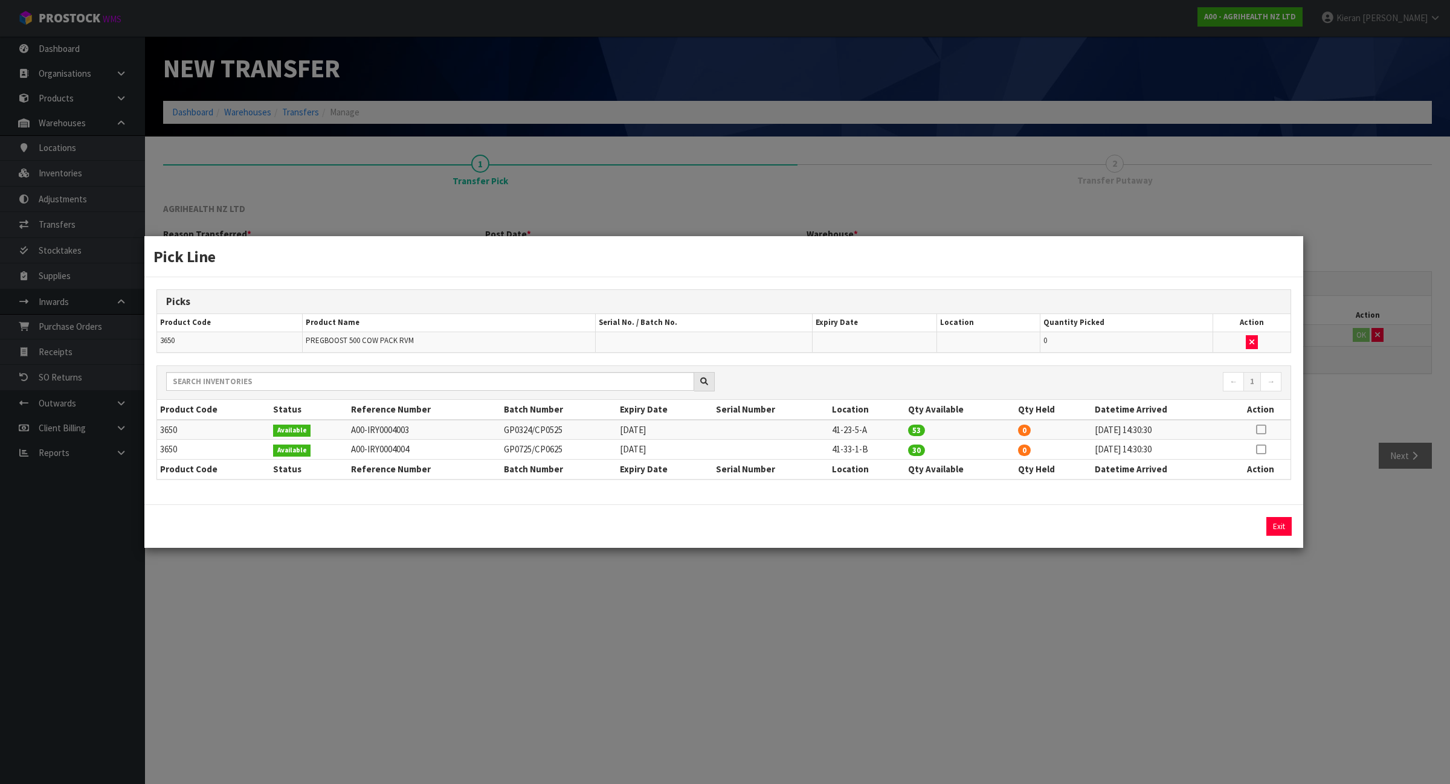
click at [1256, 430] on icon at bounding box center [1261, 429] width 10 height 1
click at [1232, 535] on button "Assign Pick" at bounding box center [1238, 526] width 50 height 19
type input "53"
click at [1268, 451] on td at bounding box center [1260, 450] width 59 height 20
click at [1256, 449] on icon at bounding box center [1261, 449] width 10 height 1
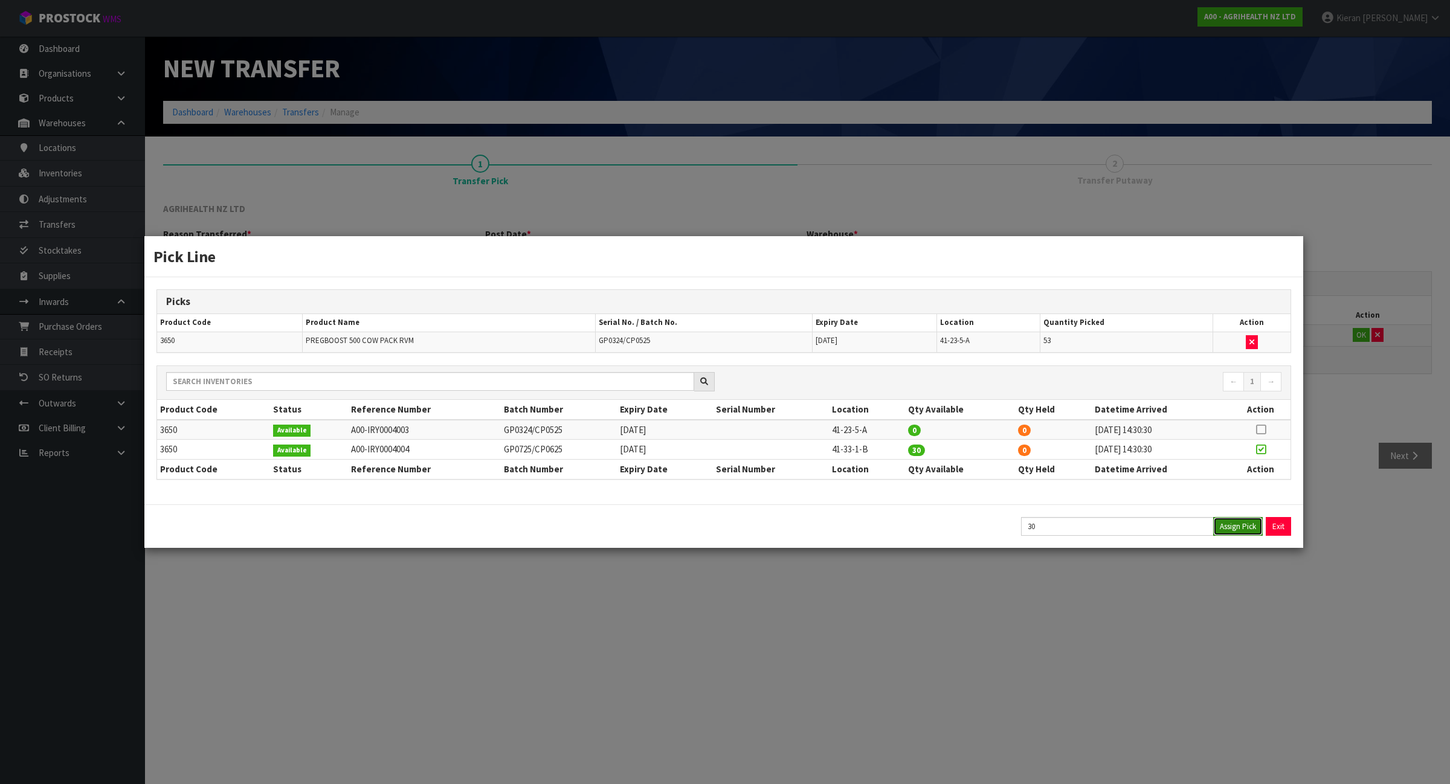
click at [1240, 535] on button "Assign Pick" at bounding box center [1238, 526] width 50 height 19
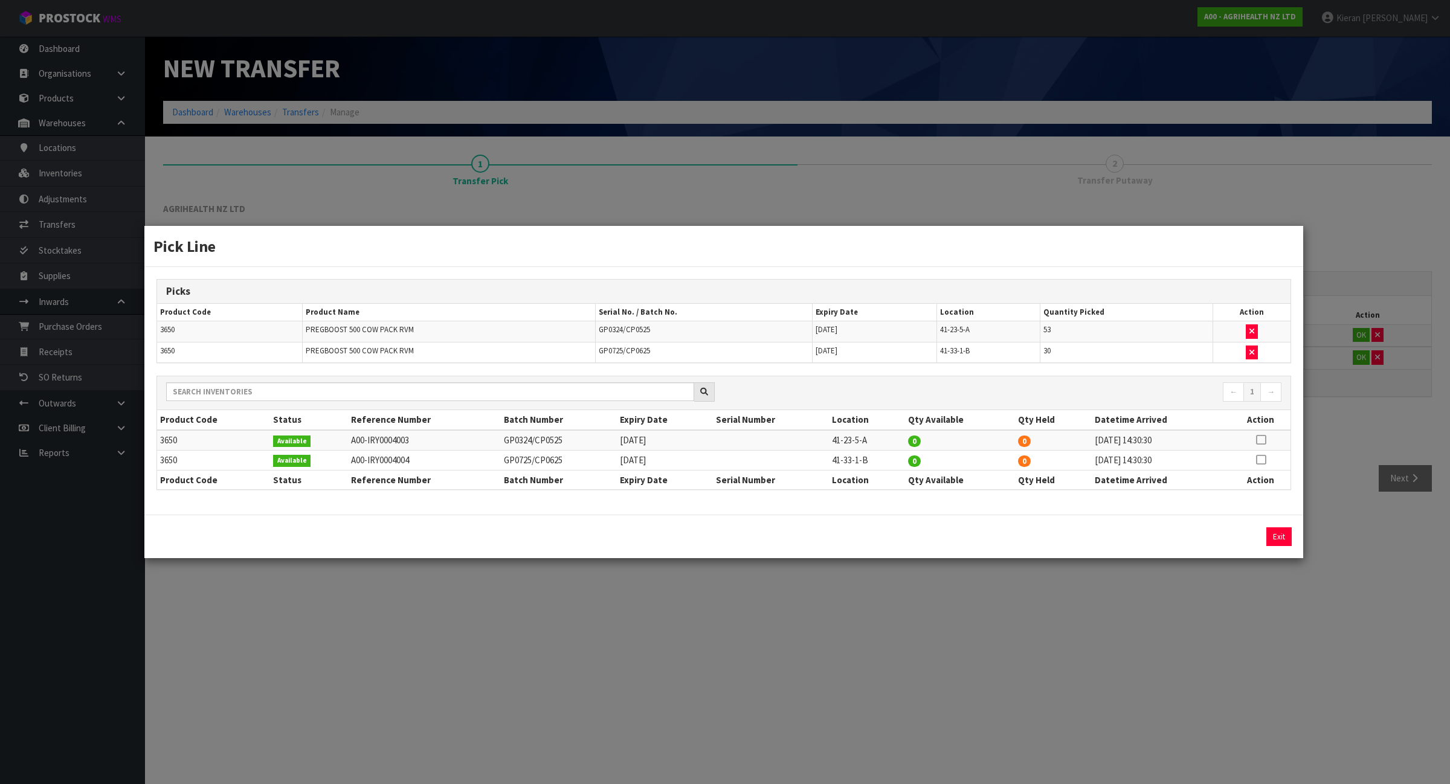
click at [1172, 612] on div "Pick Line Picks Product Code Product Name Serial No. / Batch No. Expiry Date Lo…" at bounding box center [725, 392] width 1450 height 784
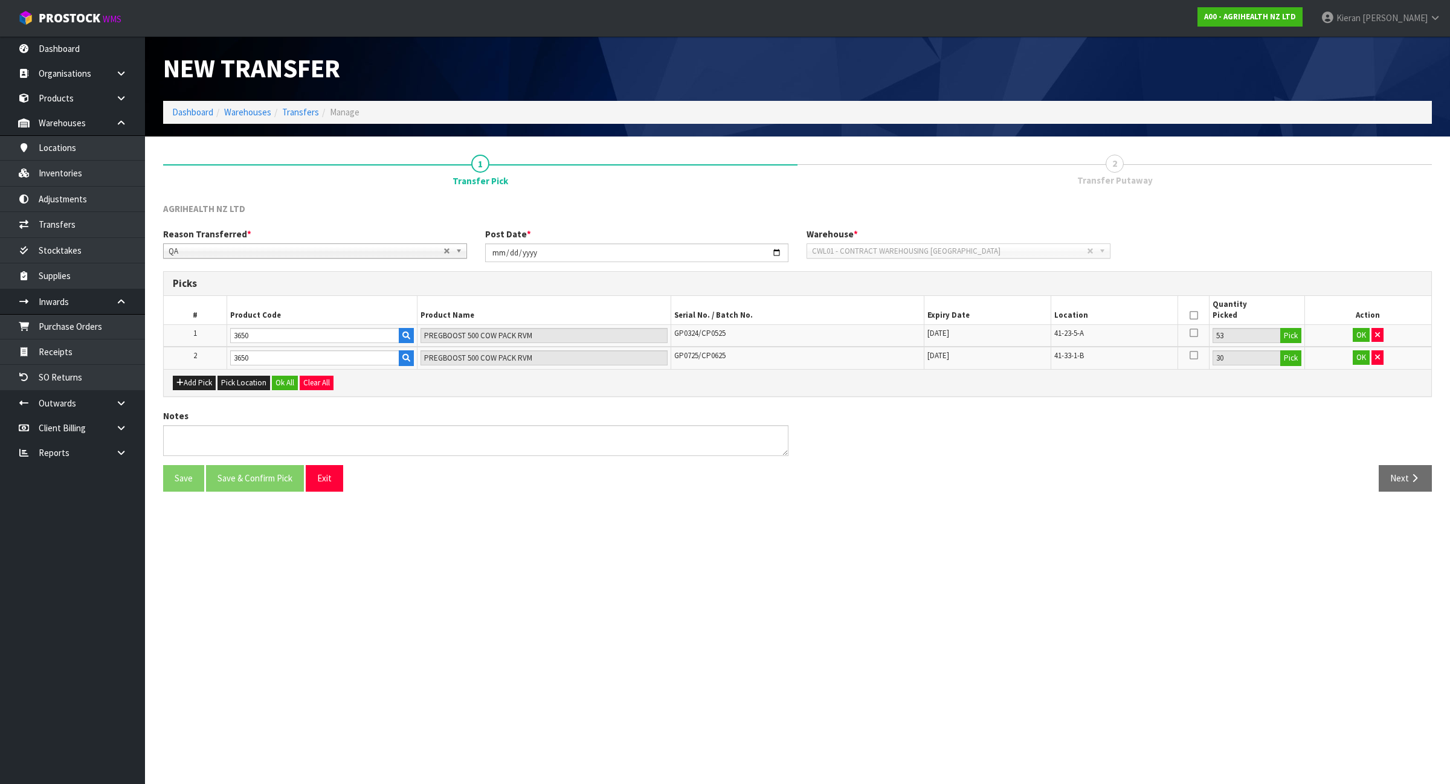
click at [1192, 315] on icon at bounding box center [1193, 315] width 8 height 1
click at [1357, 331] on button "OK" at bounding box center [1360, 335] width 17 height 14
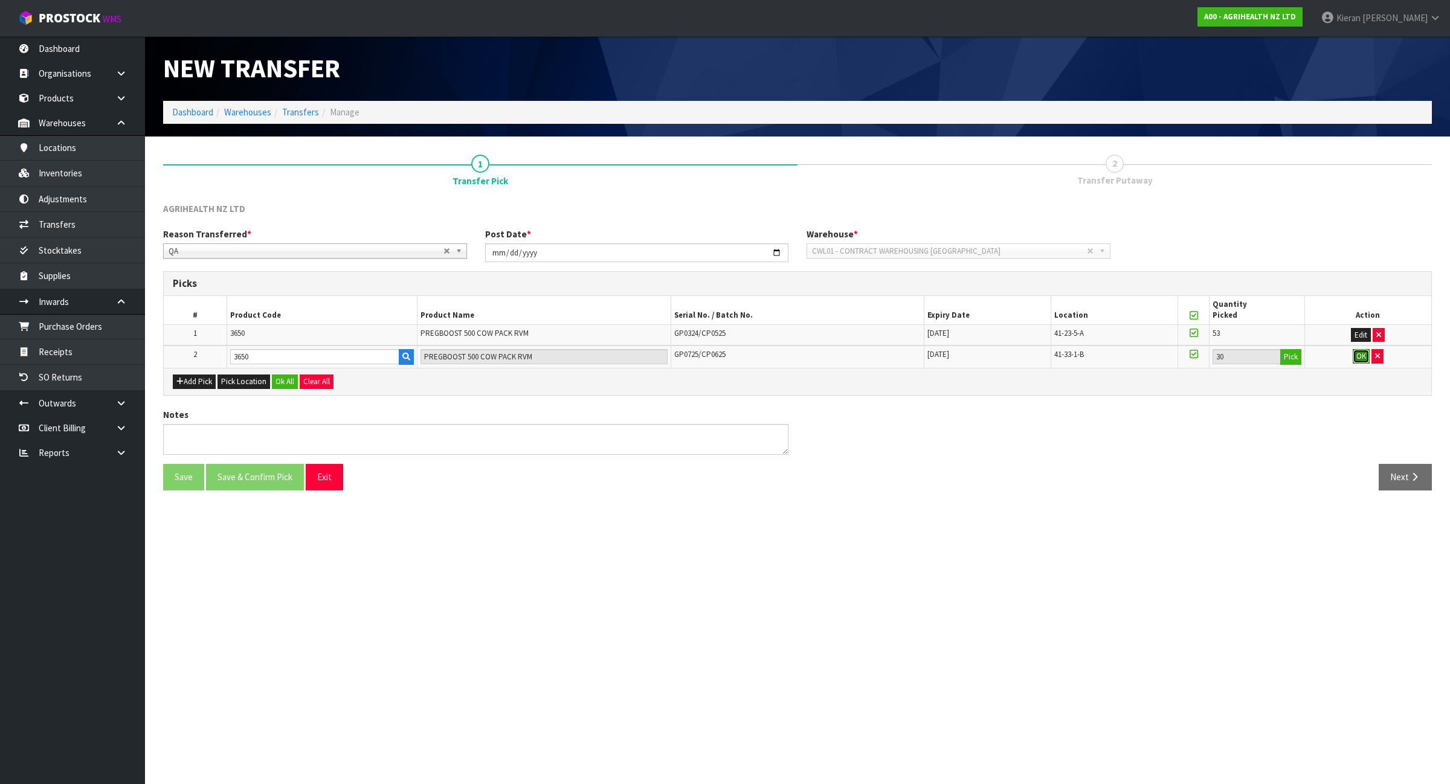
click at [1357, 352] on button "OK" at bounding box center [1360, 356] width 17 height 14
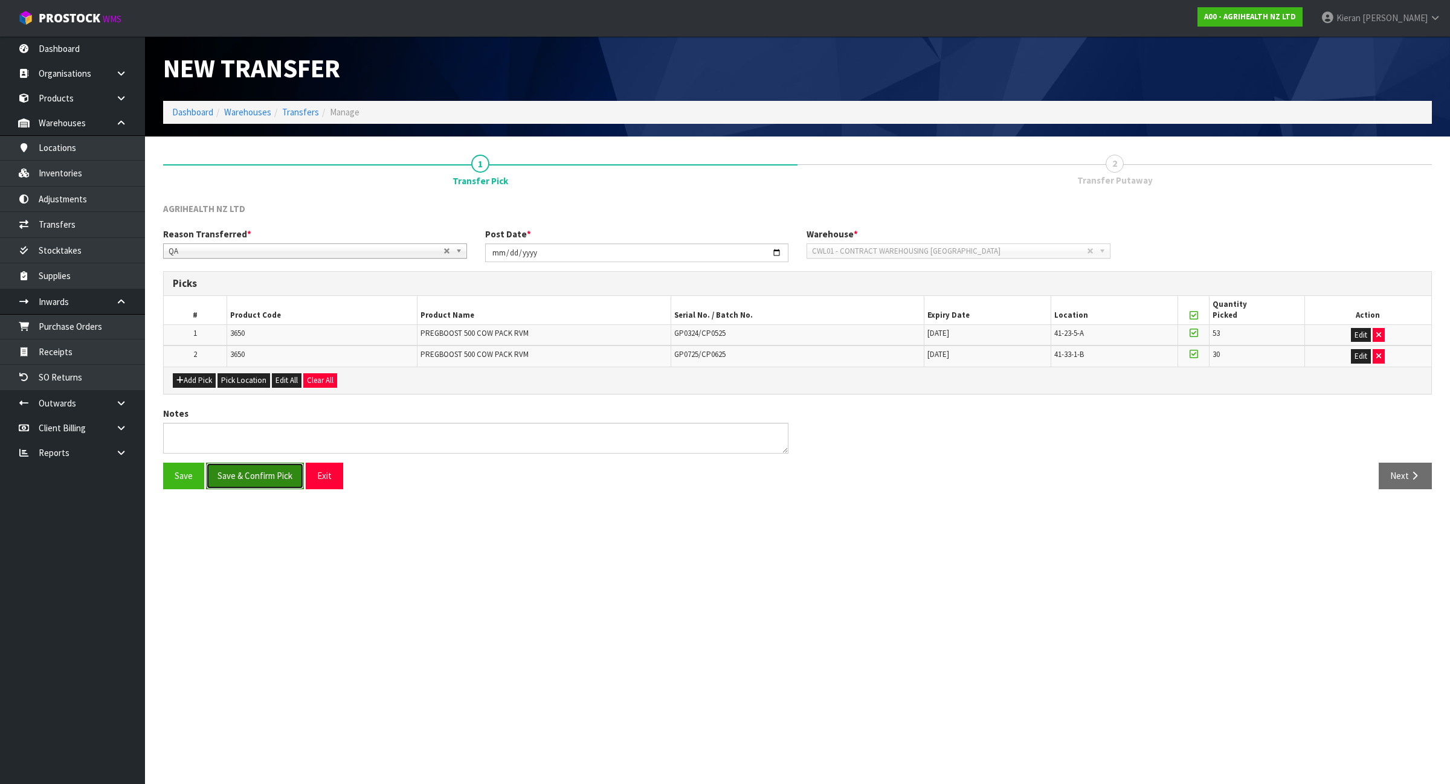
click at [265, 474] on button "Save & Confirm Pick" at bounding box center [255, 476] width 98 height 26
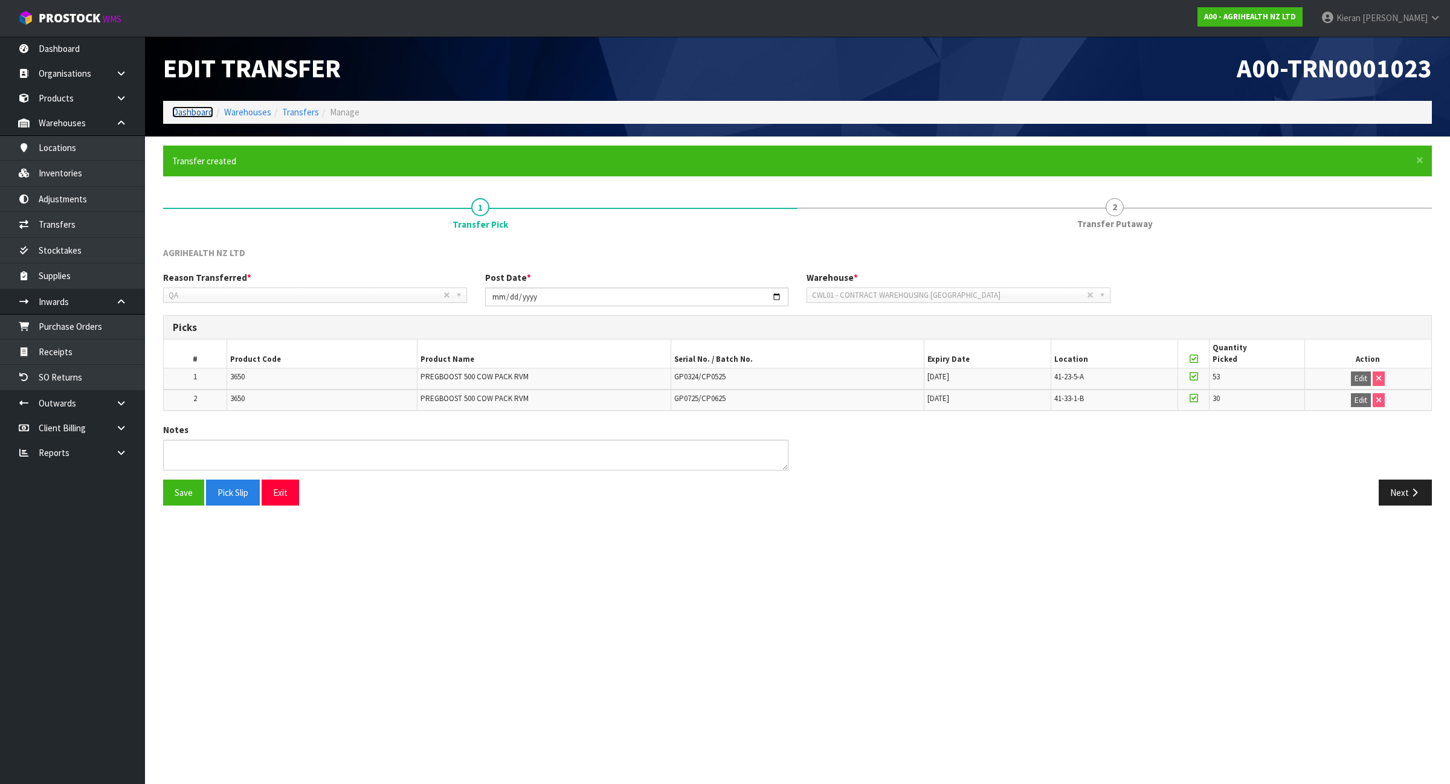
click at [189, 114] on link "Dashboard" at bounding box center [192, 111] width 41 height 11
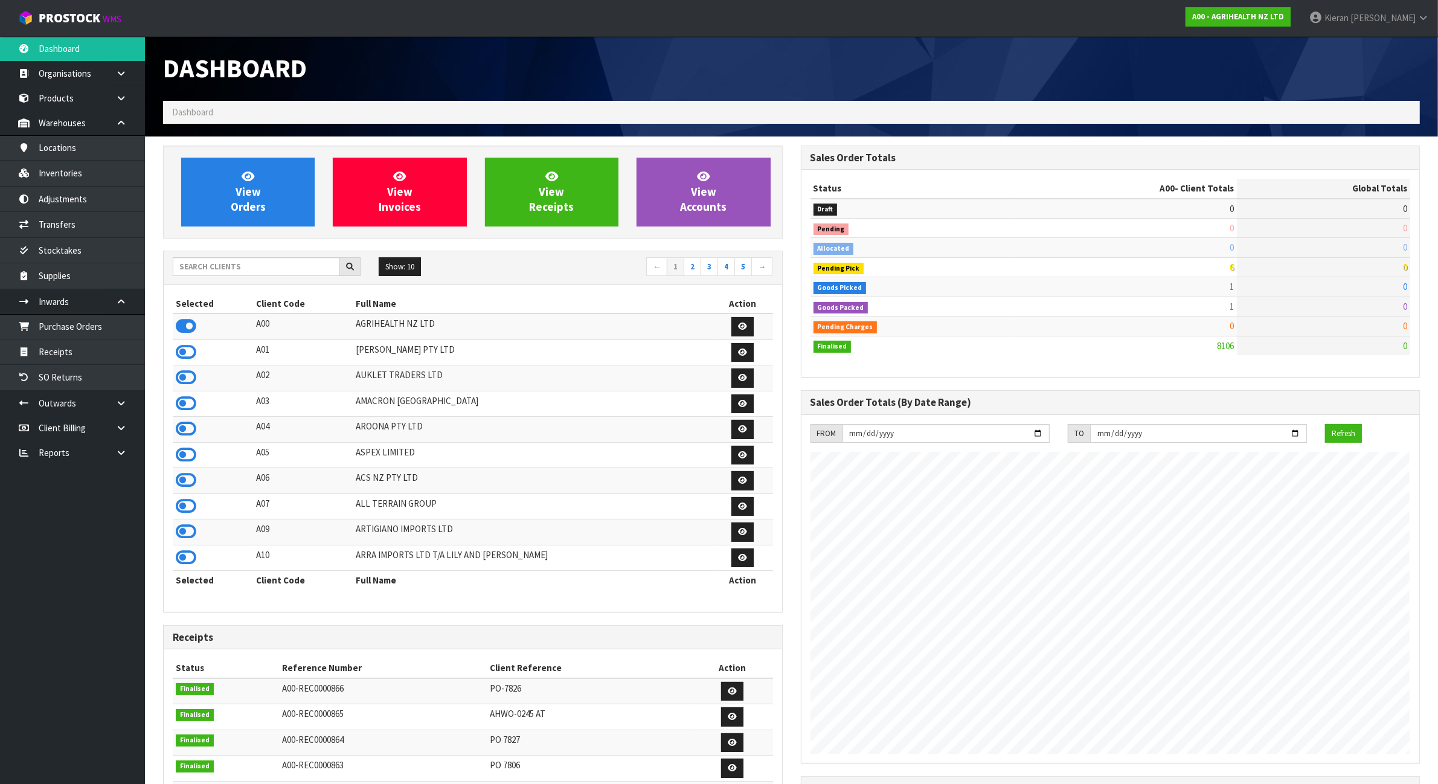
scroll to position [919, 637]
click at [237, 269] on input "text" at bounding box center [256, 266] width 167 height 19
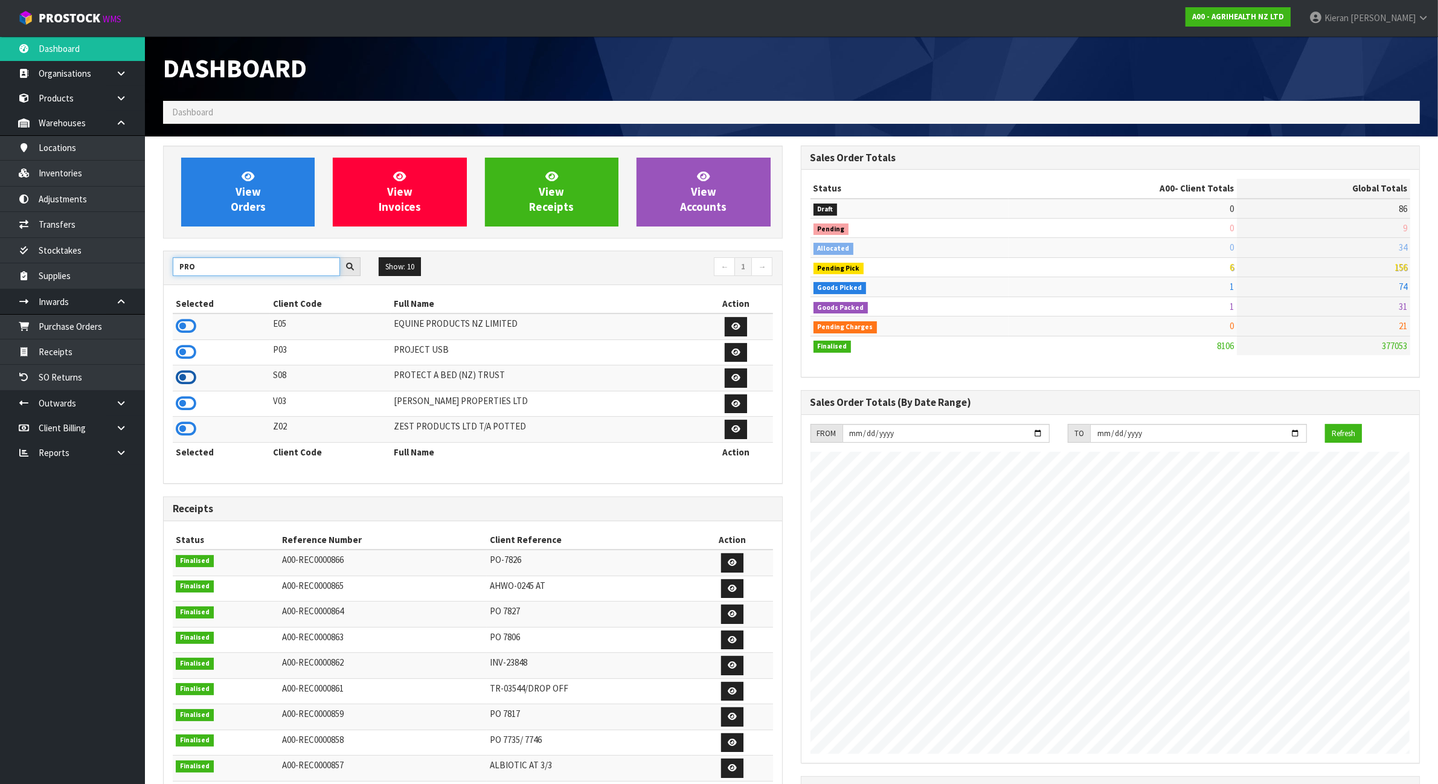
type input "PRO"
click at [189, 374] on icon at bounding box center [186, 377] width 21 height 18
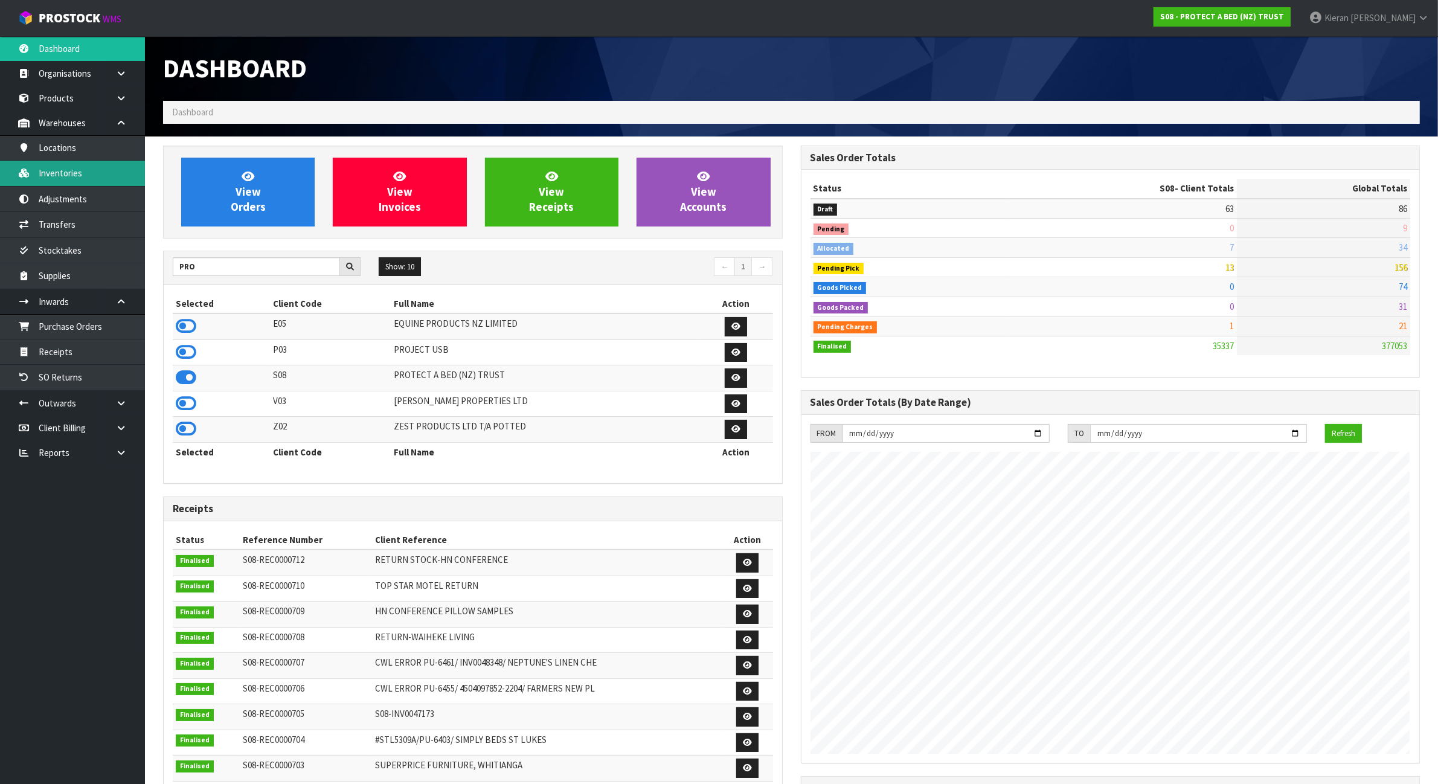
click at [92, 170] on link "Inventories" at bounding box center [72, 173] width 145 height 25
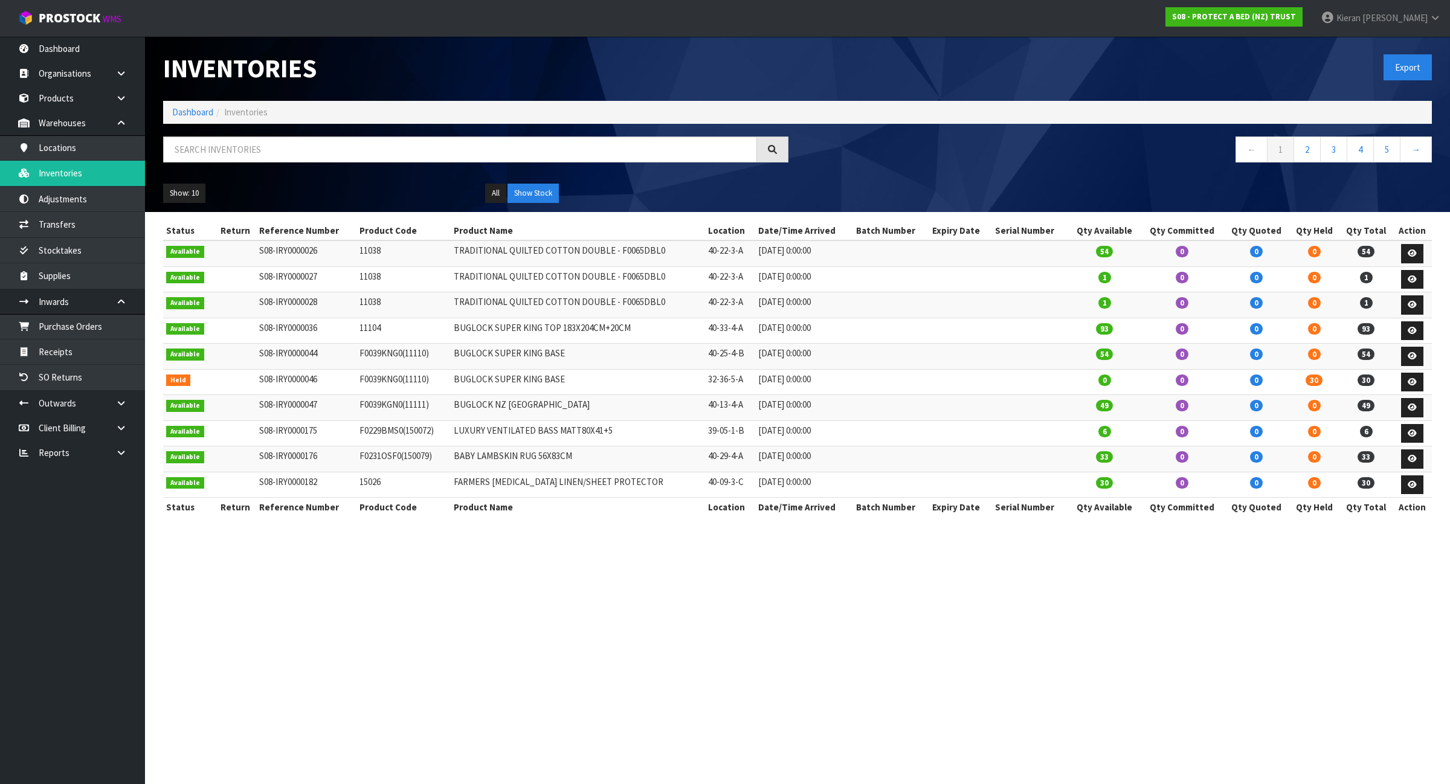
click at [273, 166] on div at bounding box center [475, 154] width 643 height 35
click at [264, 147] on input "text" at bounding box center [460, 150] width 594 height 26
paste input "CM_MKT_00SMBPPBS"
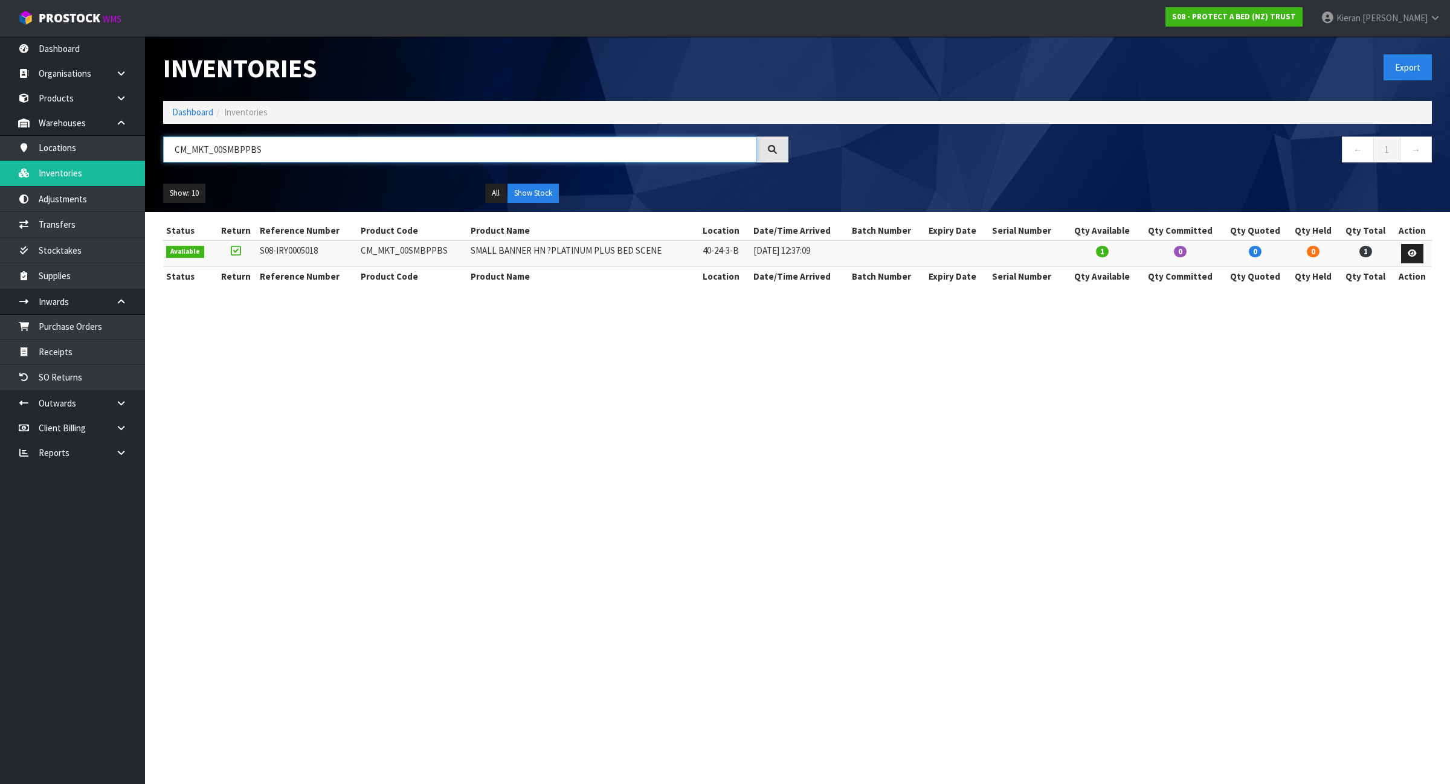
click at [321, 155] on input "CM_MKT_00SMBPPBS" at bounding box center [460, 150] width 594 height 26
click at [317, 155] on input "CM_MKT_00SMBPPBS" at bounding box center [460, 150] width 594 height 26
paste input "CUTT"
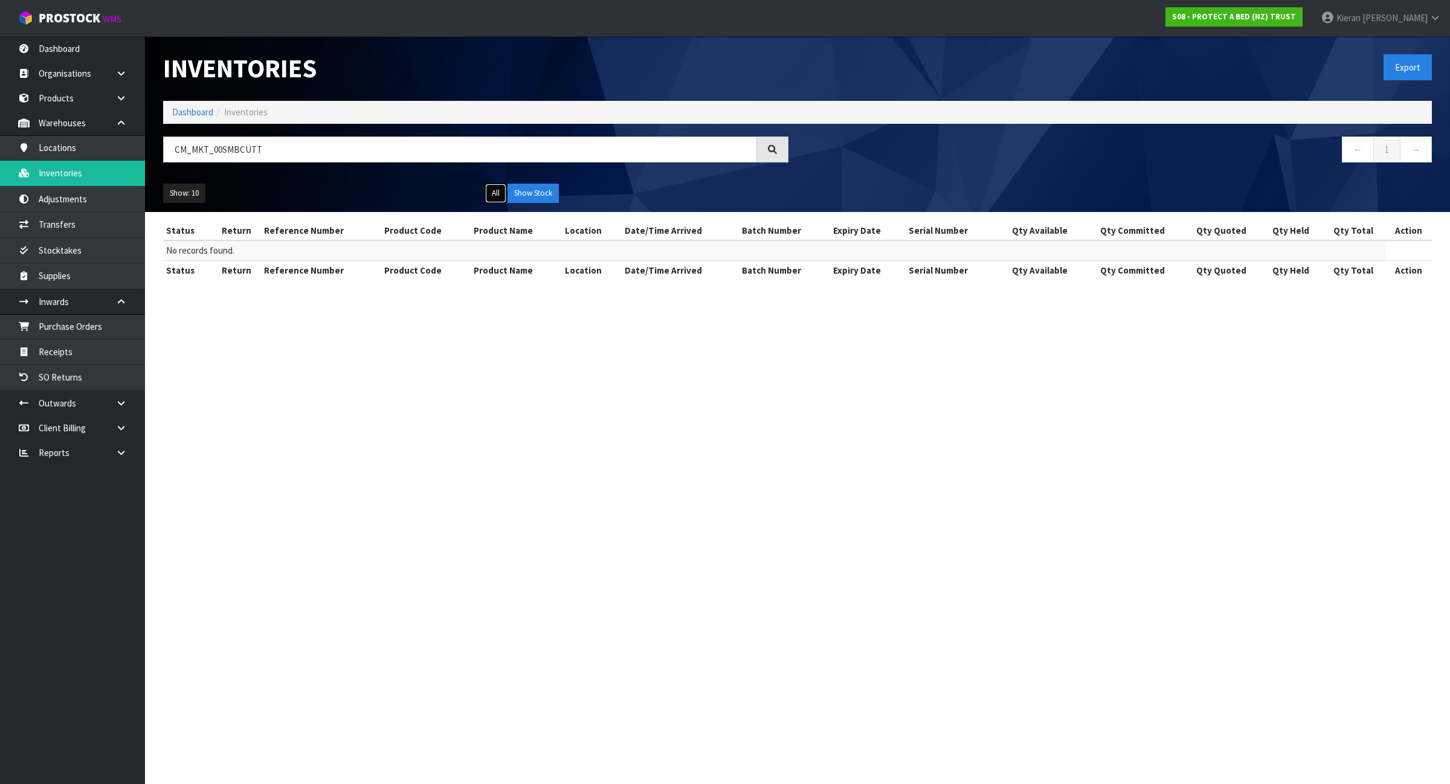
click at [497, 193] on button "All" at bounding box center [495, 193] width 21 height 19
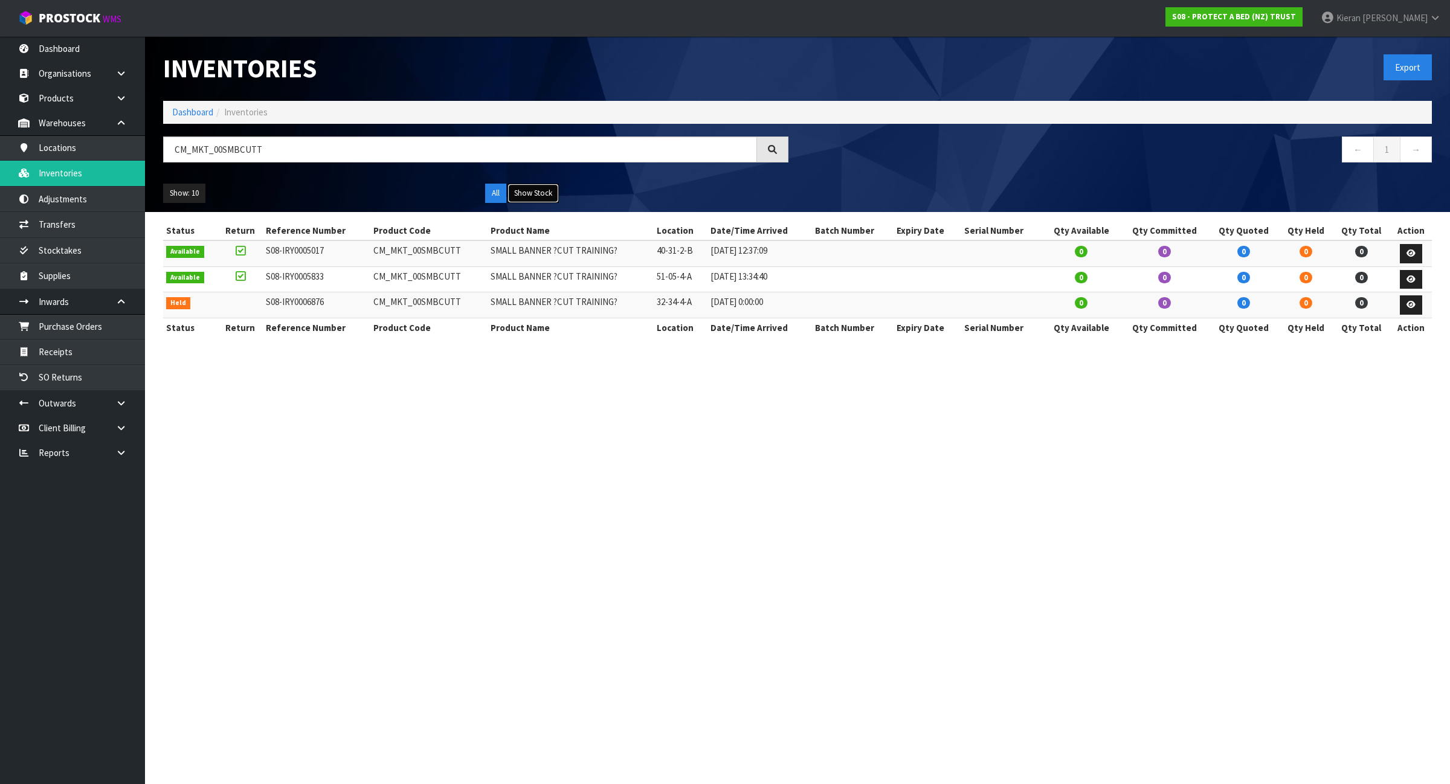
click at [521, 190] on button "Show Stock" at bounding box center [532, 193] width 51 height 19
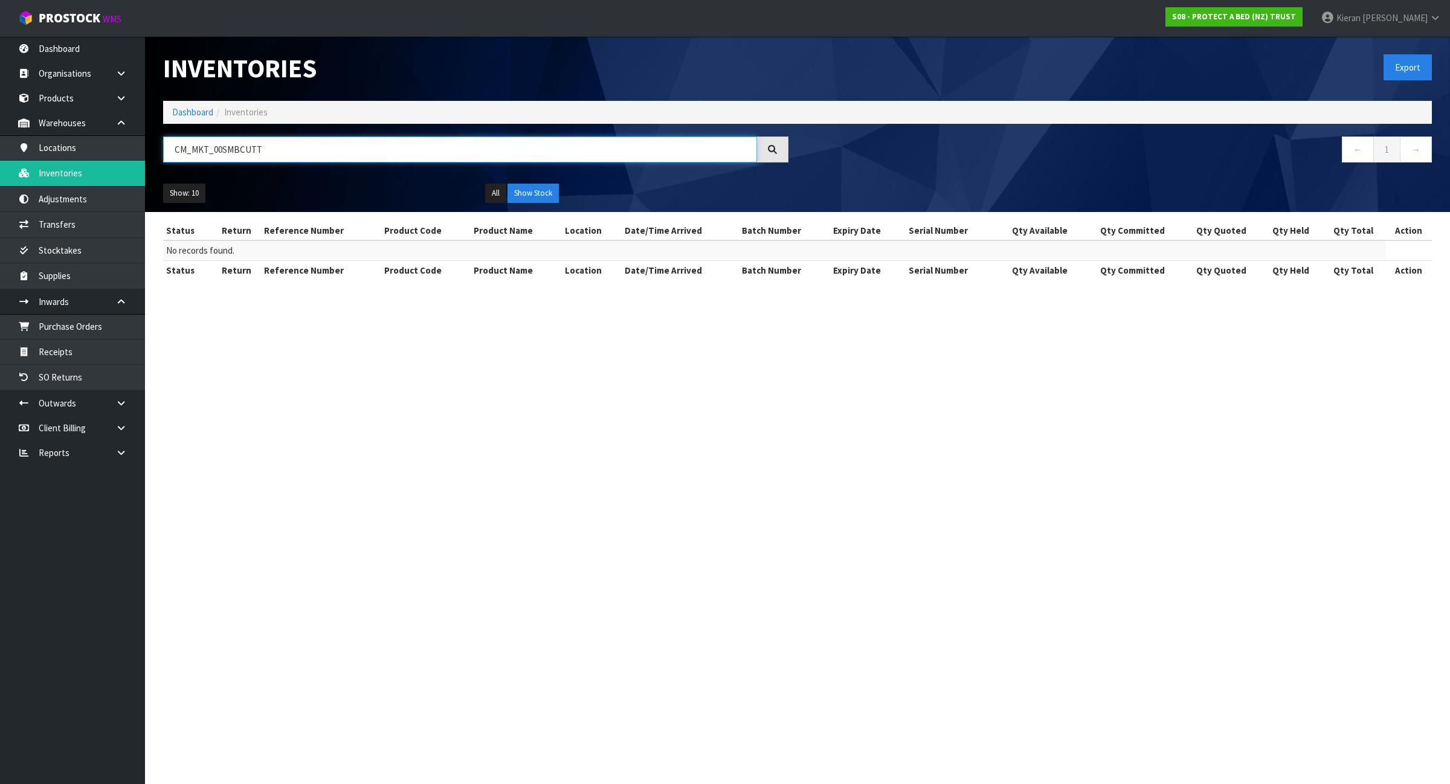
click at [411, 149] on input "CM_MKT_00SMBCUTT" at bounding box center [460, 150] width 594 height 26
paste input "00388"
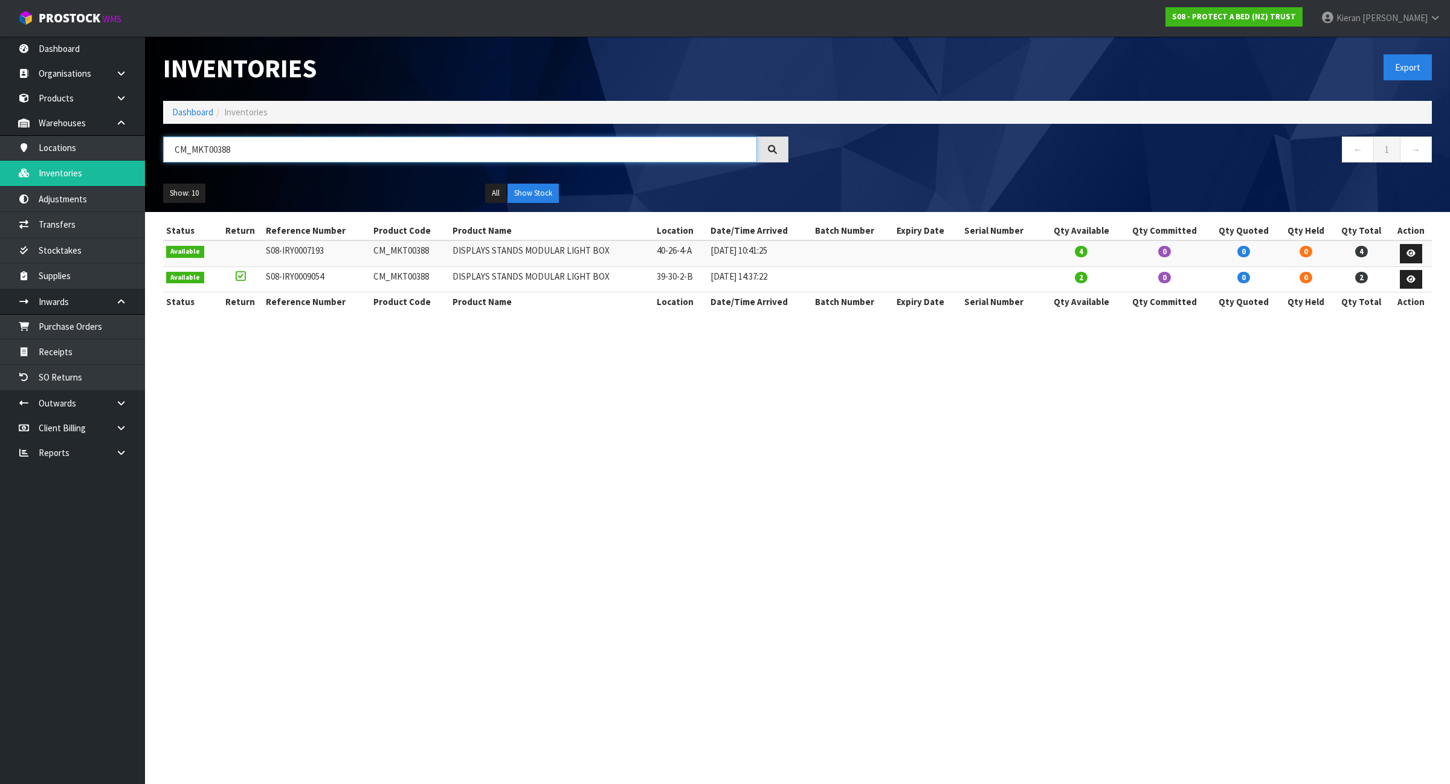
type input "CM_MKT00388"
click at [522, 191] on button "Show Stock" at bounding box center [532, 193] width 51 height 19
click at [204, 112] on link "Dashboard" at bounding box center [192, 111] width 41 height 11
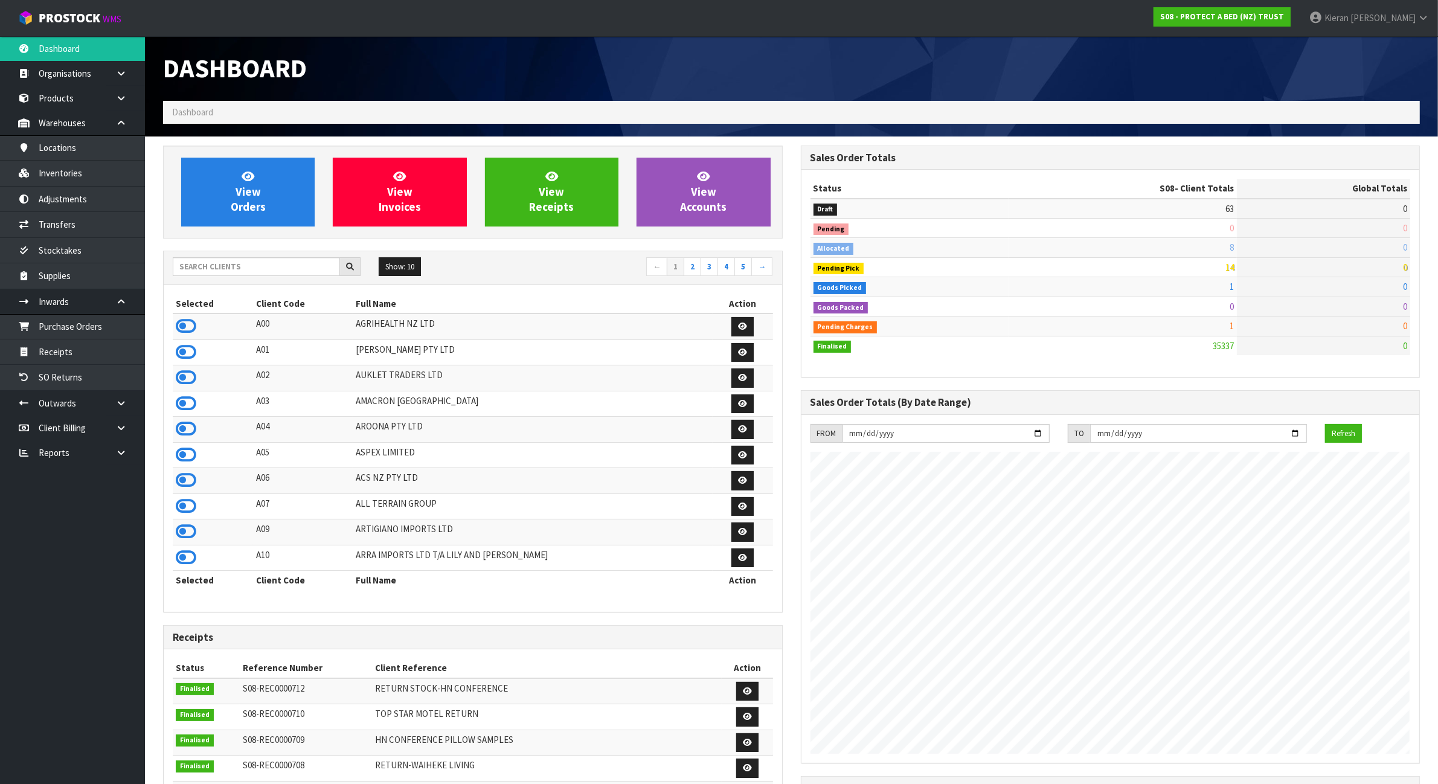
scroll to position [919, 637]
click at [208, 268] on input "text" at bounding box center [256, 266] width 167 height 19
click at [94, 211] on link "Adjustments" at bounding box center [72, 199] width 145 height 25
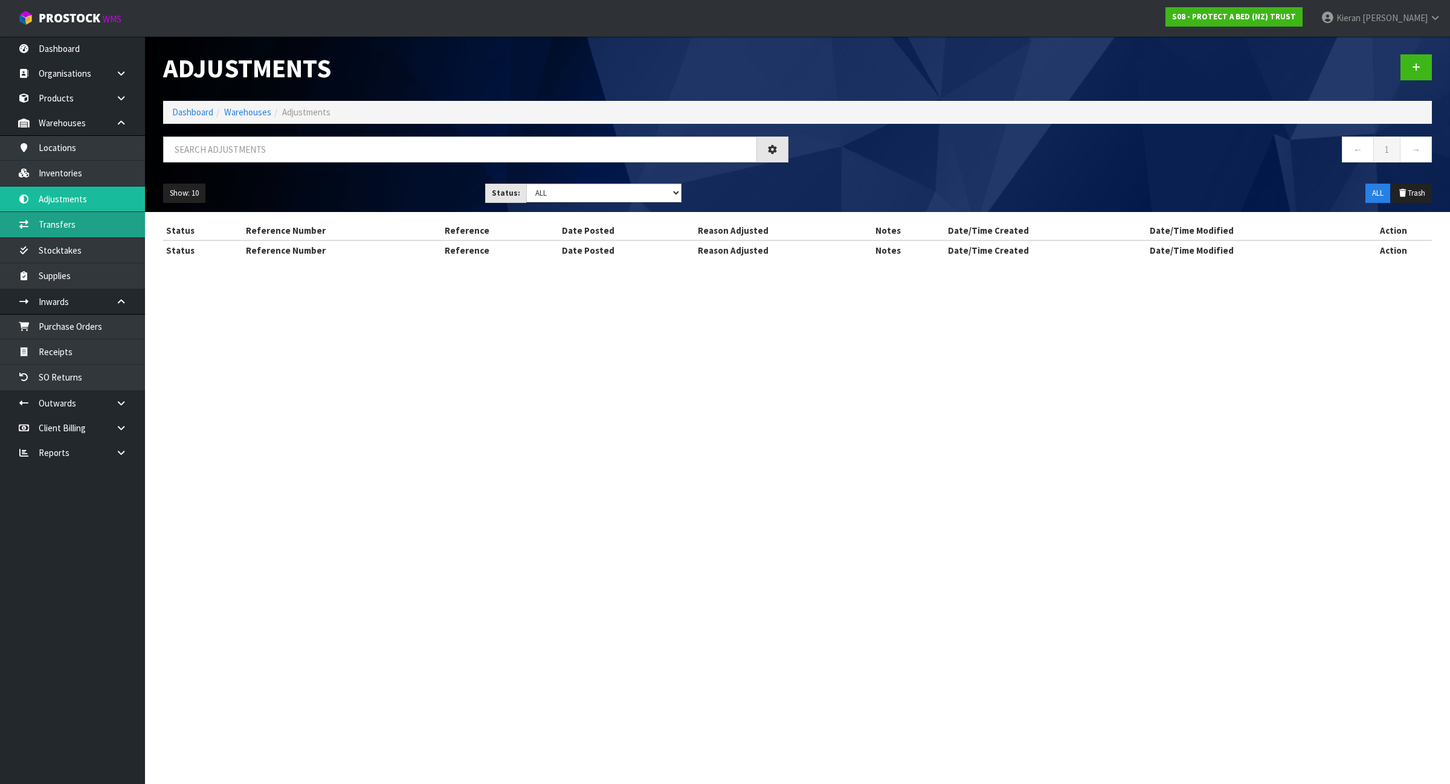
click at [86, 227] on div "Adjustments Dashboard Warehouses Adjustments ← 1 → Show: 10 5 10 25 50 Status: …" at bounding box center [725, 141] width 1450 height 282
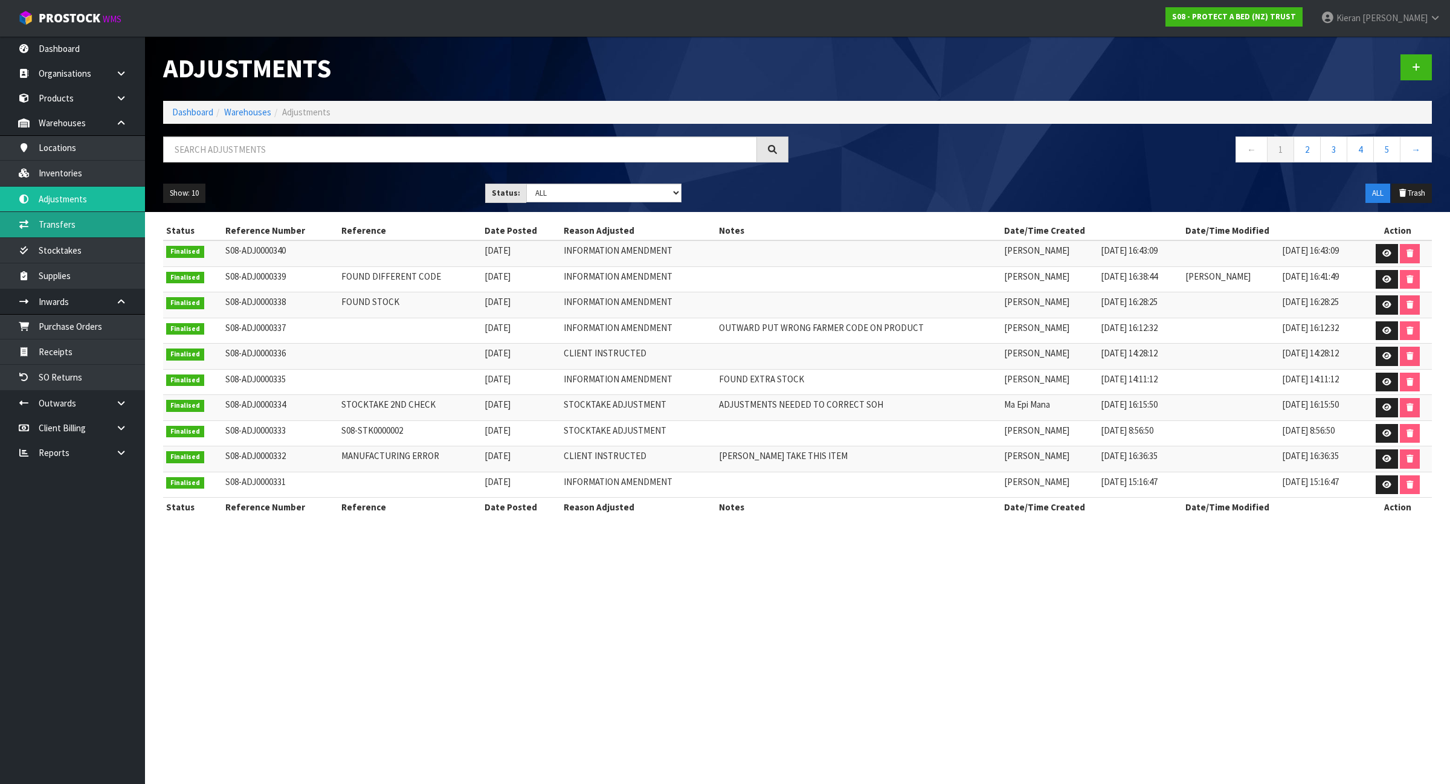
click at [77, 233] on link "Transfers" at bounding box center [72, 224] width 145 height 25
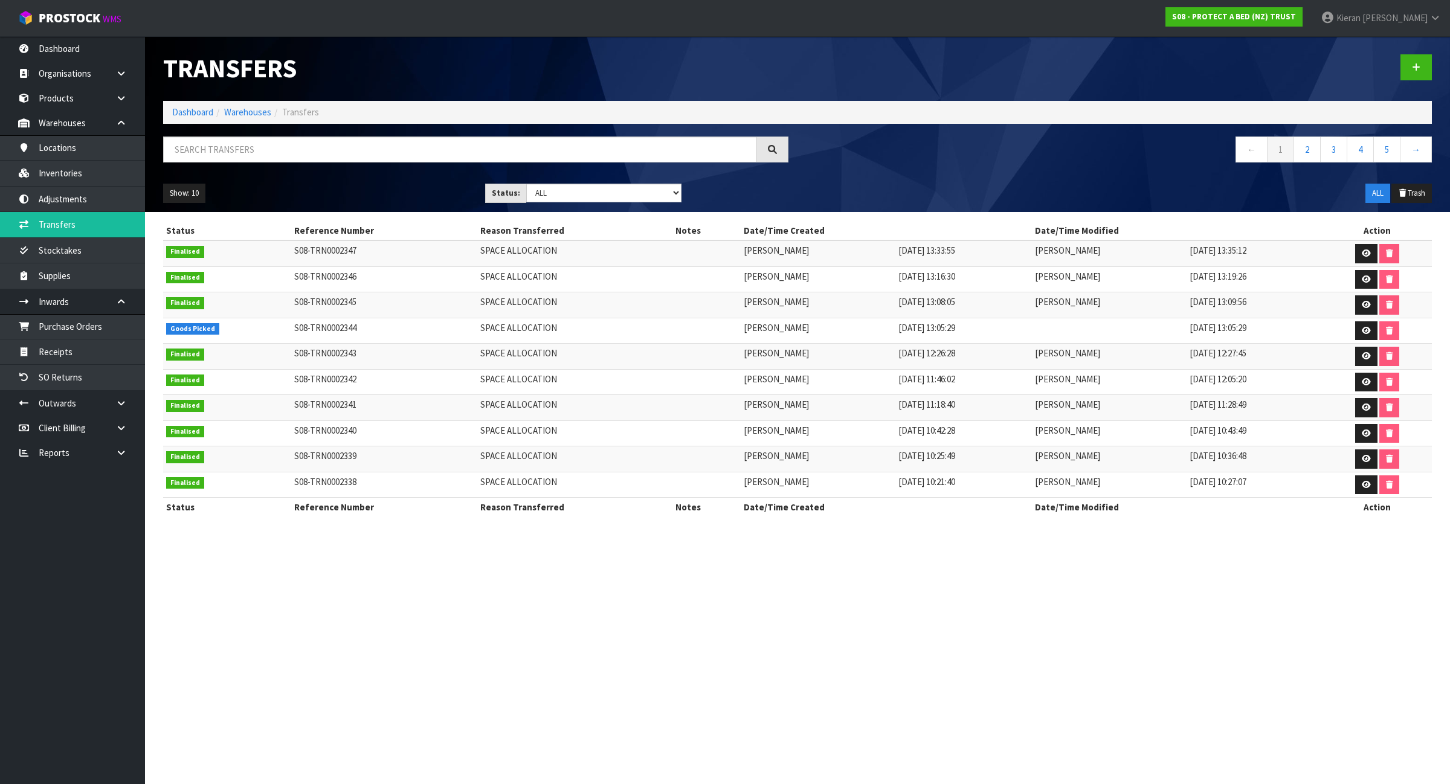
click at [194, 106] on li "Dashboard" at bounding box center [192, 112] width 41 height 13
click at [1355, 332] on link at bounding box center [1366, 330] width 22 height 19
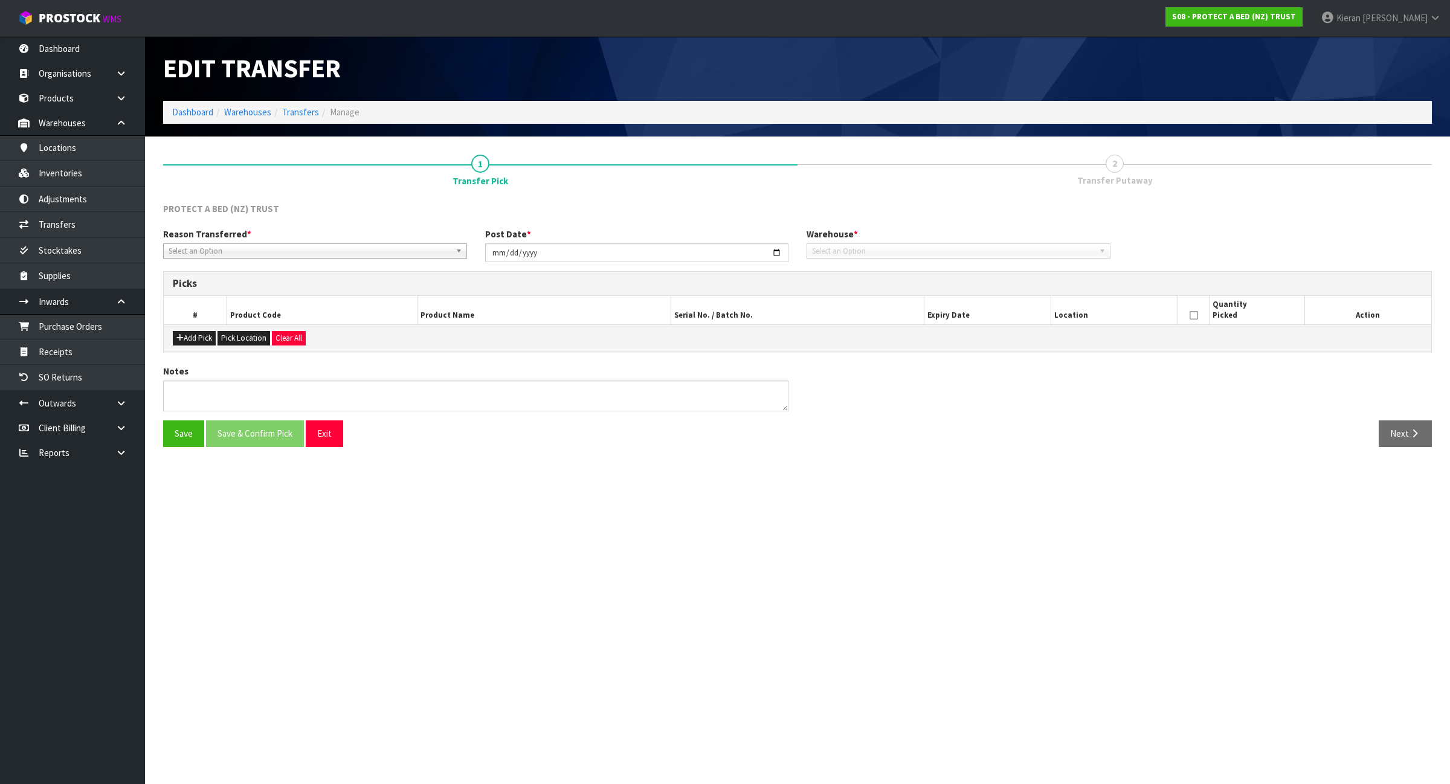
type input "[DATE]"
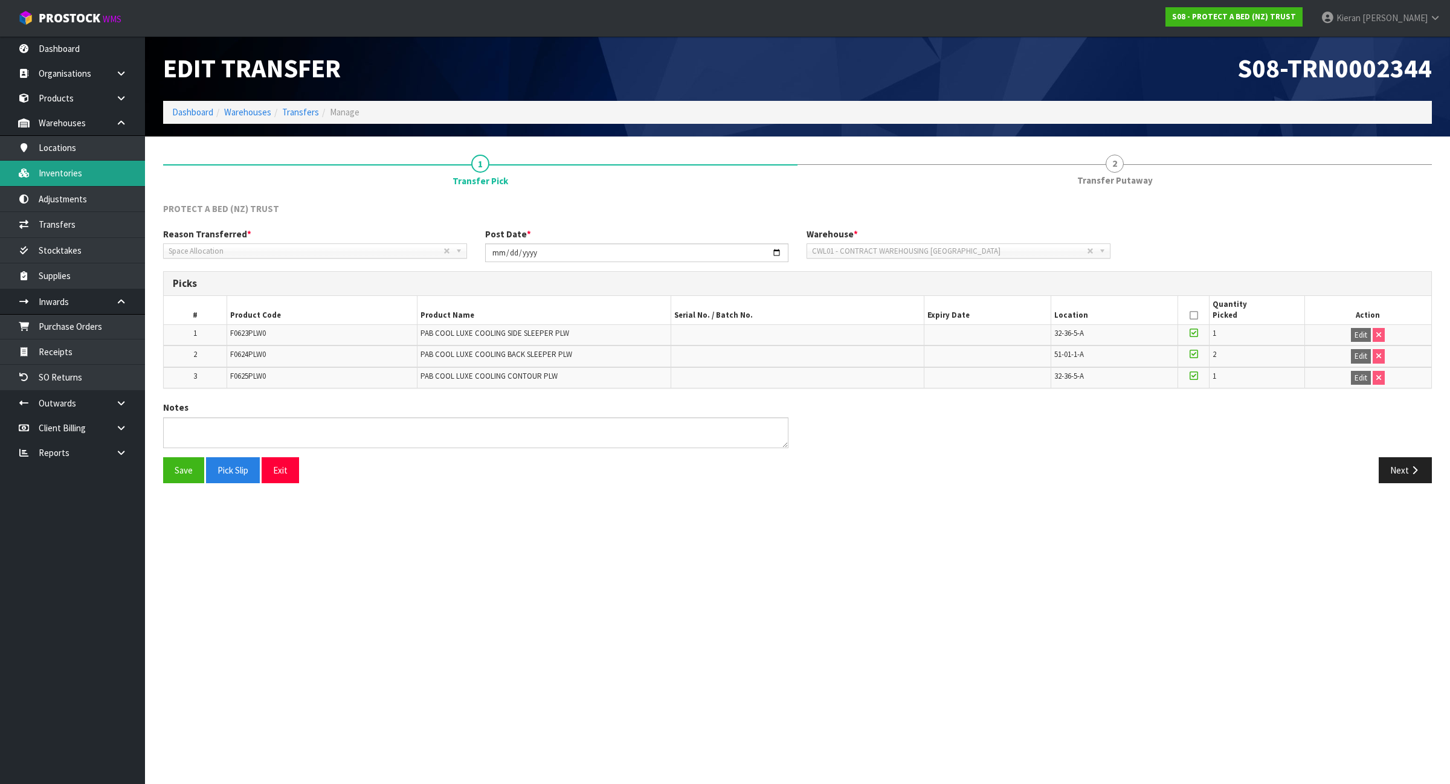
click at [115, 177] on link "Inventories" at bounding box center [72, 173] width 145 height 25
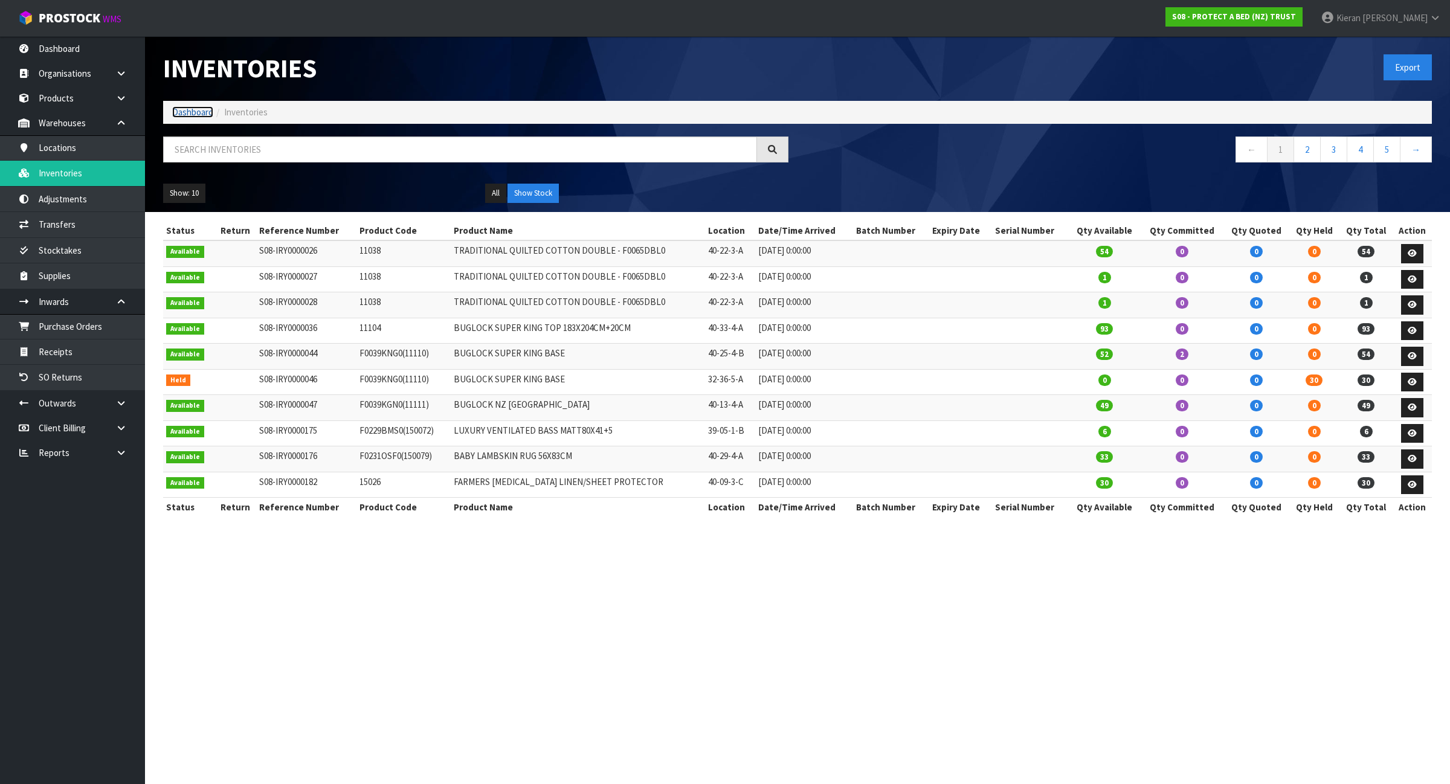
click at [194, 112] on link "Dashboard" at bounding box center [192, 111] width 41 height 11
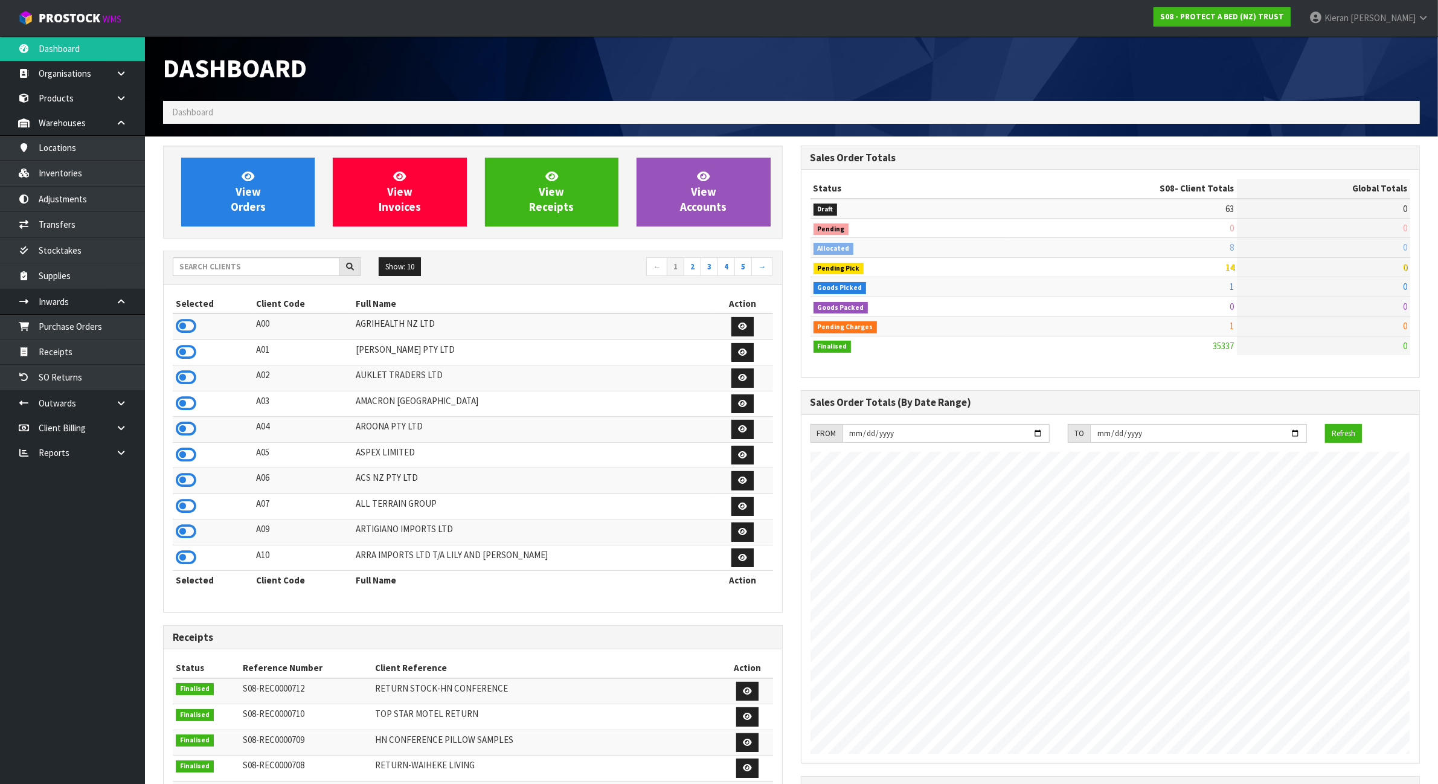
scroll to position [919, 637]
click at [290, 263] on input "text" at bounding box center [256, 266] width 167 height 19
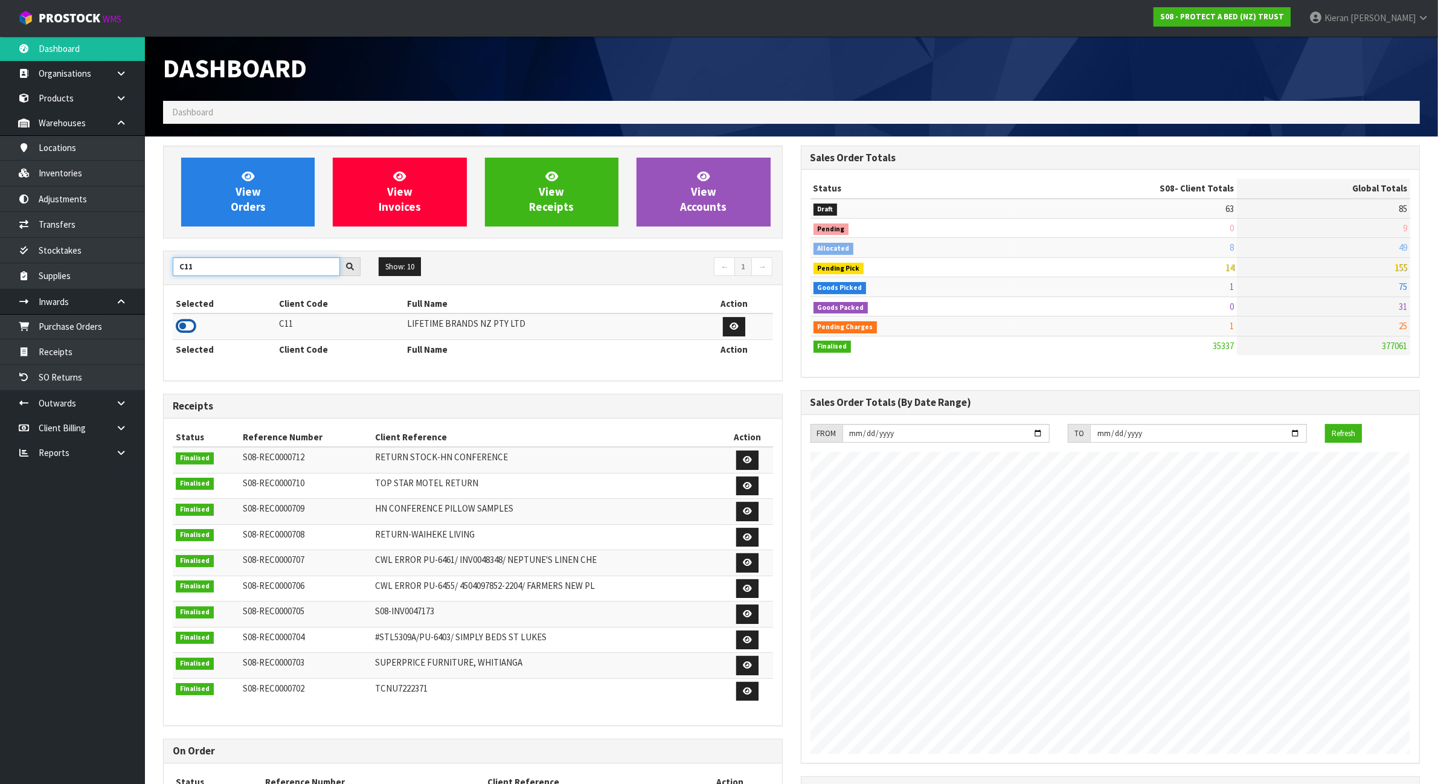
type input "C11"
click at [182, 327] on icon at bounding box center [186, 326] width 21 height 18
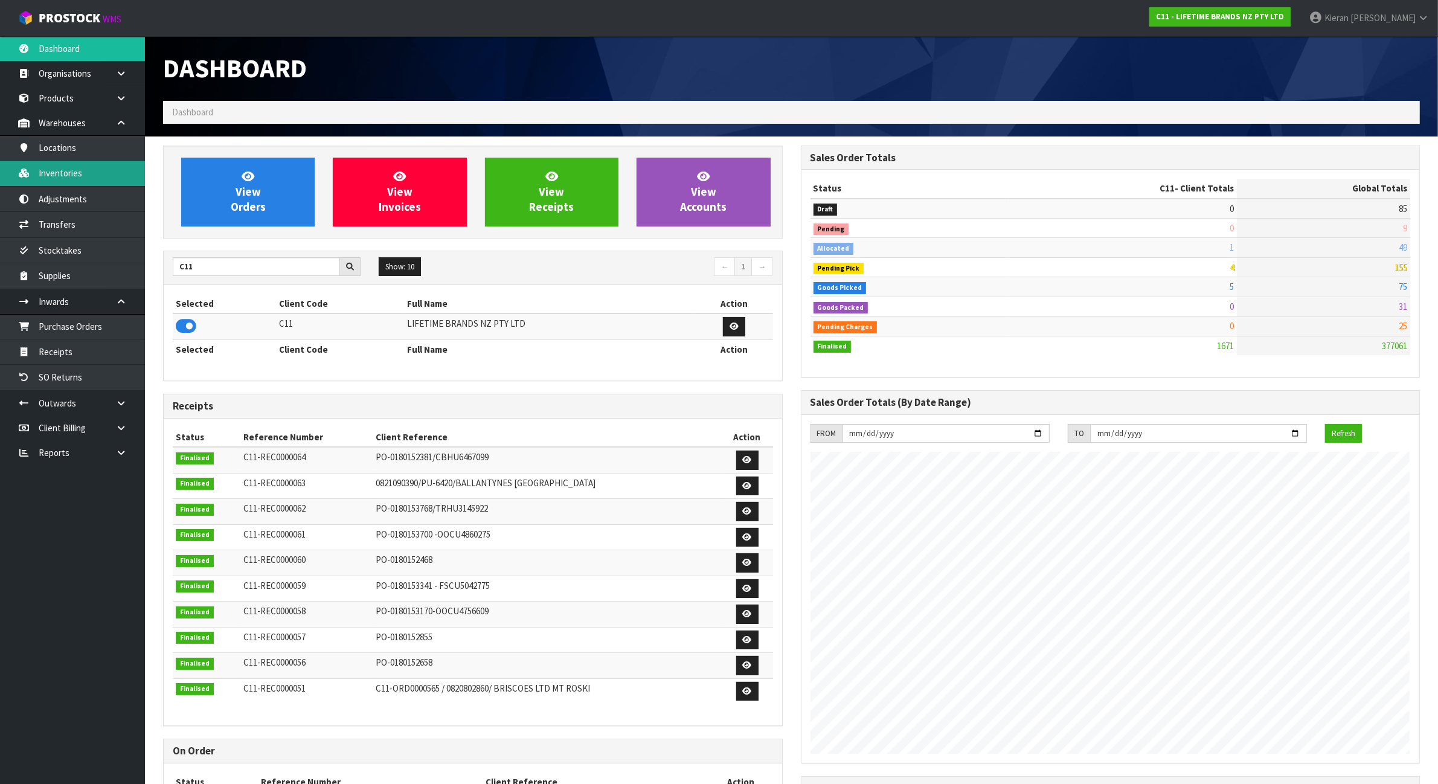
click at [86, 171] on link "Inventories" at bounding box center [72, 173] width 145 height 25
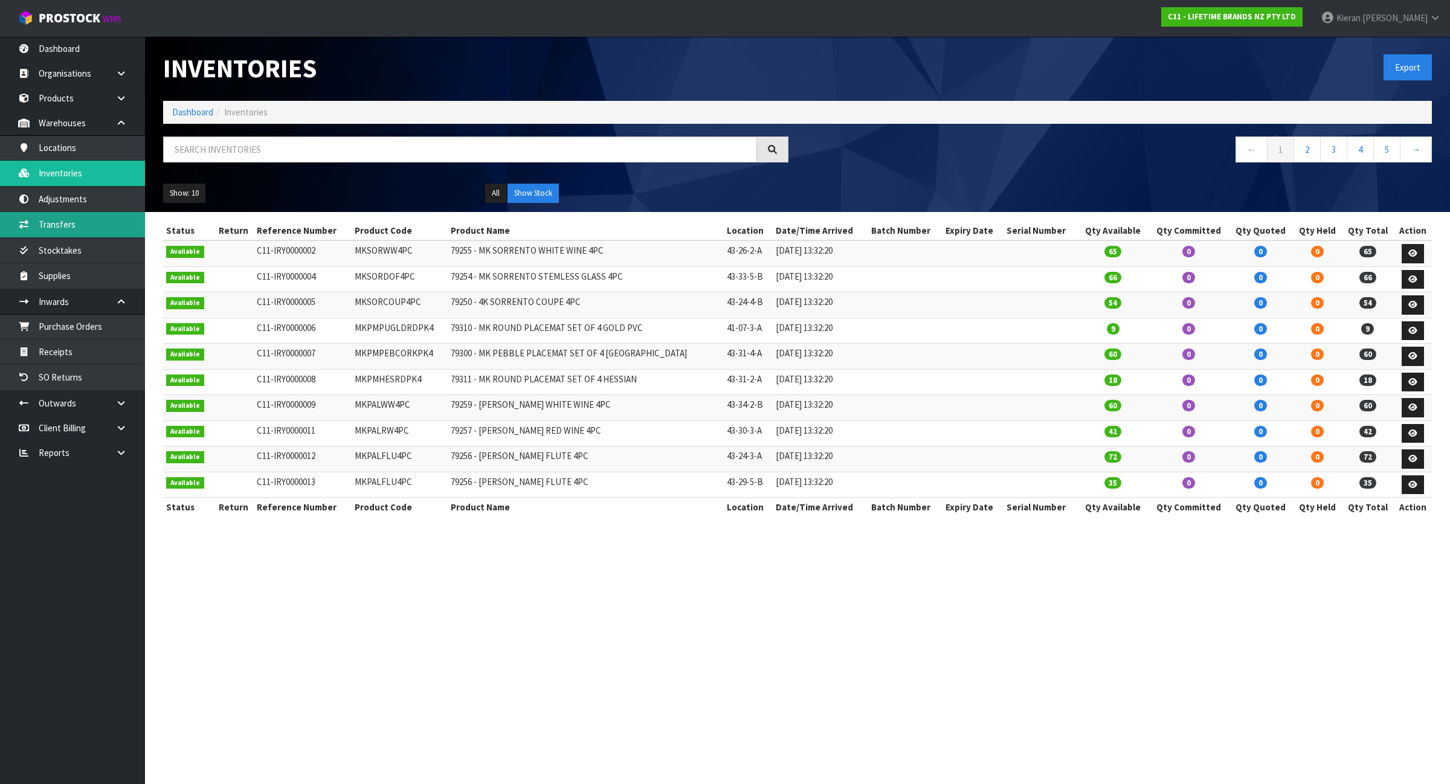
click at [80, 216] on link "Transfers" at bounding box center [72, 224] width 145 height 25
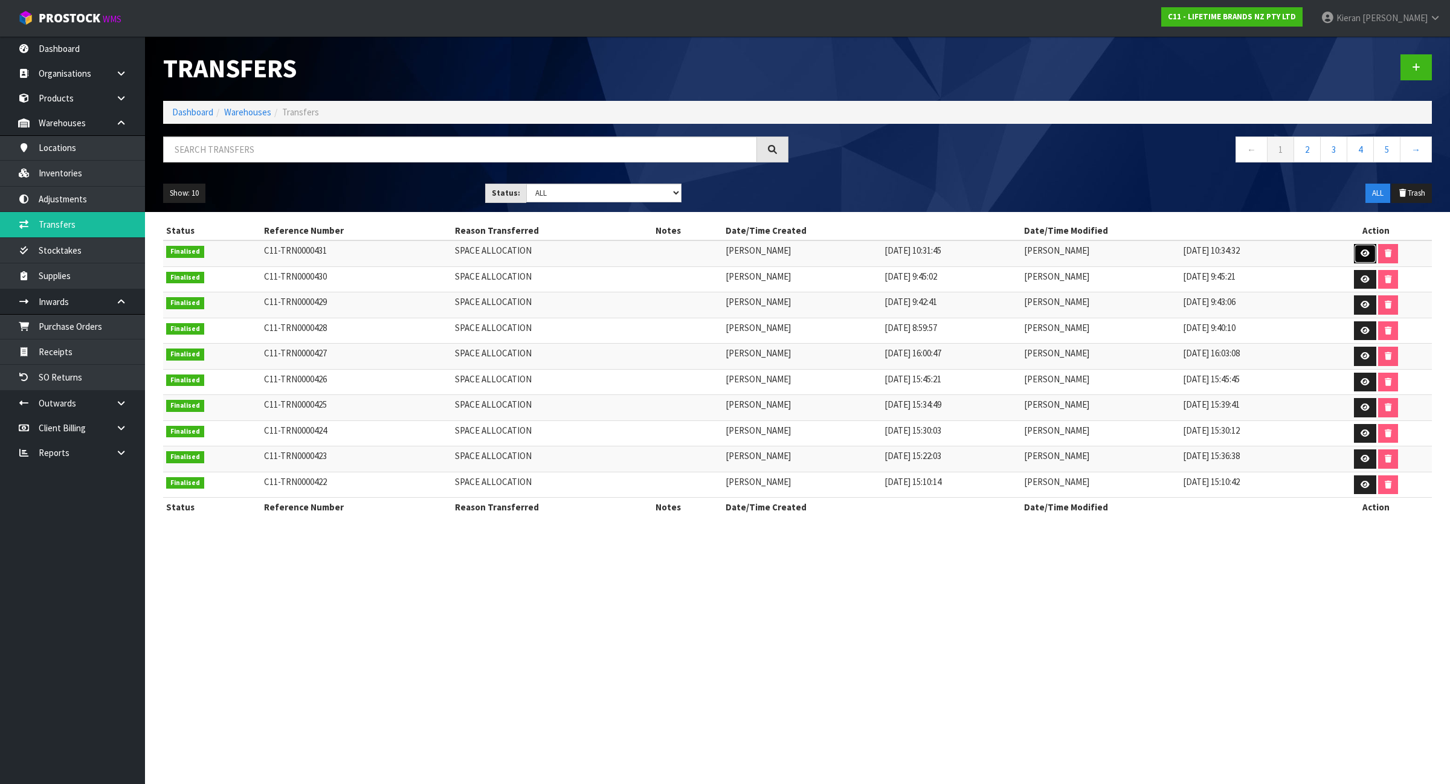
click at [1366, 254] on icon at bounding box center [1364, 253] width 9 height 8
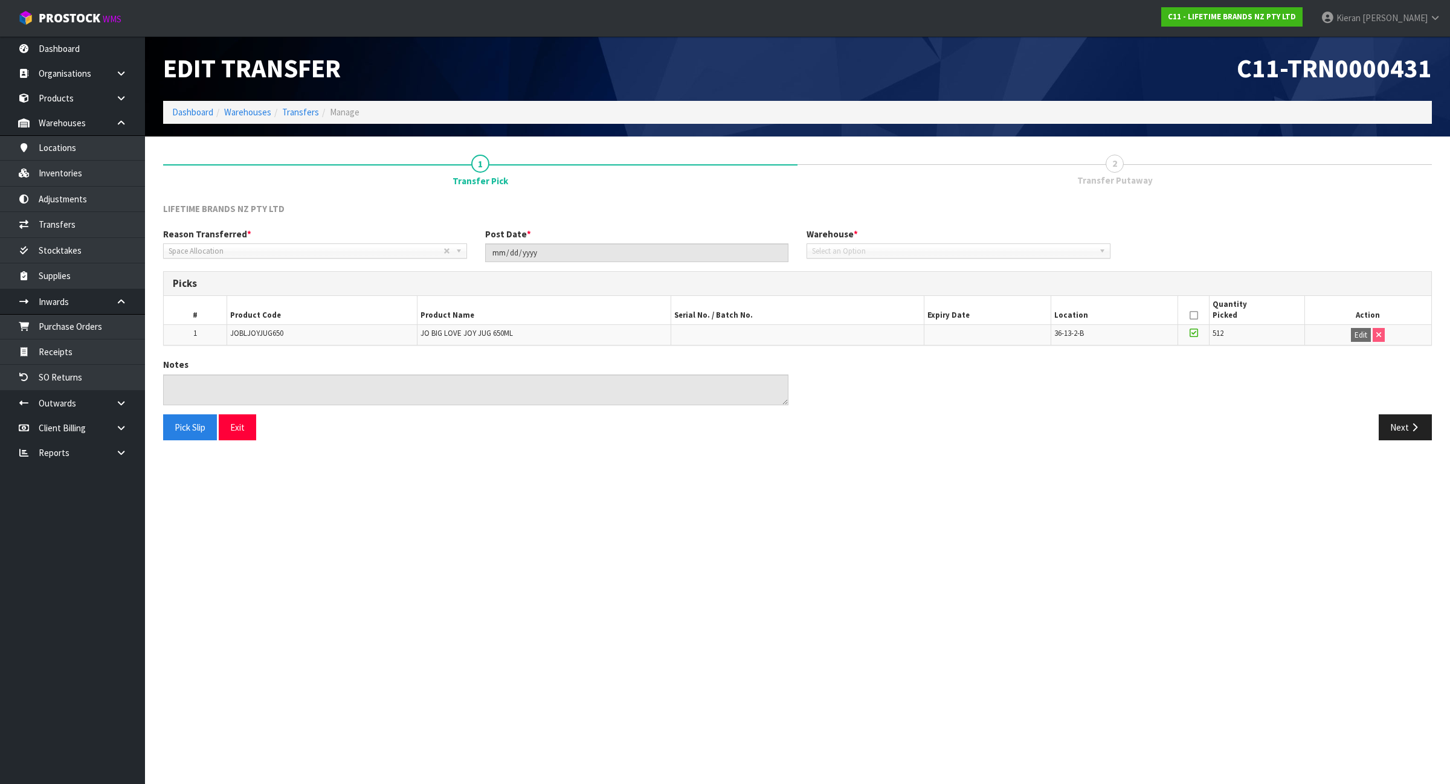
type input "[DATE]"
click at [1396, 425] on button "Next" at bounding box center [1404, 427] width 53 height 26
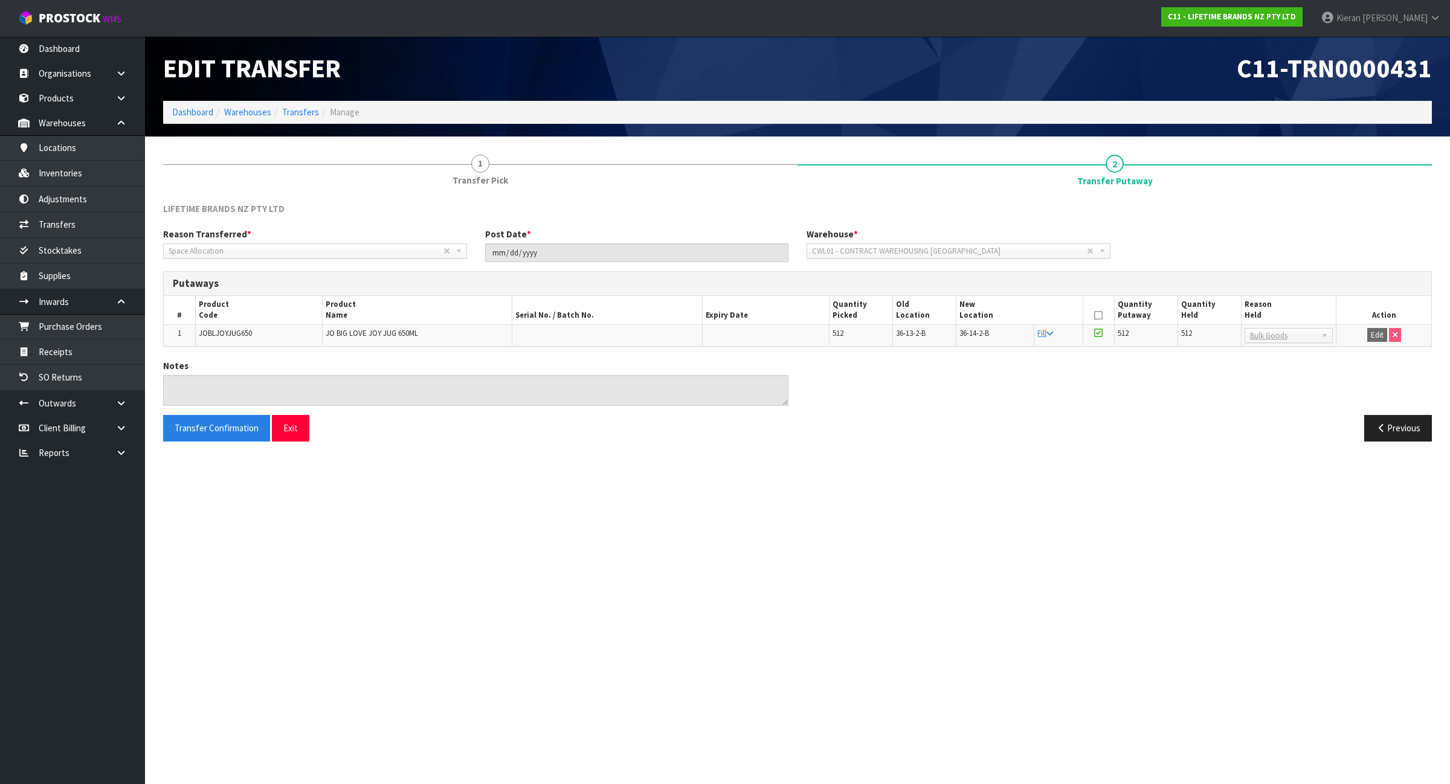
click at [242, 328] on span "JOBLJOYJUG650" at bounding box center [225, 333] width 53 height 10
copy span "JOBLJOYJUG650"
click at [289, 109] on link "Transfers" at bounding box center [300, 111] width 37 height 11
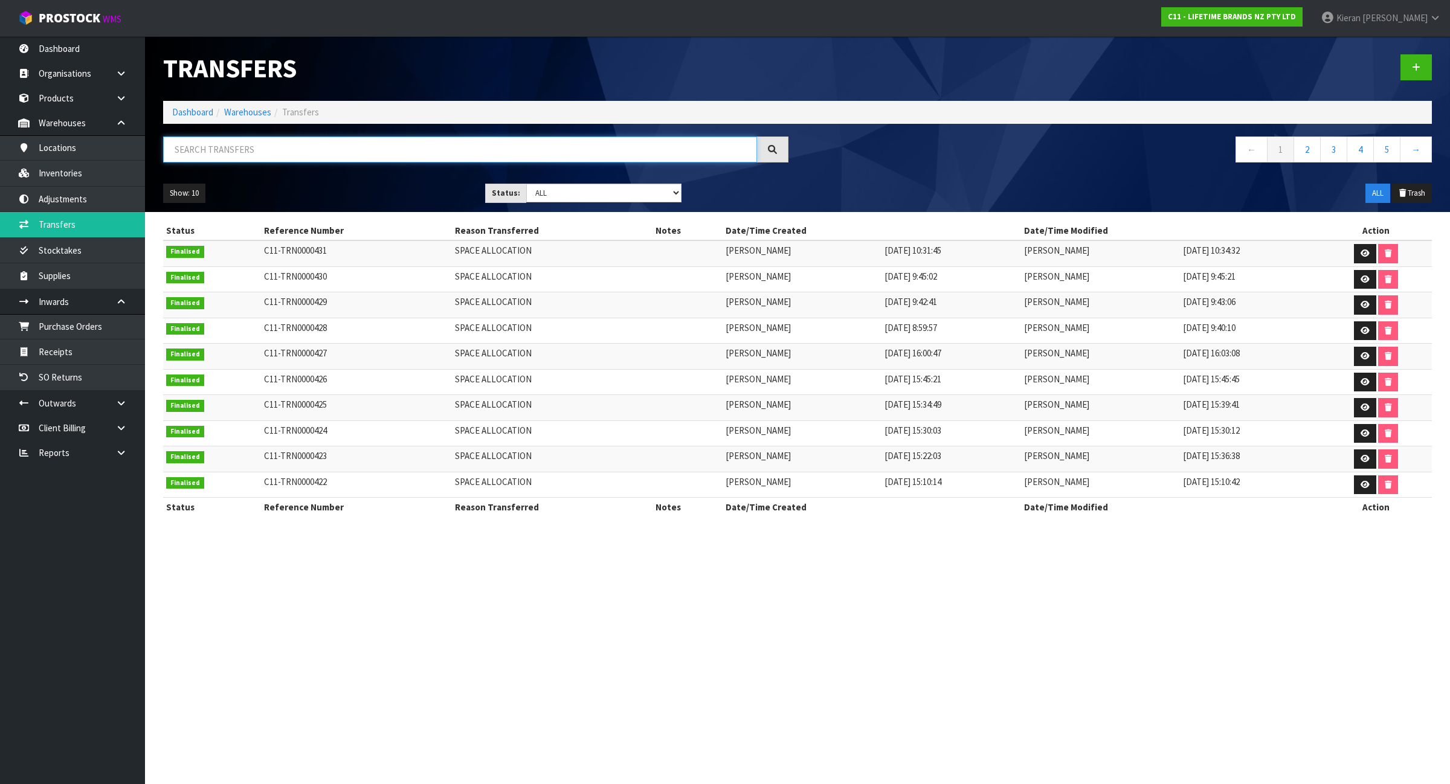
click at [294, 143] on input "text" at bounding box center [460, 150] width 594 height 26
paste input "JOBLJOYJUG650"
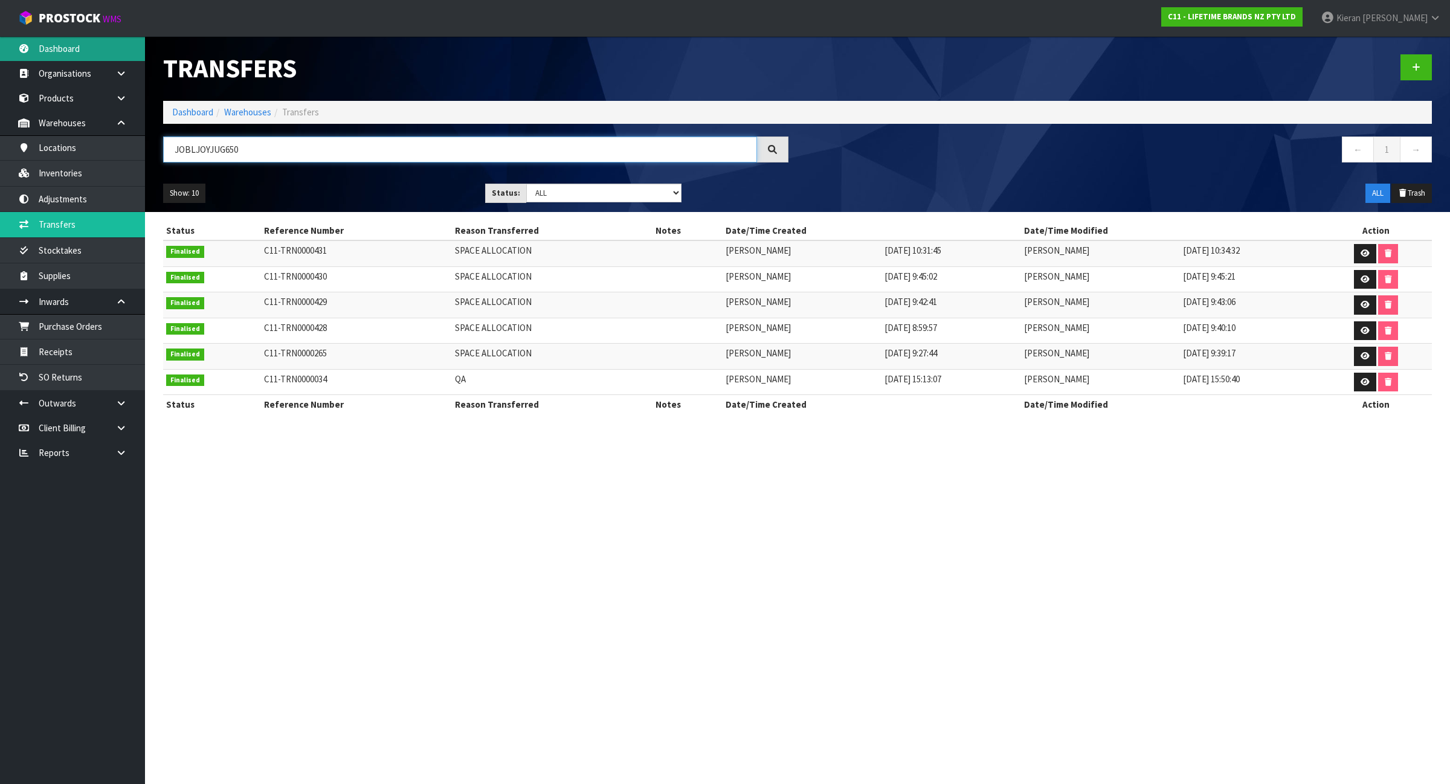
type input "JOBLJOYJUG650"
click at [201, 109] on link "Dashboard" at bounding box center [192, 111] width 41 height 11
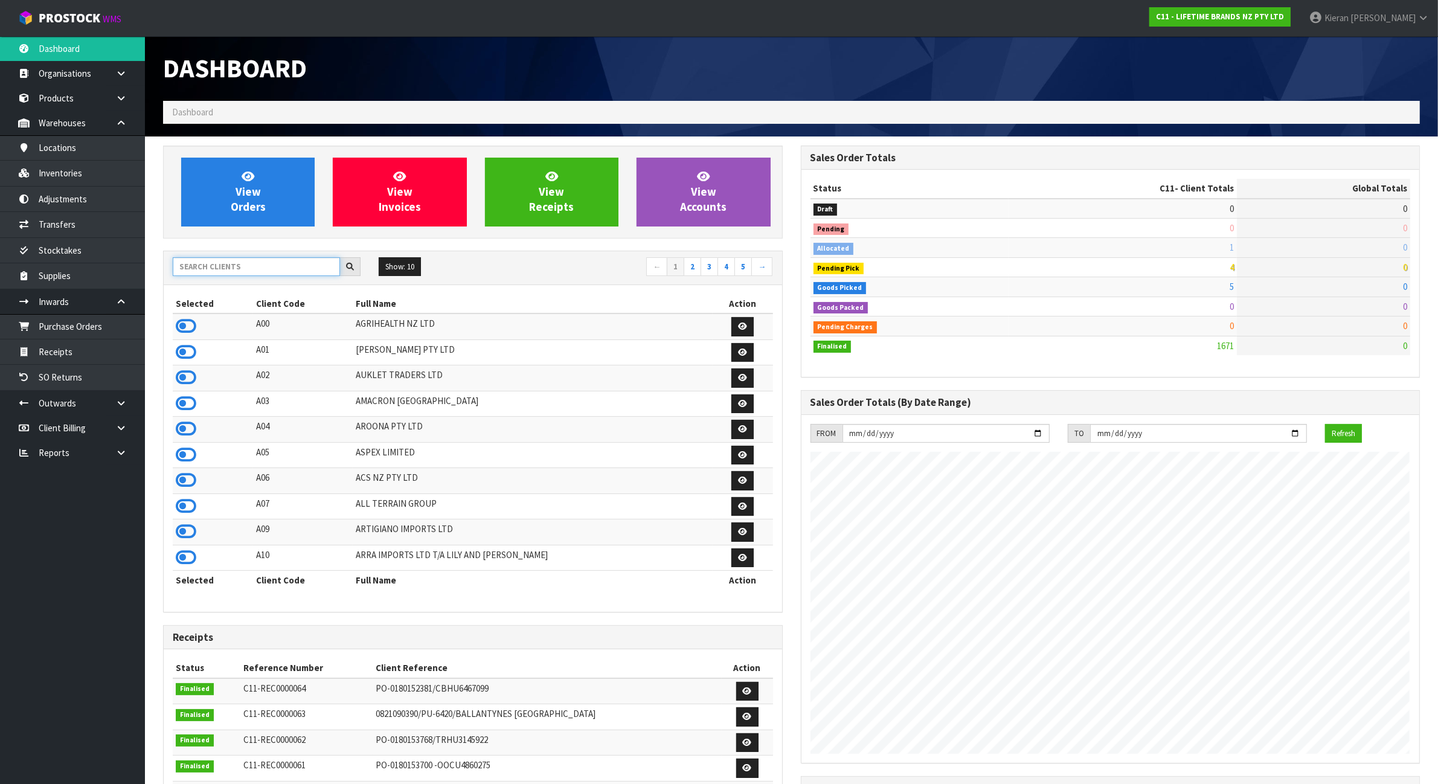
click at [245, 268] on input "text" at bounding box center [256, 266] width 167 height 19
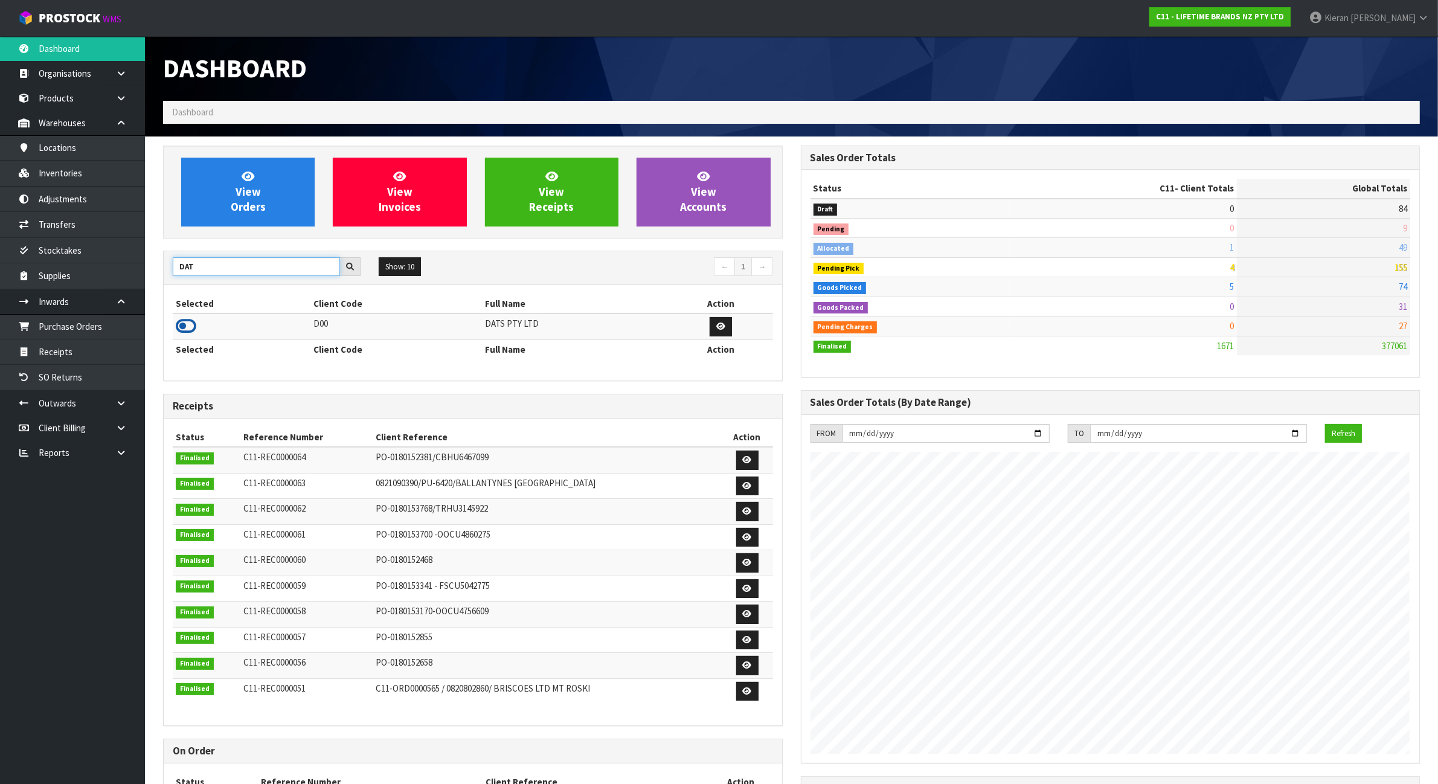
type input "DAT"
click at [181, 323] on icon at bounding box center [186, 326] width 21 height 18
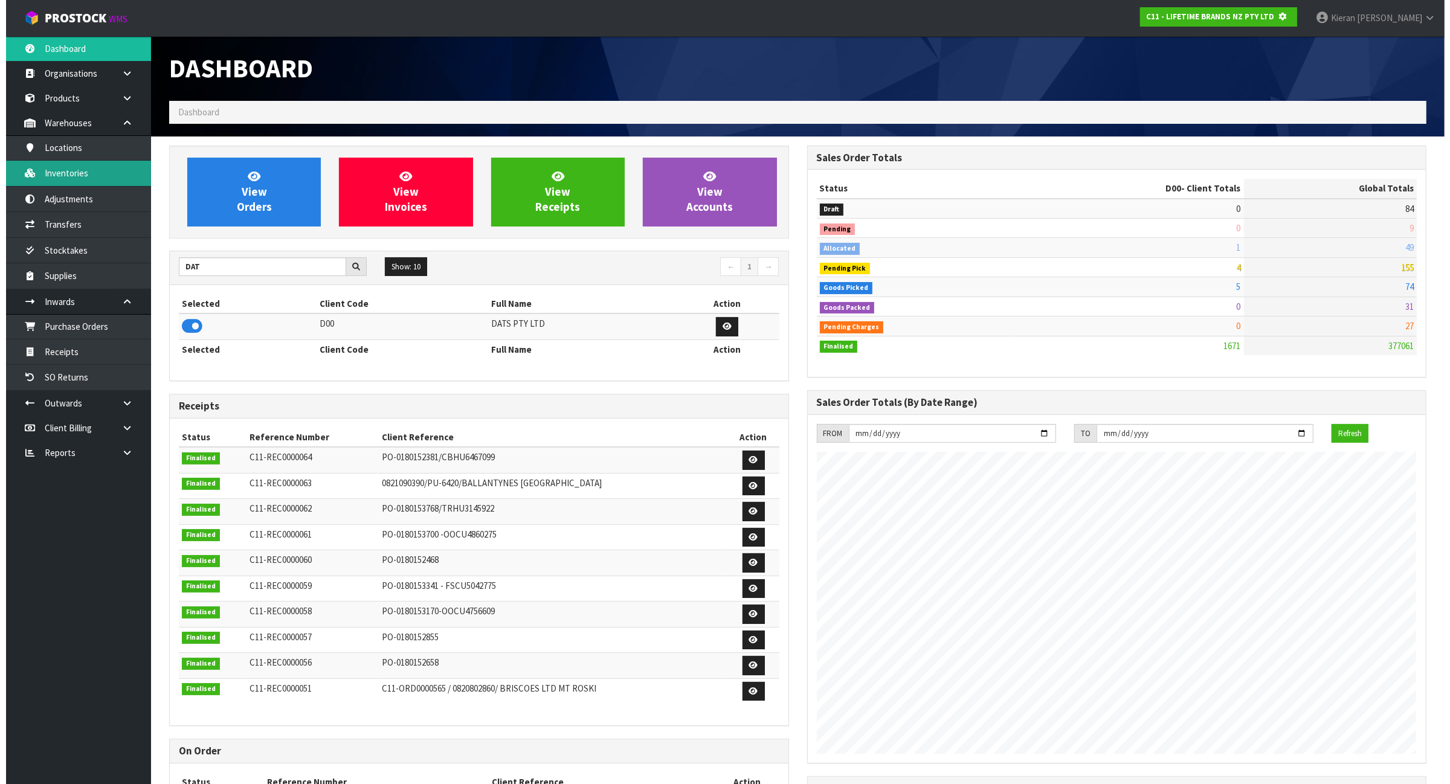
scroll to position [603237, 603354]
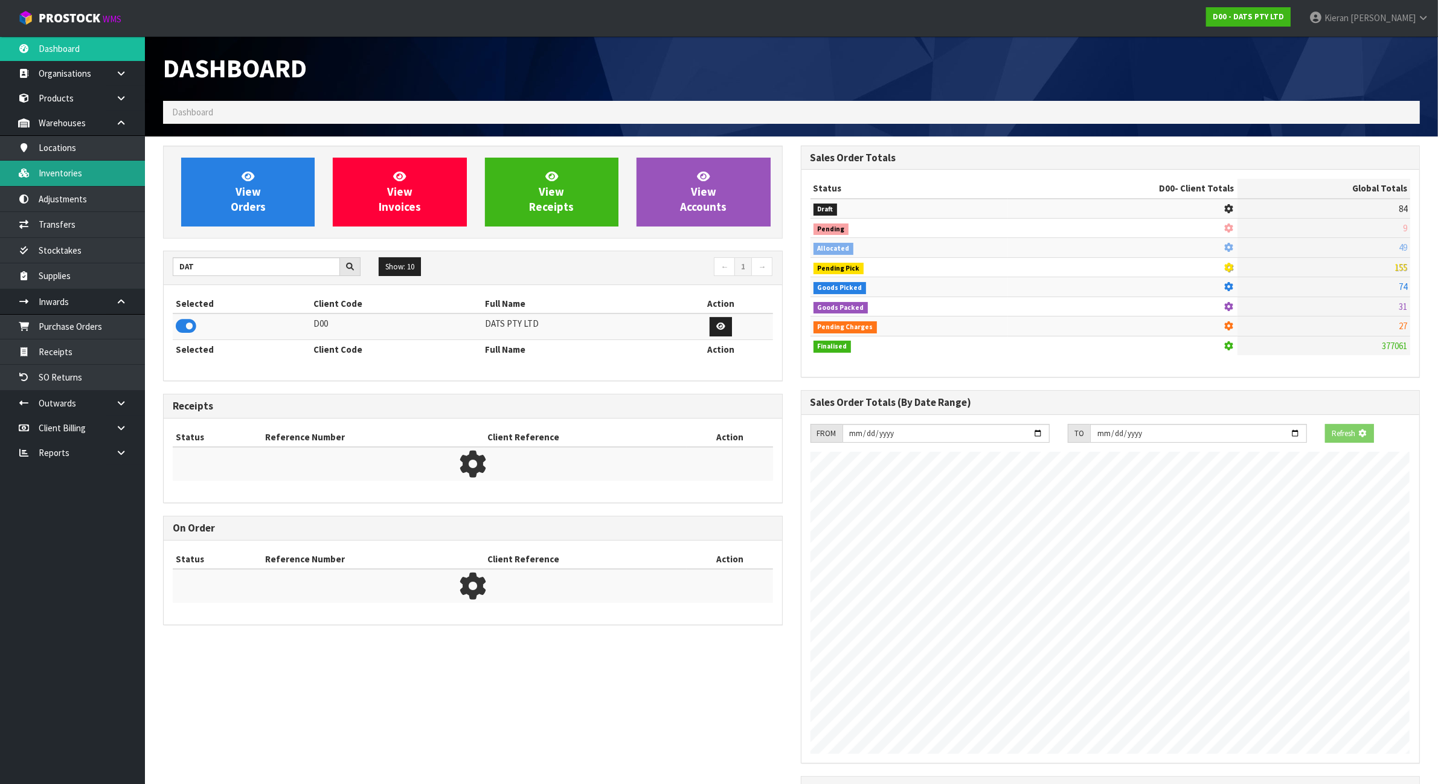
click at [92, 168] on link "Inventories" at bounding box center [72, 173] width 145 height 25
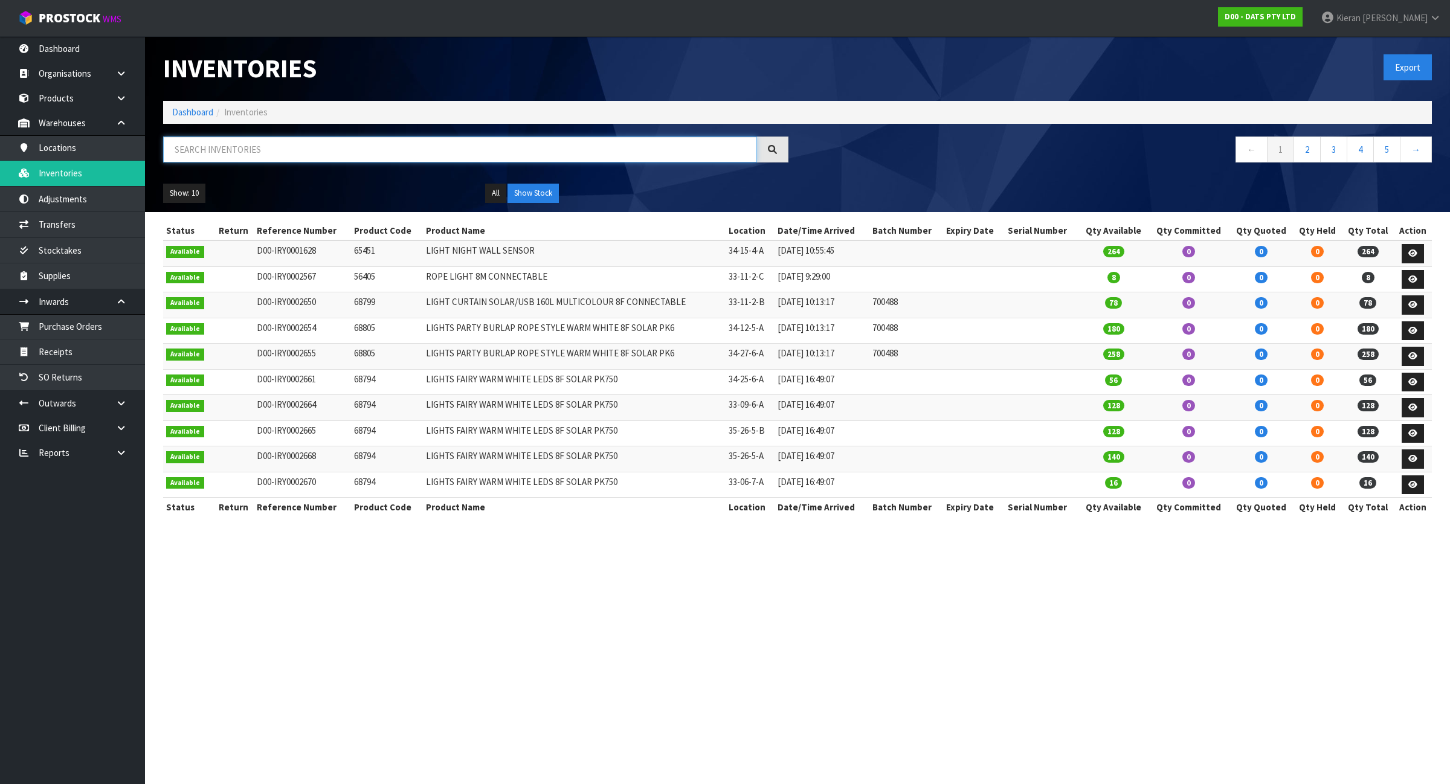
click at [324, 158] on input "text" at bounding box center [460, 150] width 594 height 26
paste input "25205"
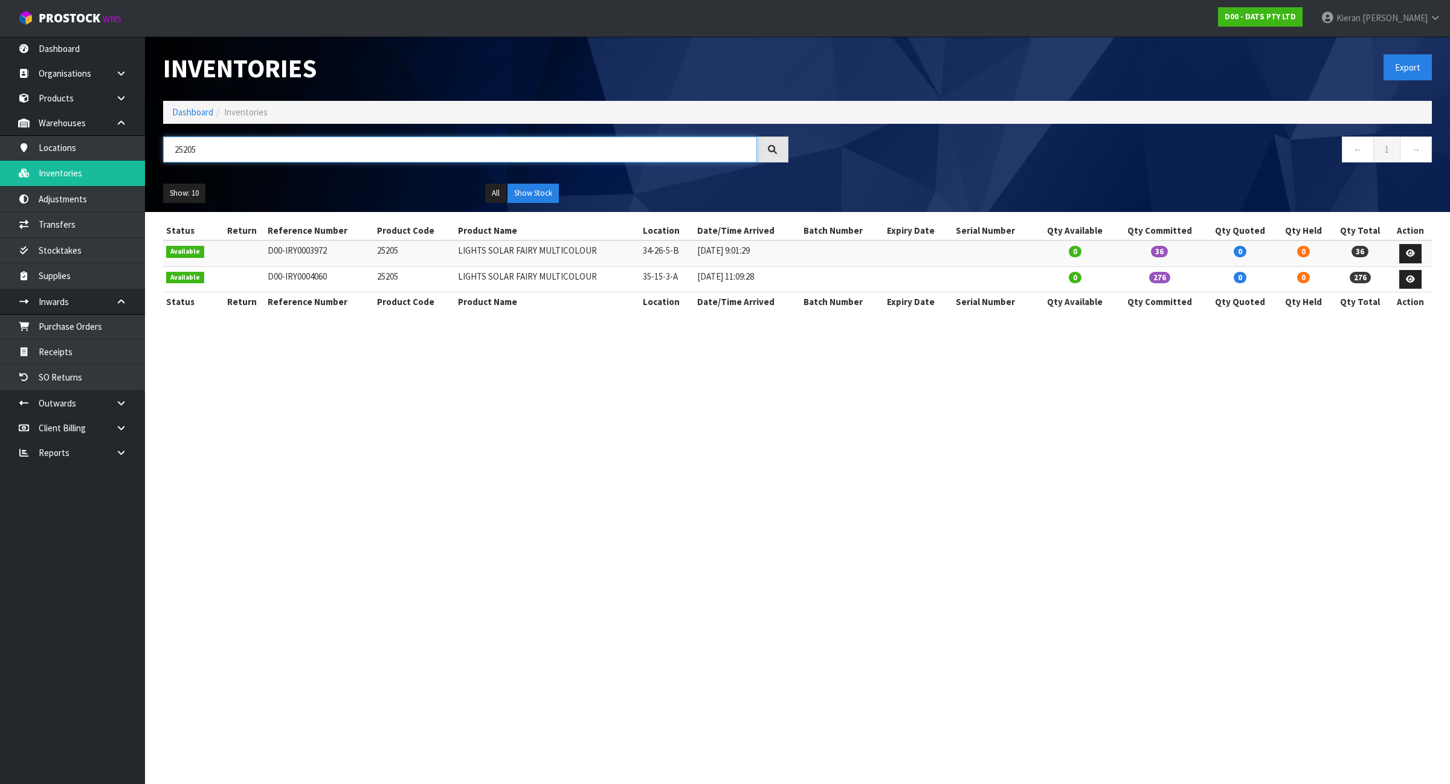
type input "25205"
click at [1416, 248] on link at bounding box center [1410, 253] width 22 height 19
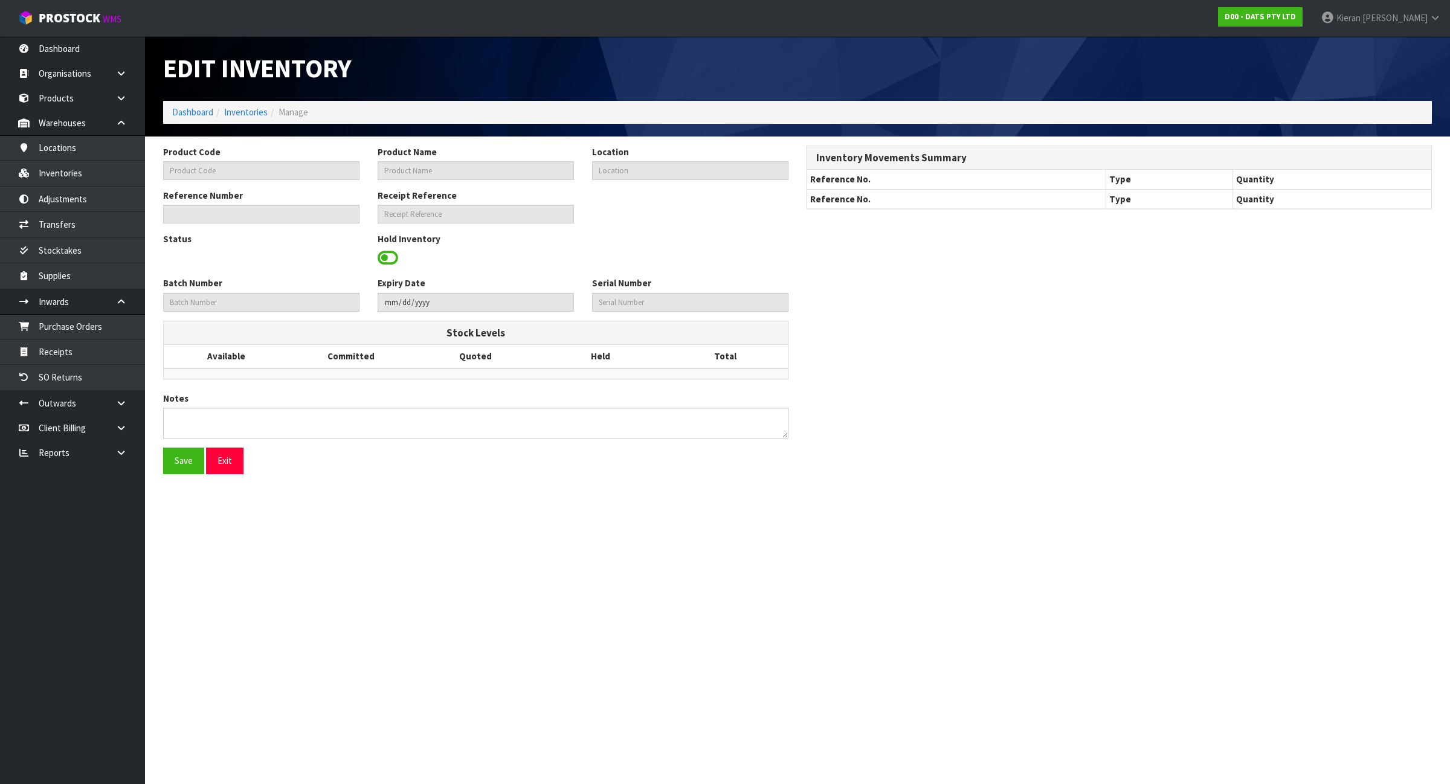
type input "25205"
type input "LIGHTS SOLAR FAIRY MULTICOLOUR"
type input "34-26-5-B"
type input "D00-IRY0003972"
type input "D00-REC0000219"
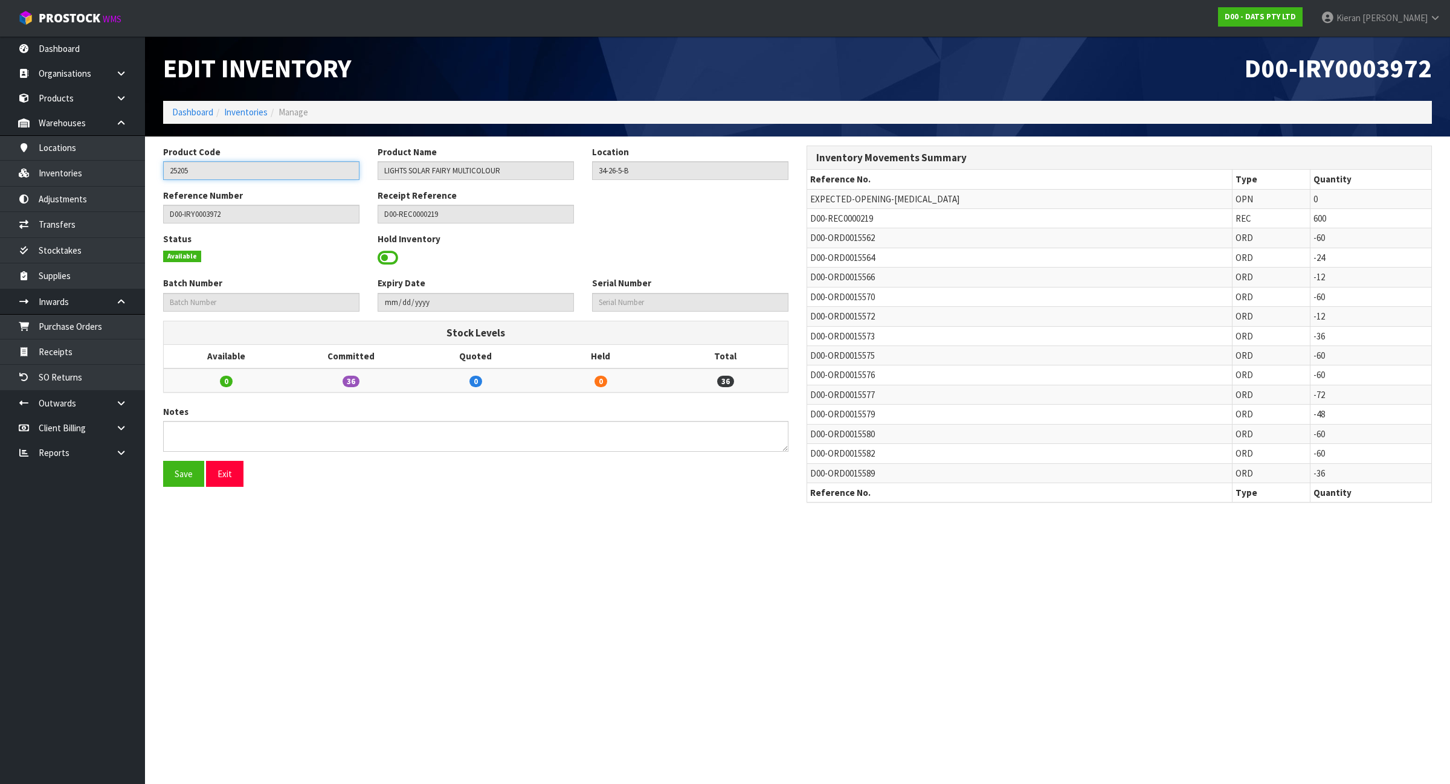
click at [222, 170] on input "25205" at bounding box center [261, 170] width 196 height 19
click at [79, 98] on link "Products" at bounding box center [72, 98] width 145 height 25
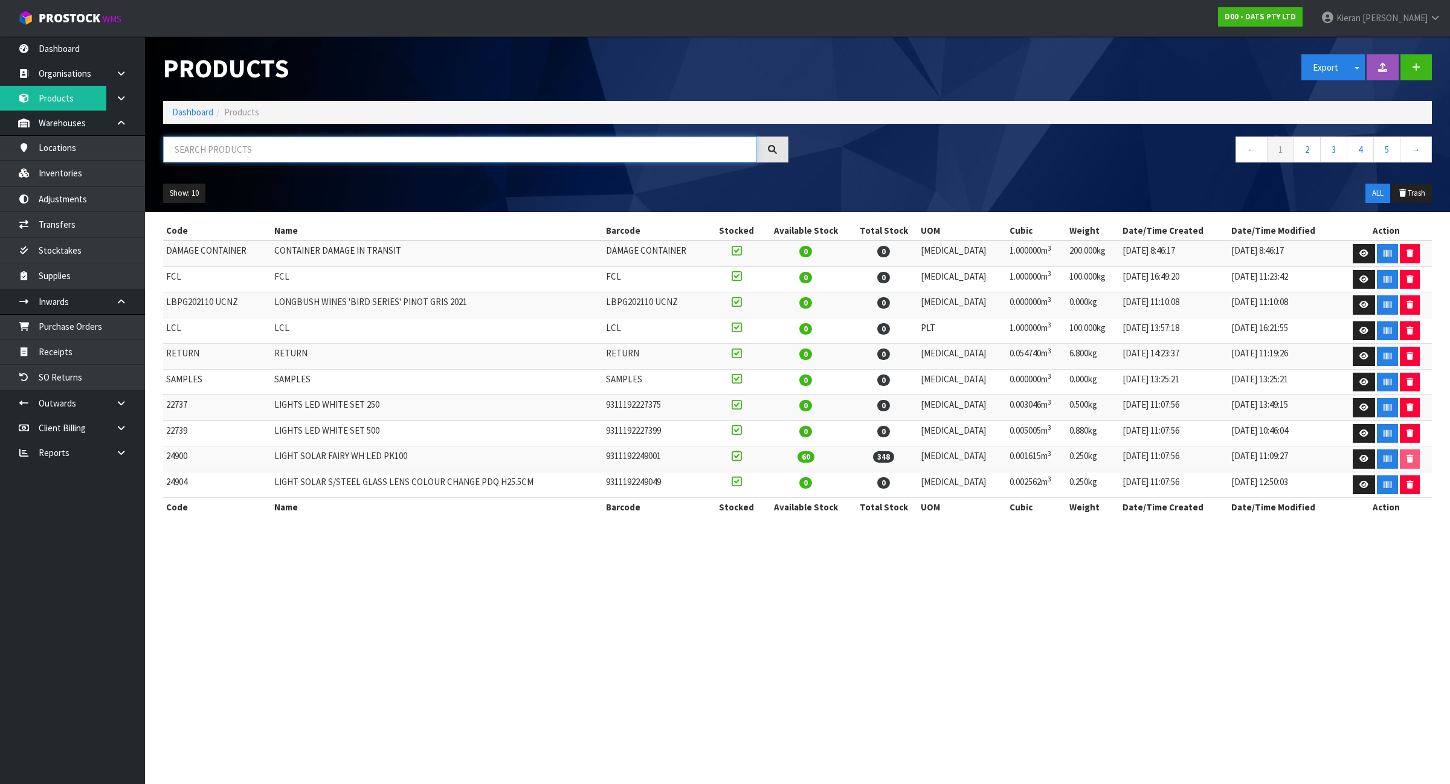
click at [201, 150] on input "text" at bounding box center [460, 150] width 594 height 26
paste input "25205"
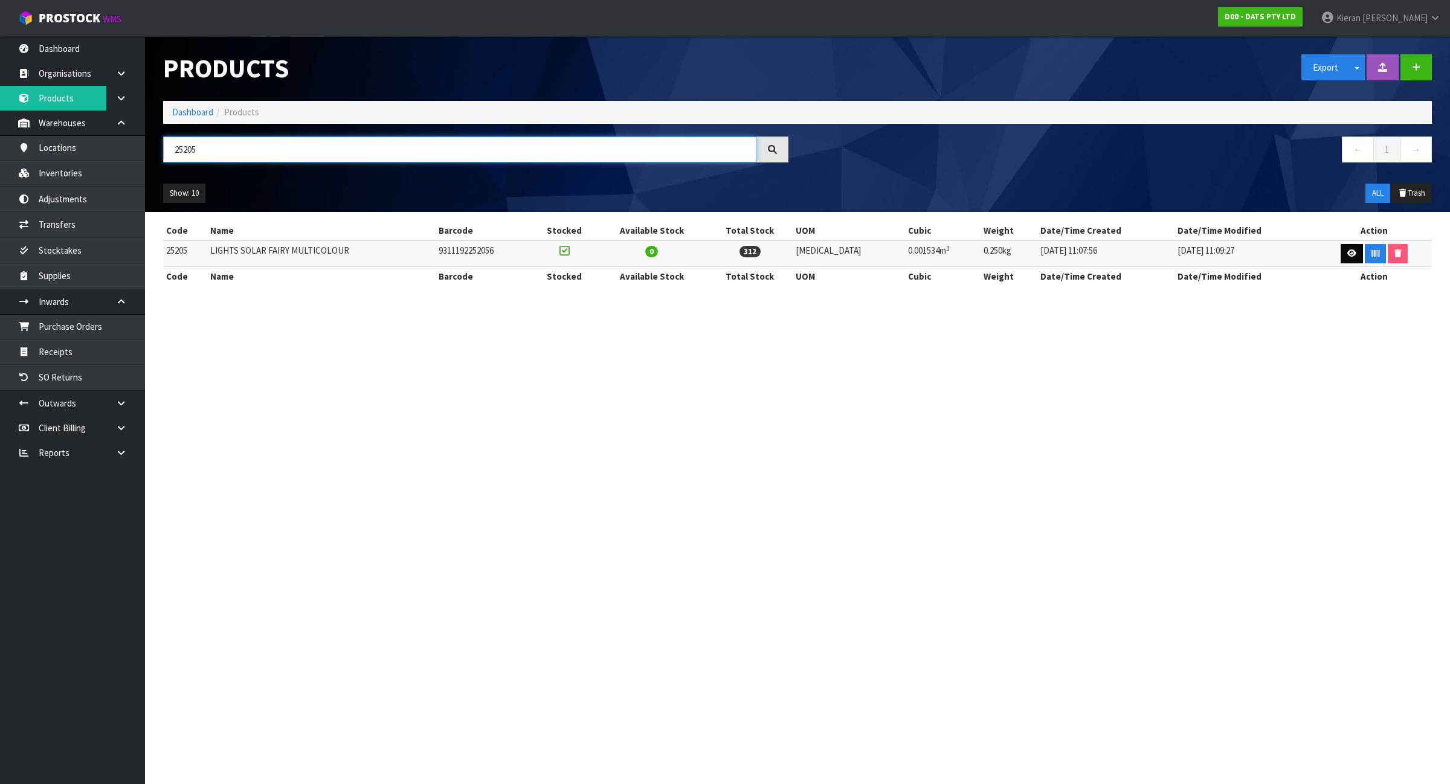
type input "25205"
click at [1340, 254] on link at bounding box center [1351, 253] width 22 height 19
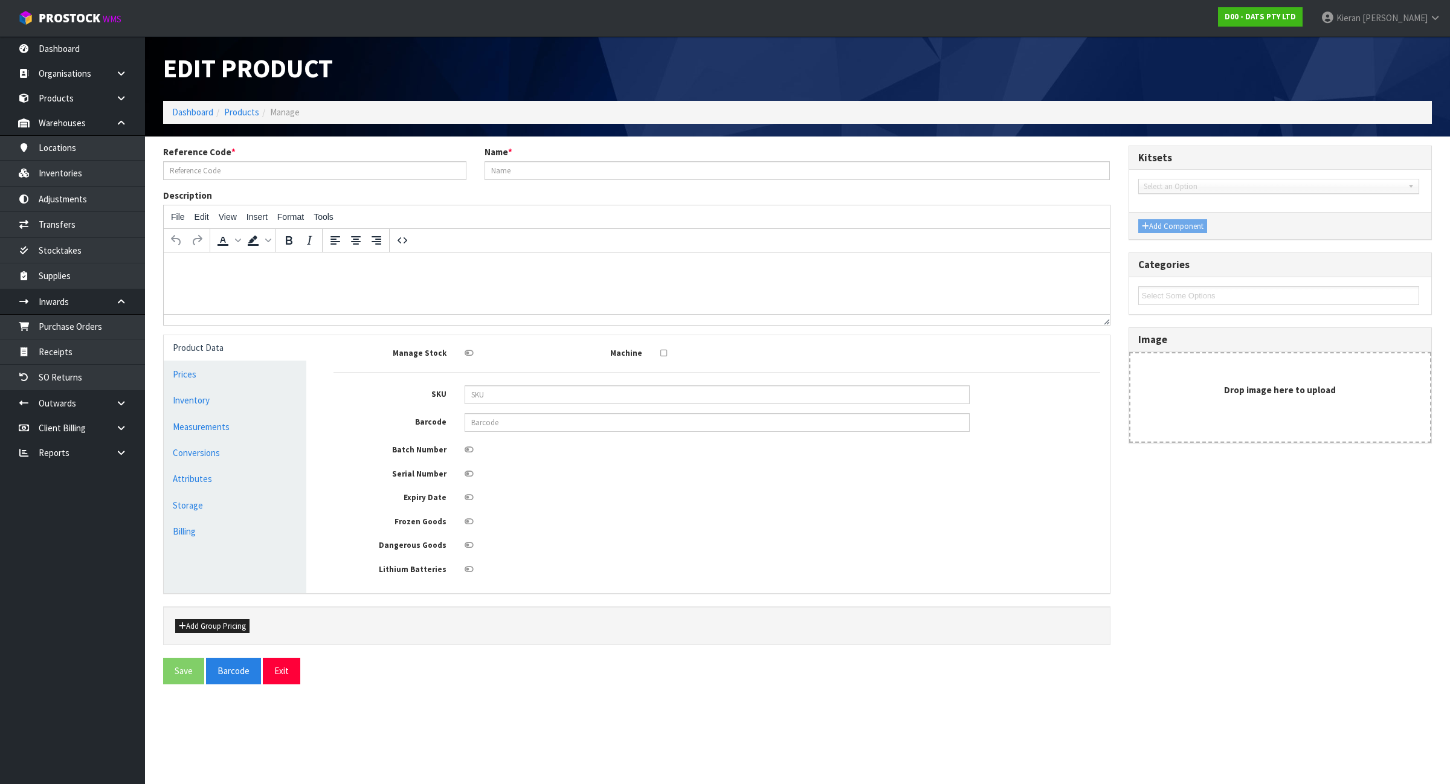
type input "25205"
type input "LIGHTS SOLAR FAIRY MULTICOLOUR"
type input "9311192252056"
type input "5.8"
type input "11.5"
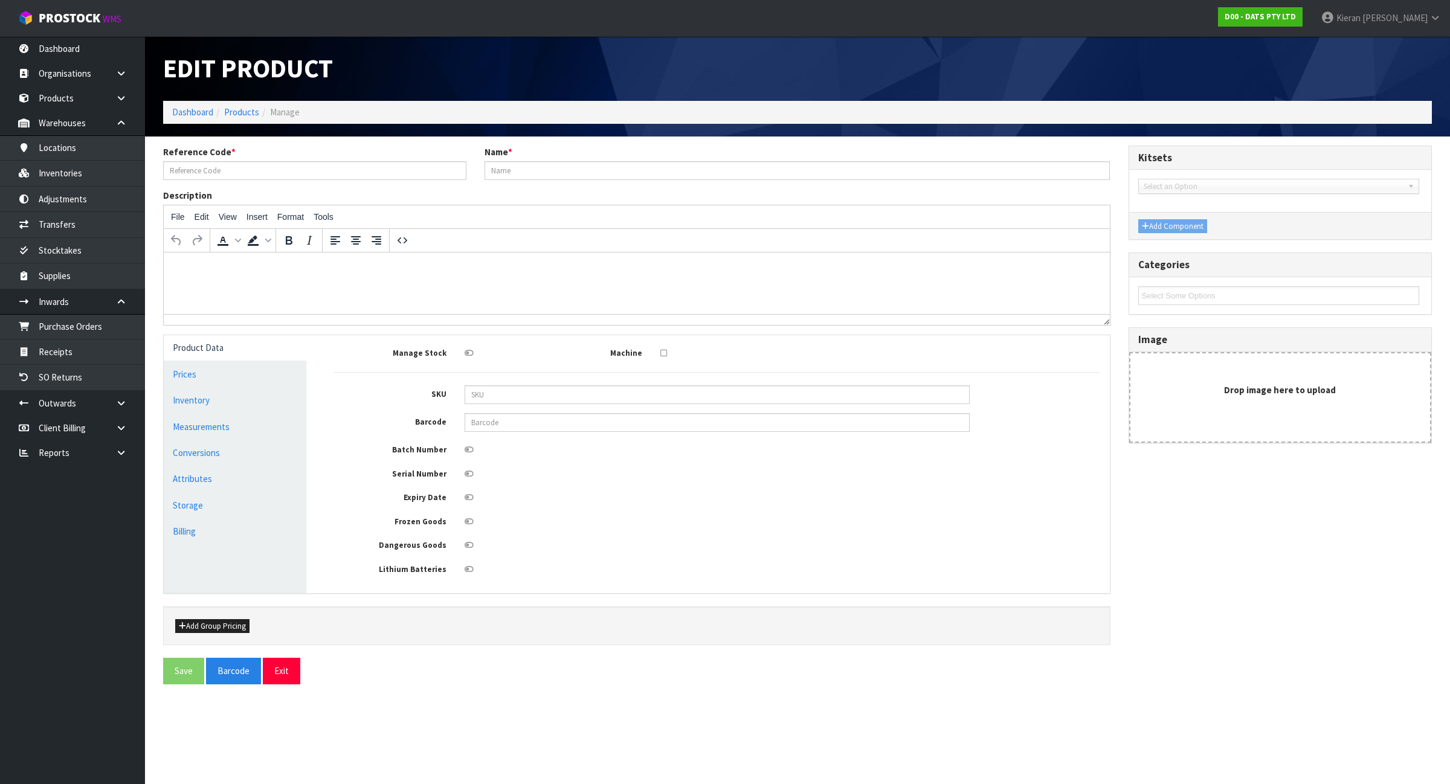
type input "23"
type input "0.001534"
type input "0.25"
click at [266, 437] on link "Measurements" at bounding box center [235, 426] width 143 height 25
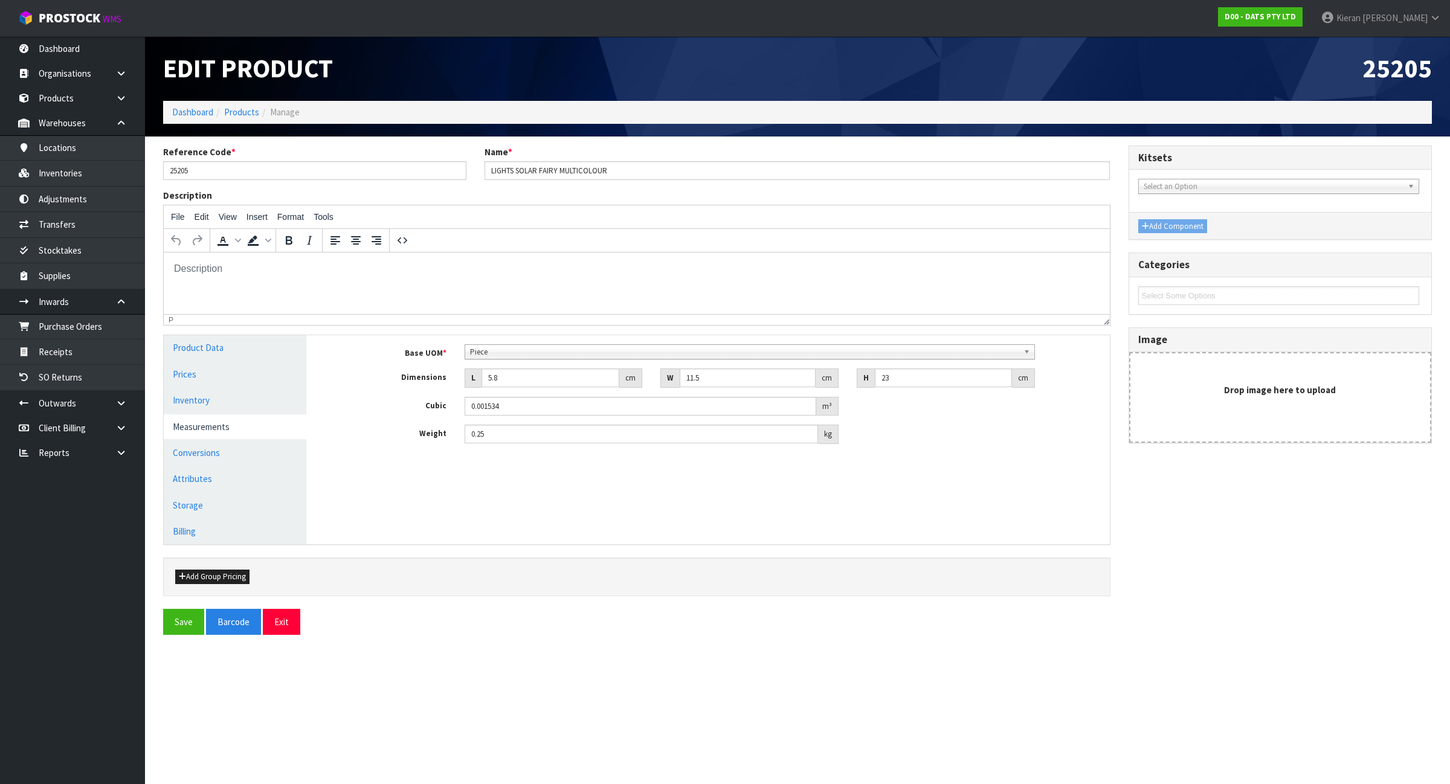
click at [266, 437] on link "Measurements" at bounding box center [235, 426] width 143 height 25
click at [255, 454] on link "Conversions" at bounding box center [235, 452] width 143 height 25
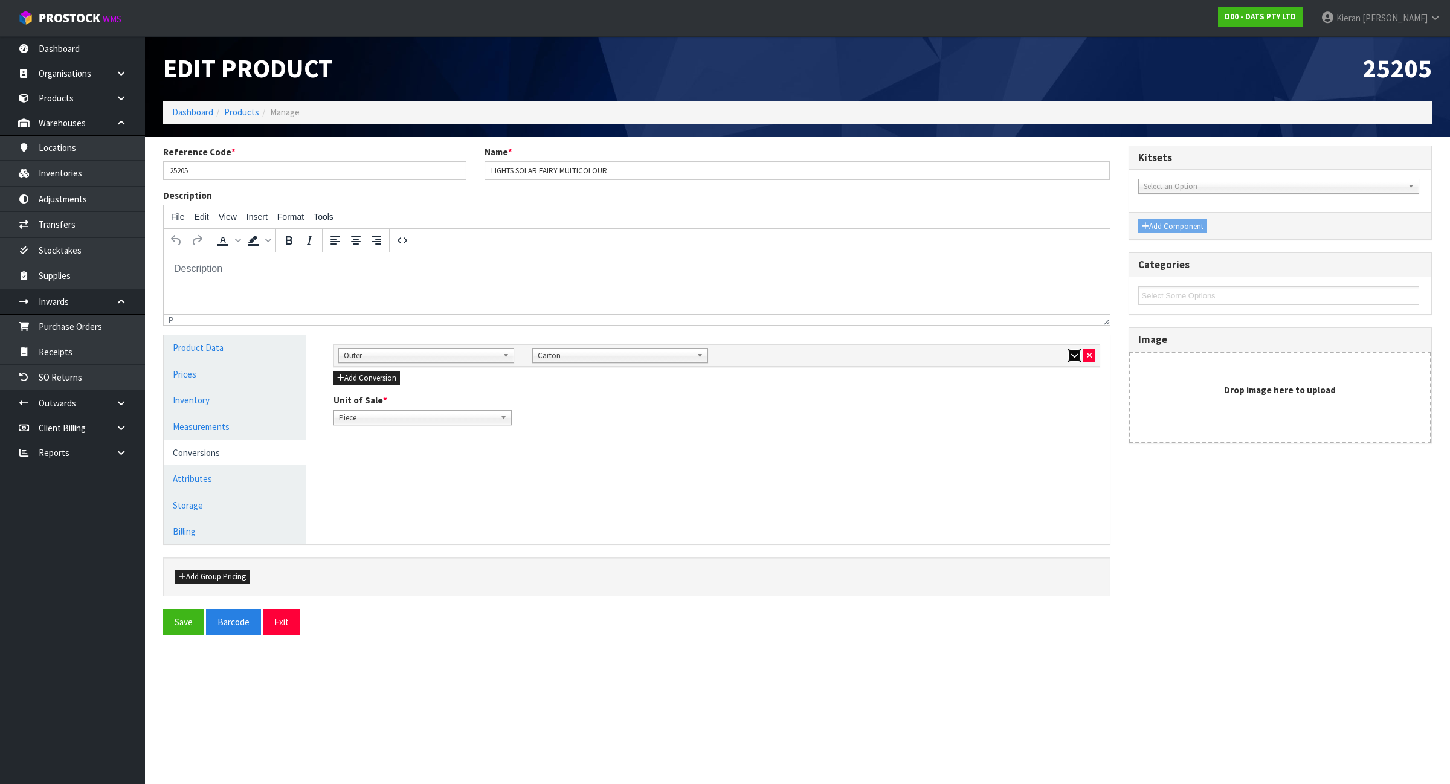
click at [1073, 356] on icon "button" at bounding box center [1074, 356] width 7 height 8
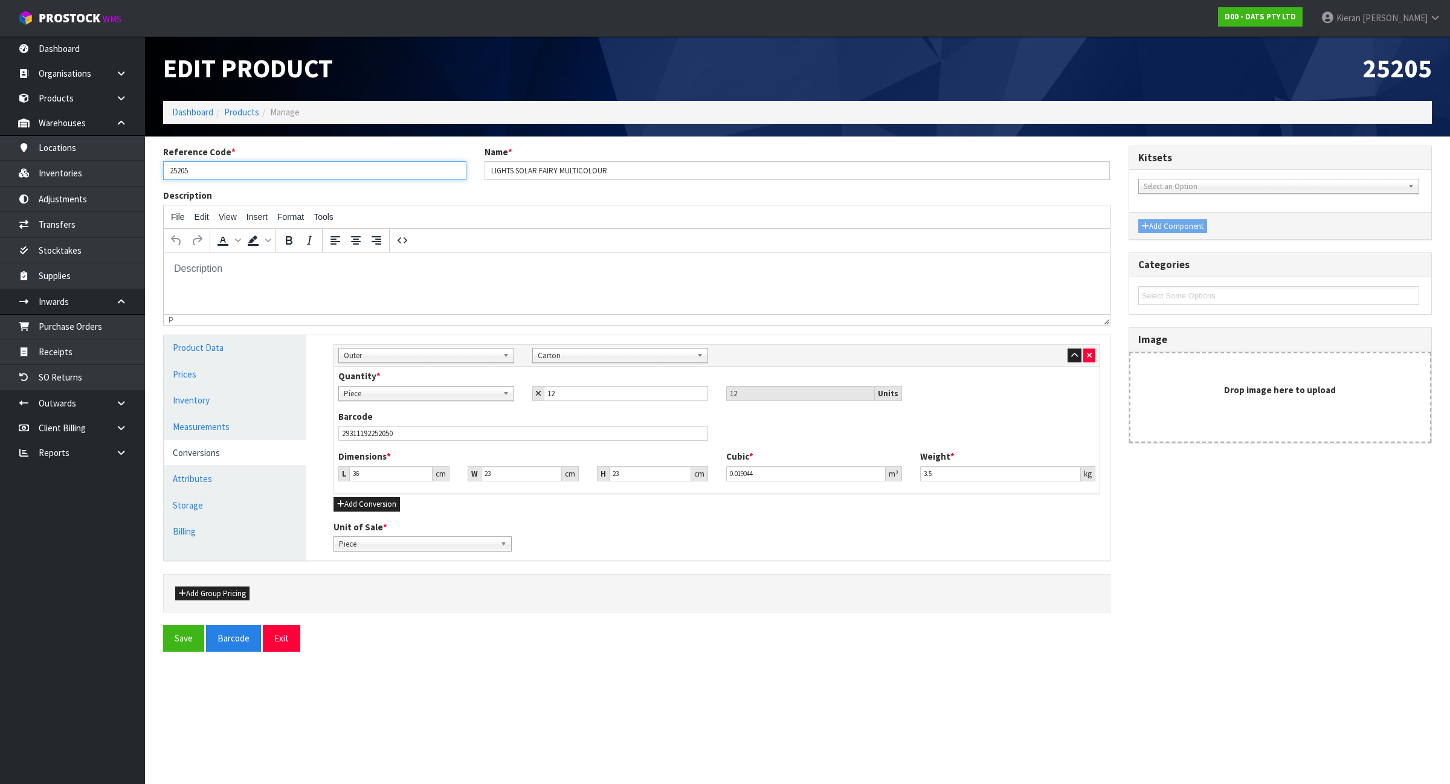
click at [300, 173] on input "25205" at bounding box center [314, 170] width 303 height 19
click at [104, 164] on link "Inventories" at bounding box center [72, 173] width 145 height 25
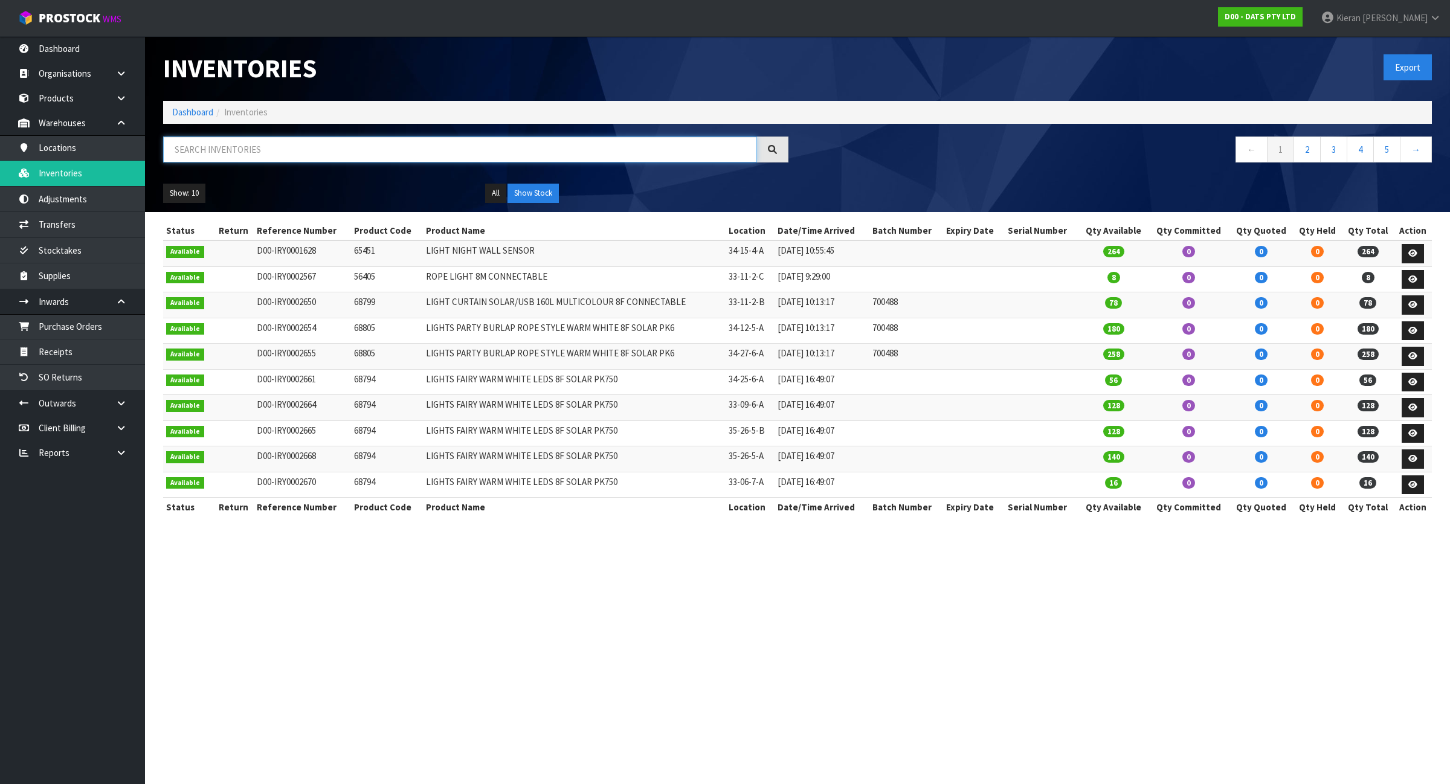
click at [364, 146] on input "text" at bounding box center [460, 150] width 594 height 26
paste input "25205"
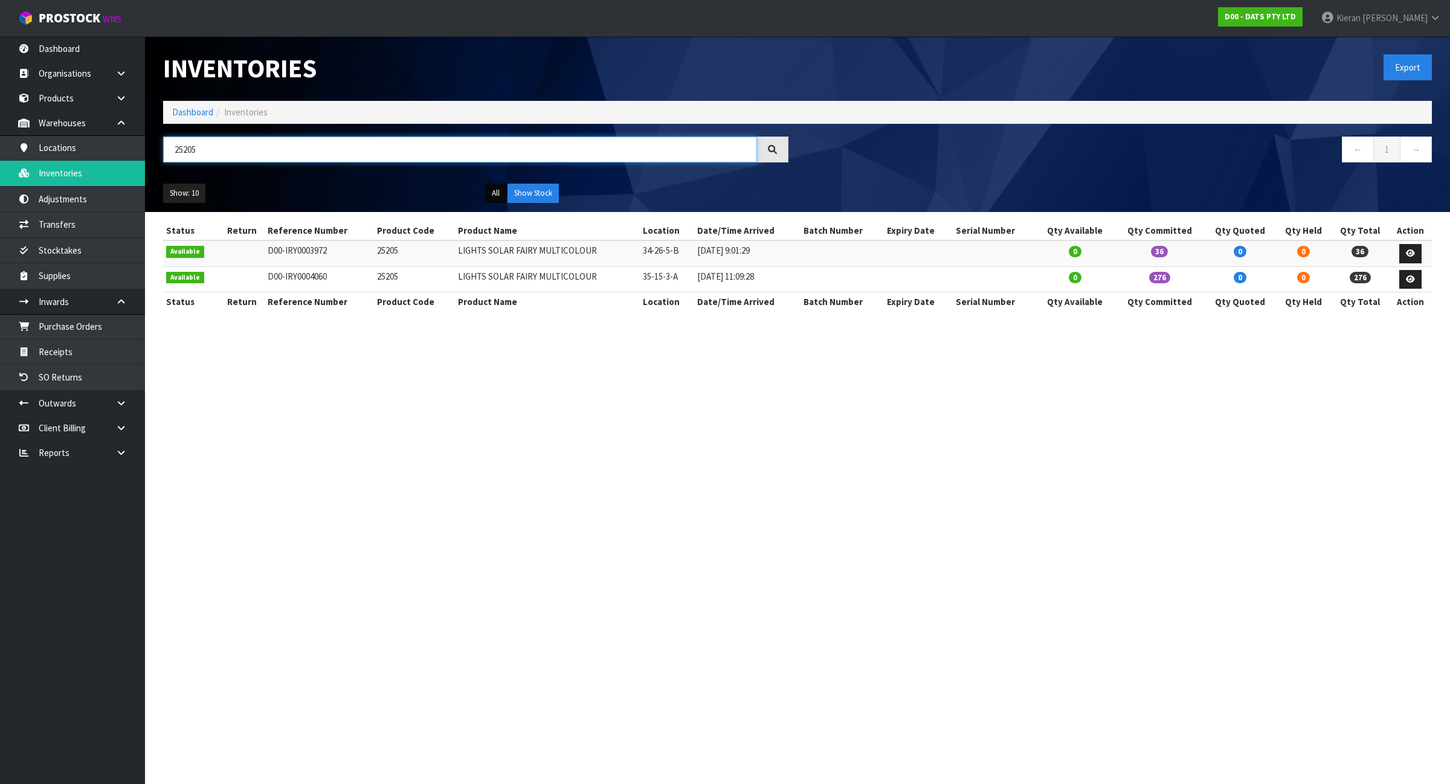
type input "25205"
click at [491, 191] on button "All" at bounding box center [495, 193] width 21 height 19
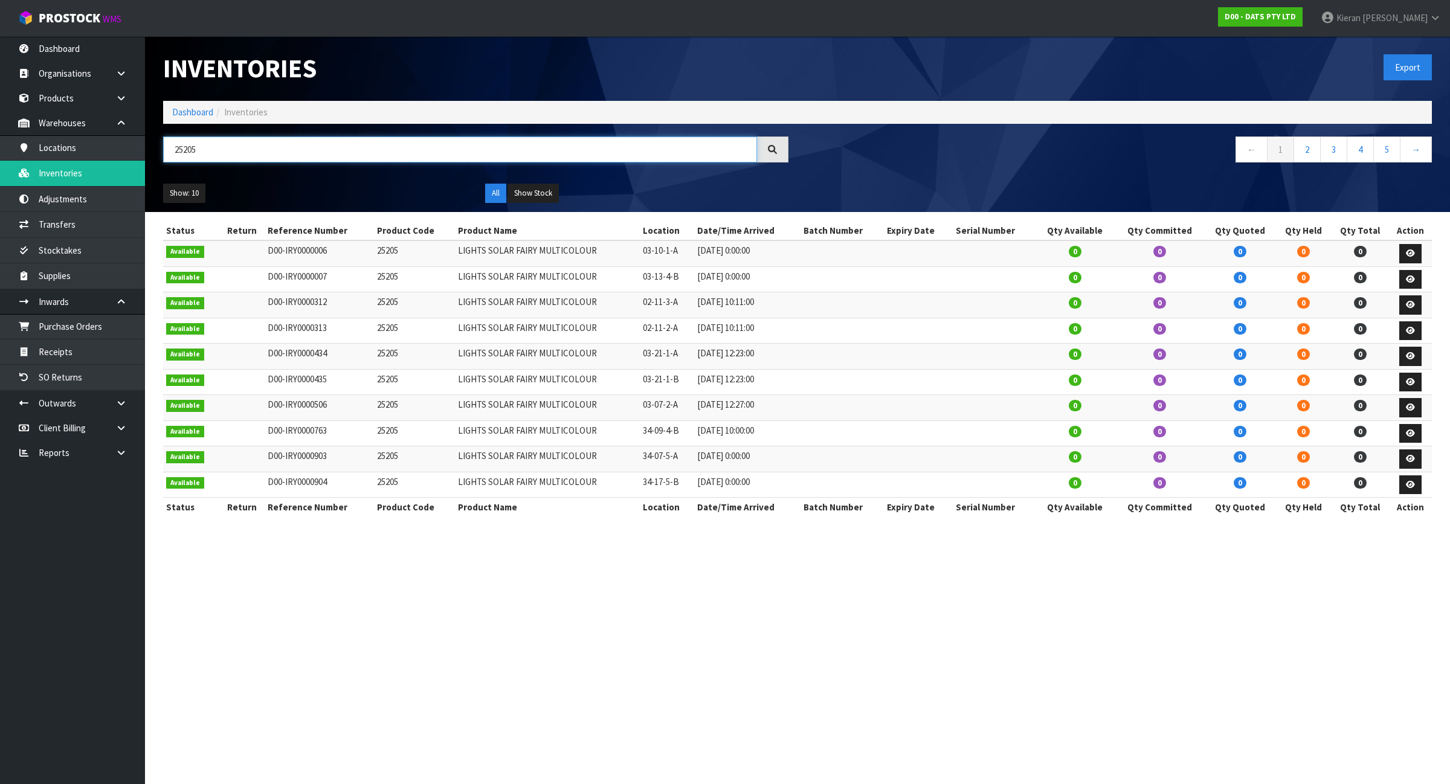
click at [260, 155] on input "25205" at bounding box center [460, 150] width 594 height 26
click at [553, 190] on button "Show Stock" at bounding box center [532, 193] width 51 height 19
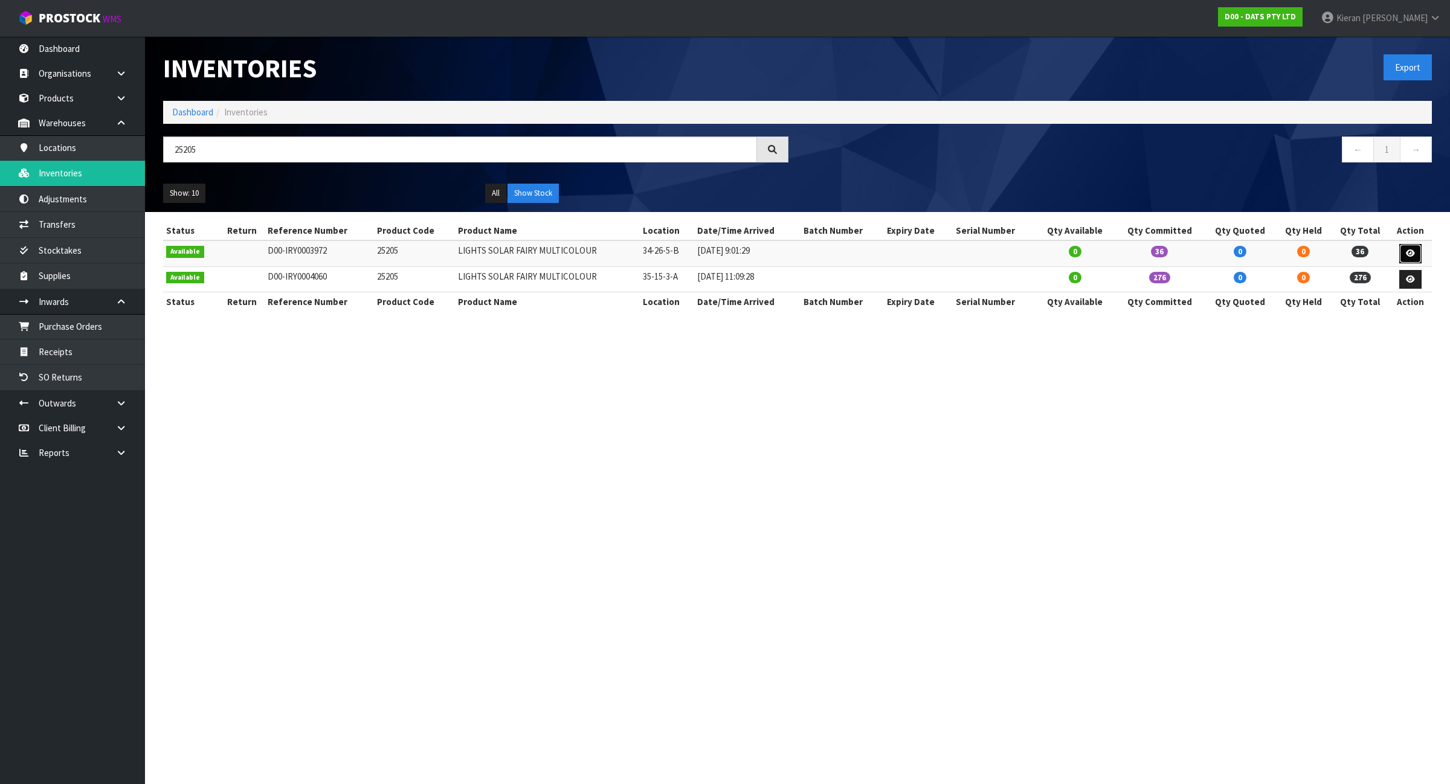
click at [1405, 249] on link at bounding box center [1410, 253] width 22 height 19
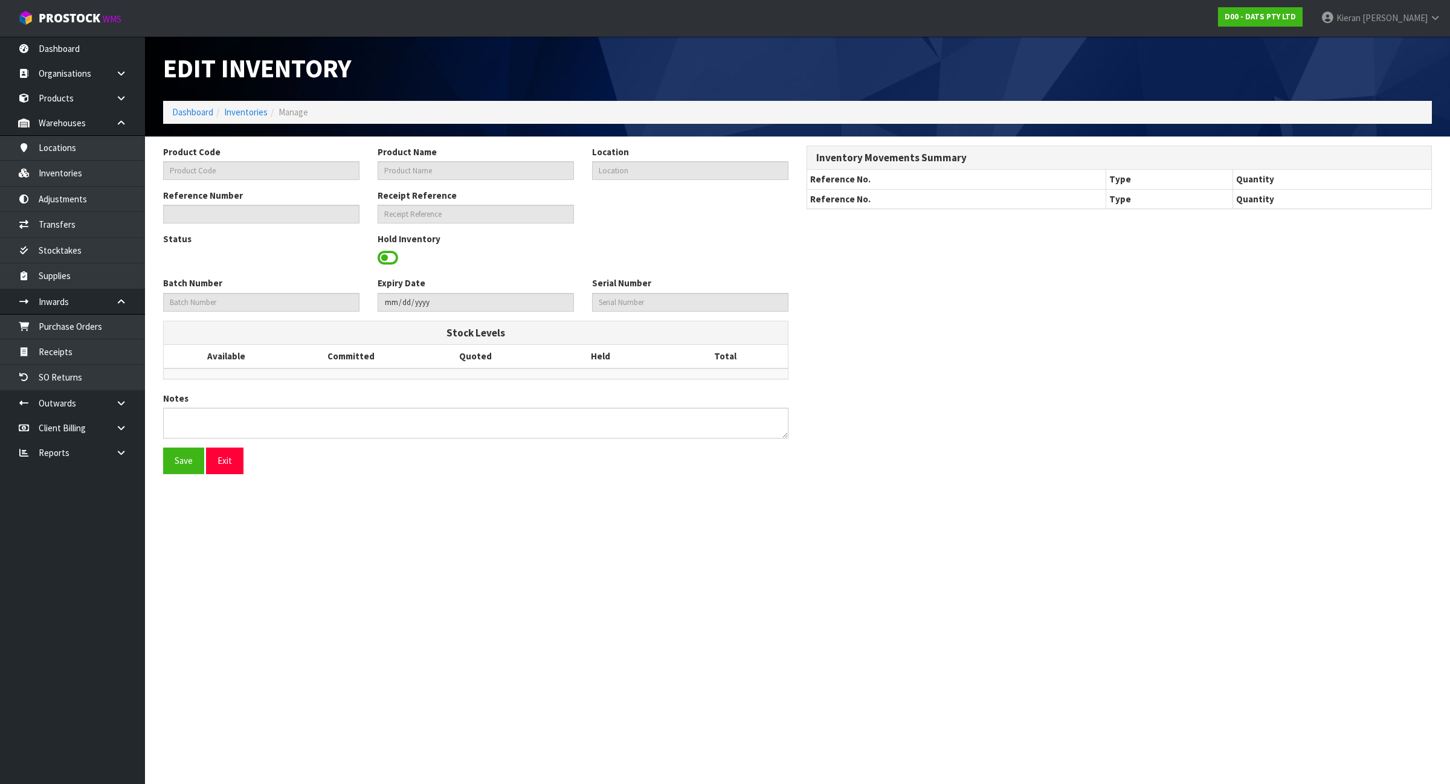
type input "25205"
type input "LIGHTS SOLAR FAIRY MULTICOLOUR"
type input "34-26-5-B"
type input "D00-IRY0003972"
type input "D00-REC0000219"
